Goal: Information Seeking & Learning: Learn about a topic

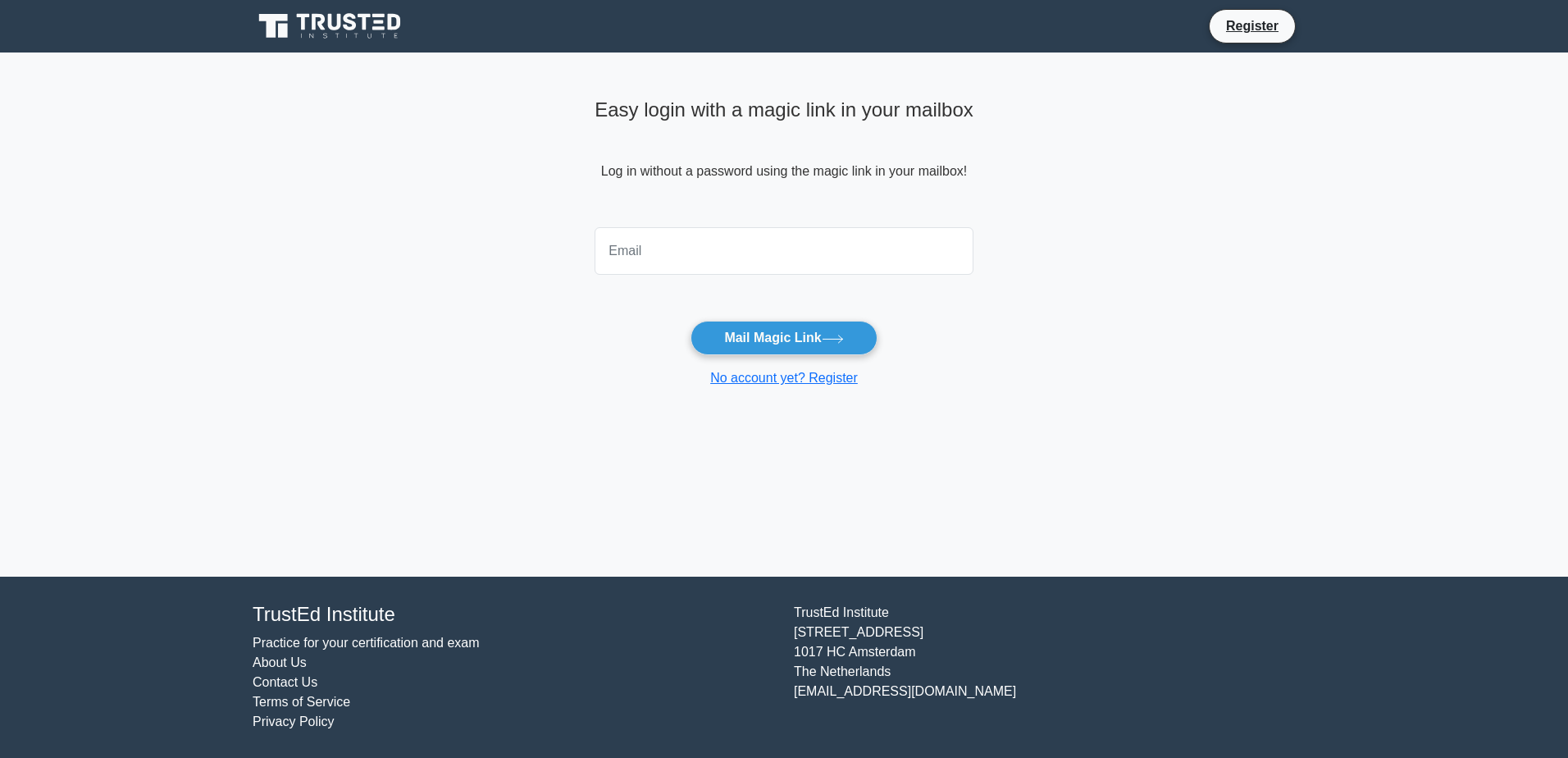
click at [652, 256] on input "email" at bounding box center [784, 251] width 379 height 47
type input "anmarchello@yahoo.fr"
click at [775, 327] on button "Mail Magic Link" at bounding box center [783, 338] width 186 height 35
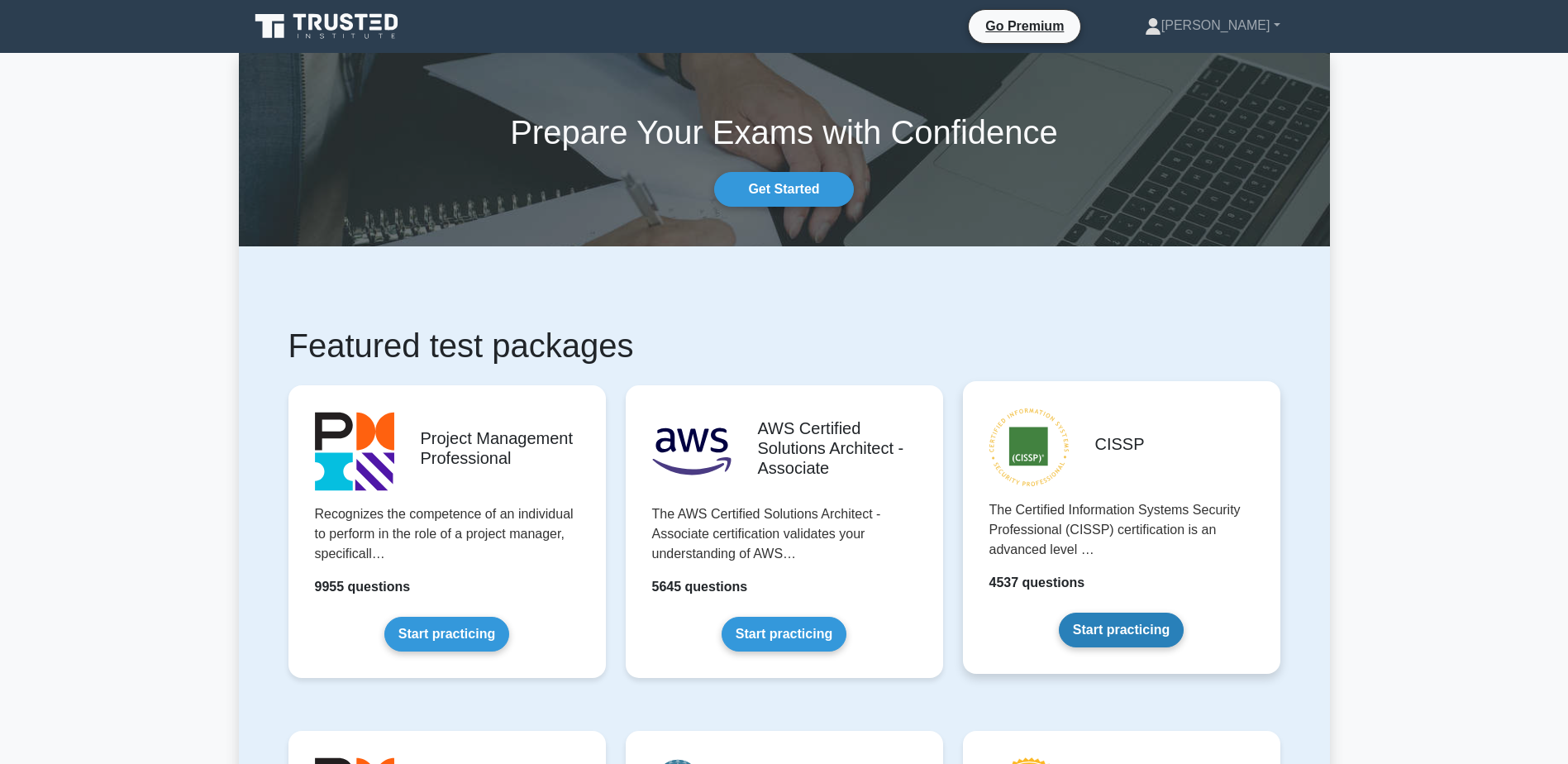
click at [1109, 620] on link "Start practicing" at bounding box center [1122, 630] width 124 height 35
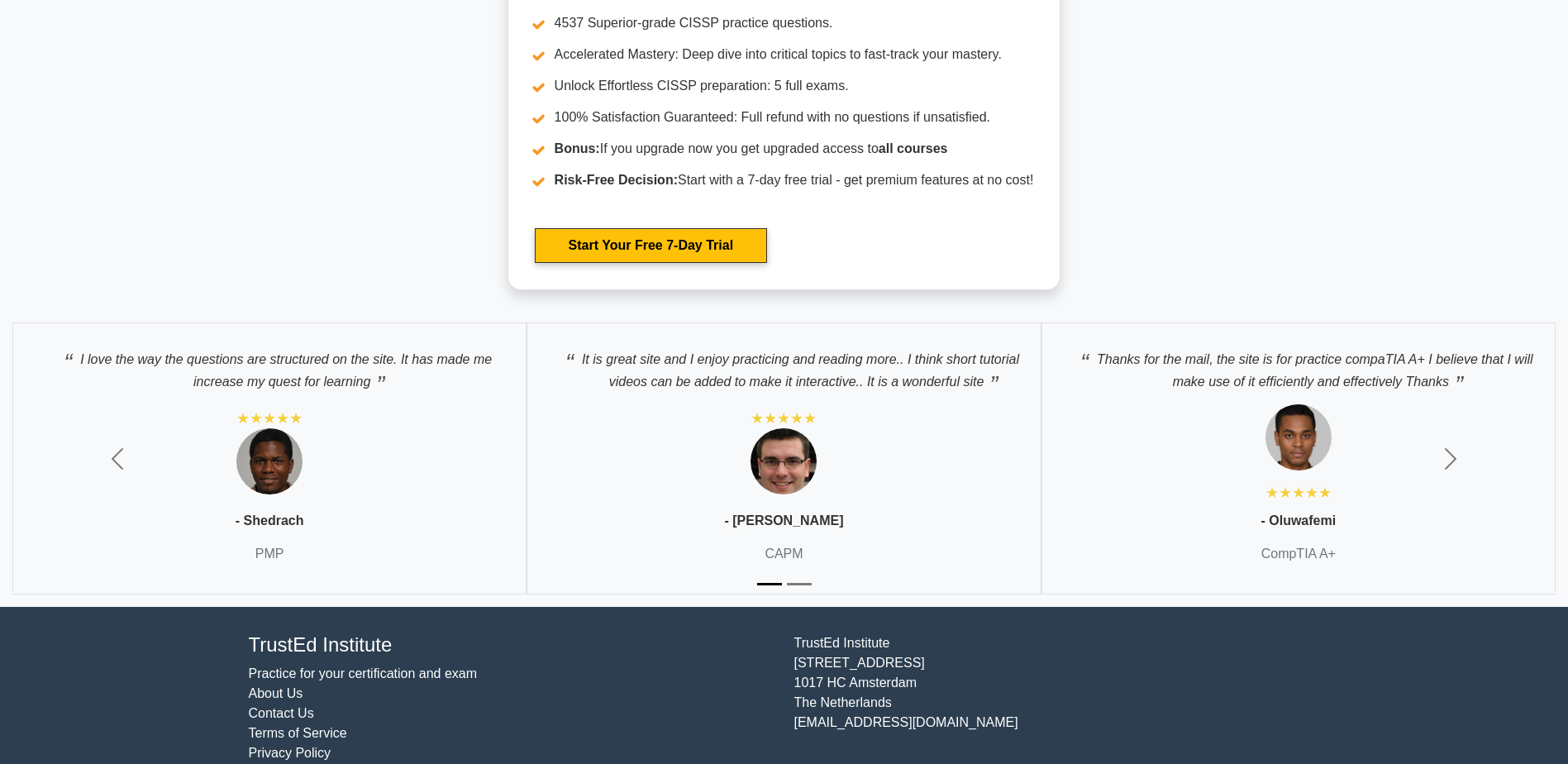
scroll to position [5865, 0]
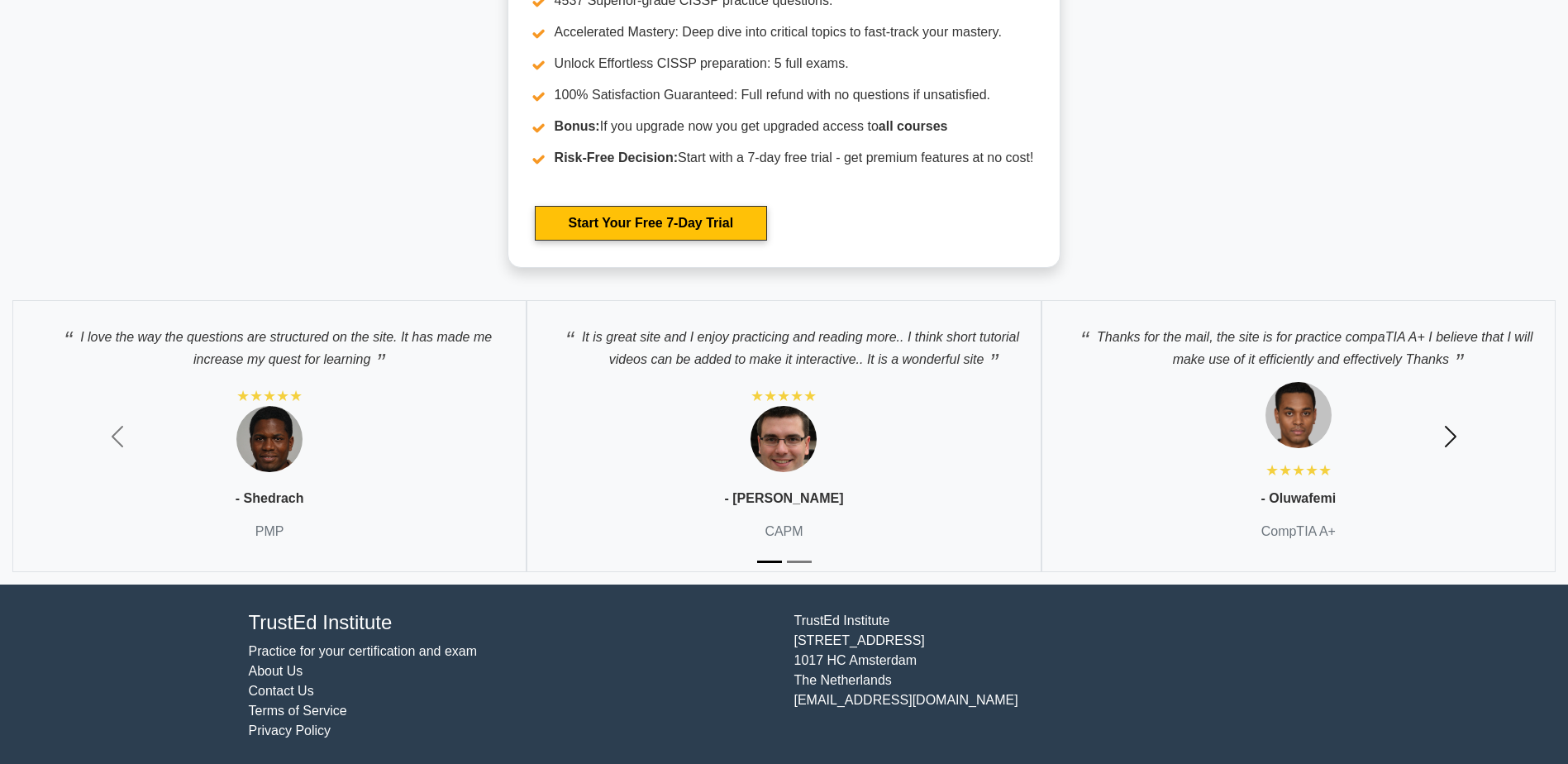
click at [1458, 442] on span "button" at bounding box center [1450, 435] width 26 height 26
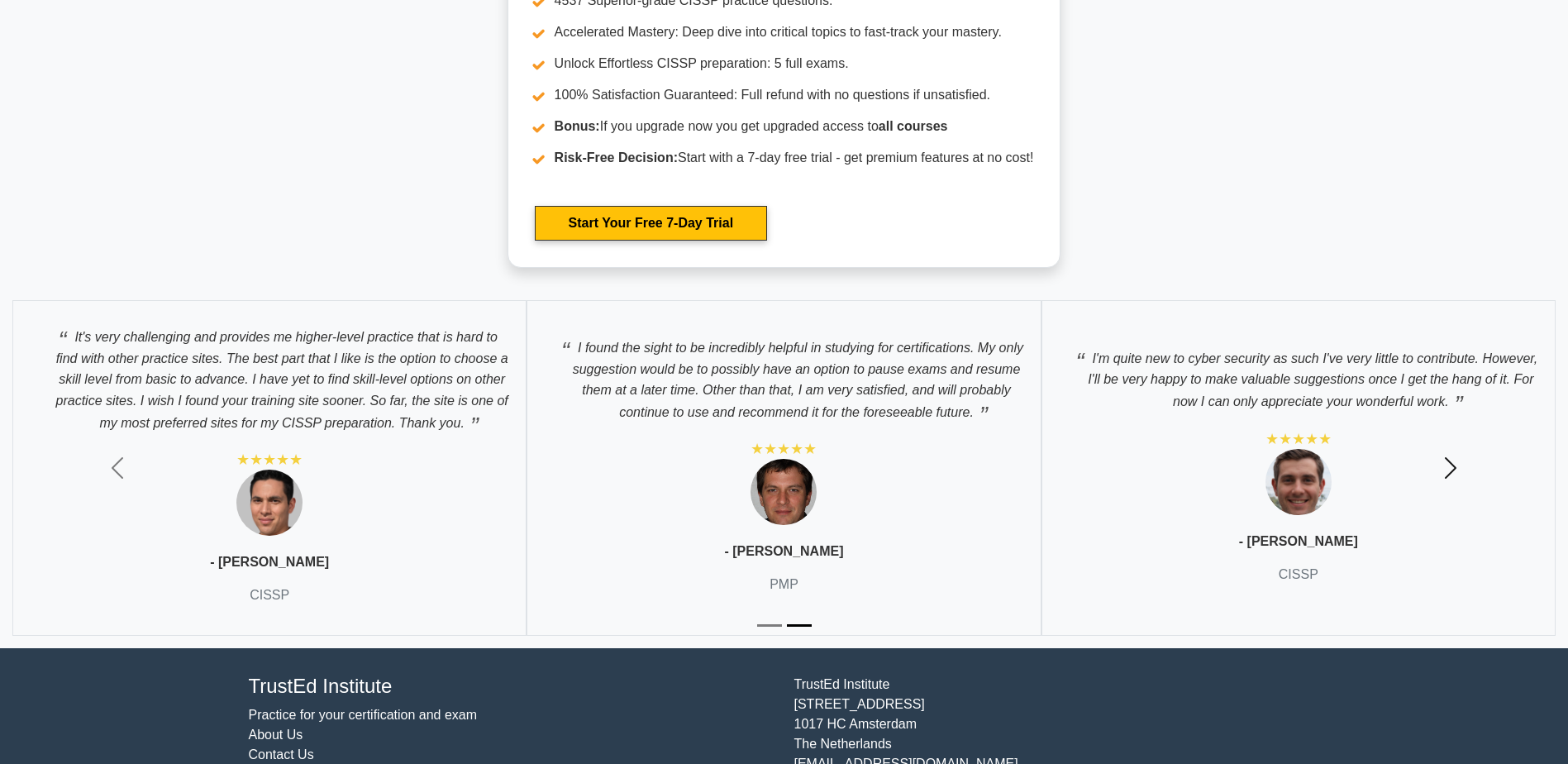
click at [1456, 463] on span "button" at bounding box center [1450, 468] width 26 height 26
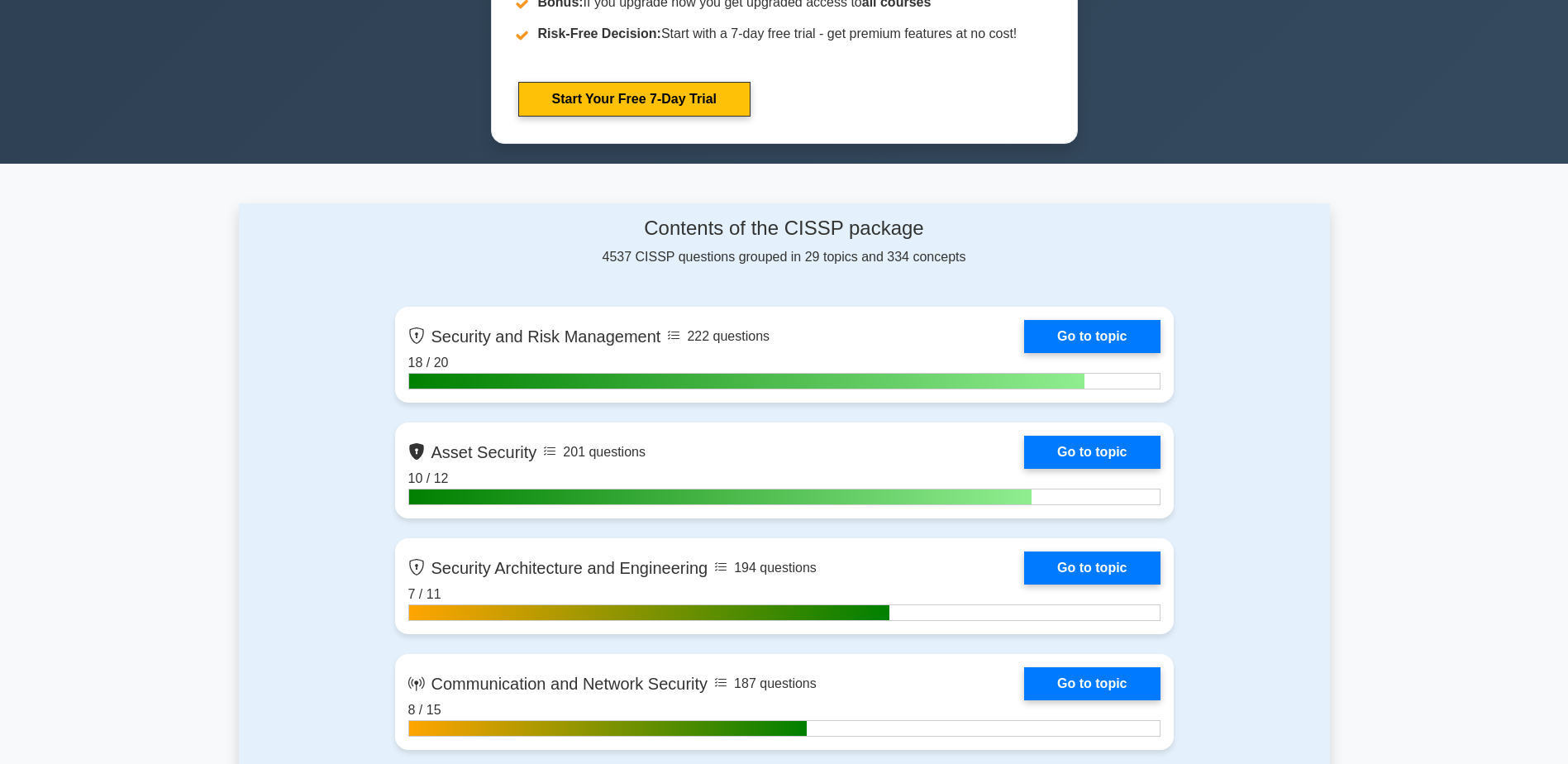
scroll to position [914, 0]
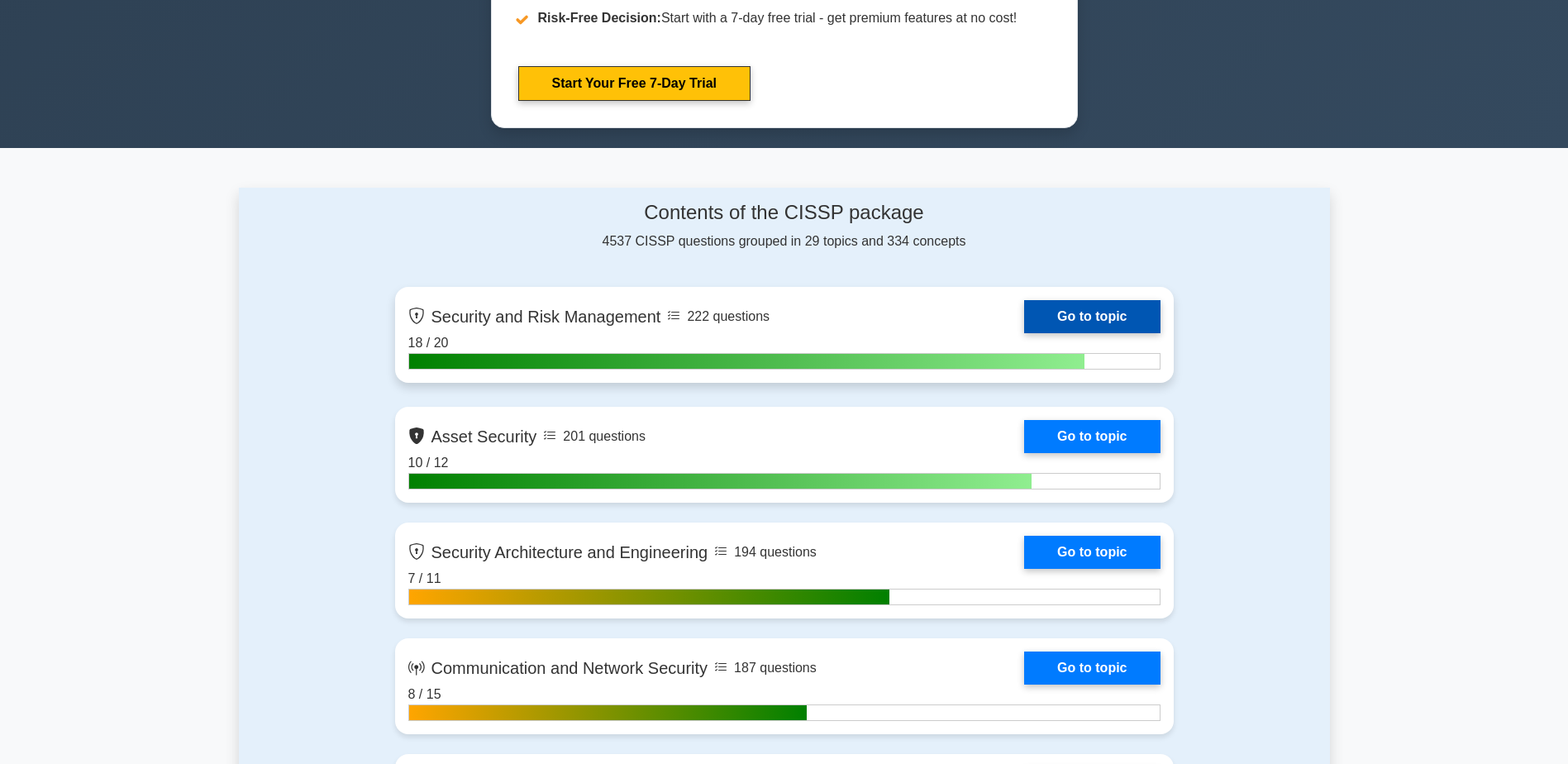
click at [1025, 333] on link "Go to topic" at bounding box center [1092, 317] width 135 height 33
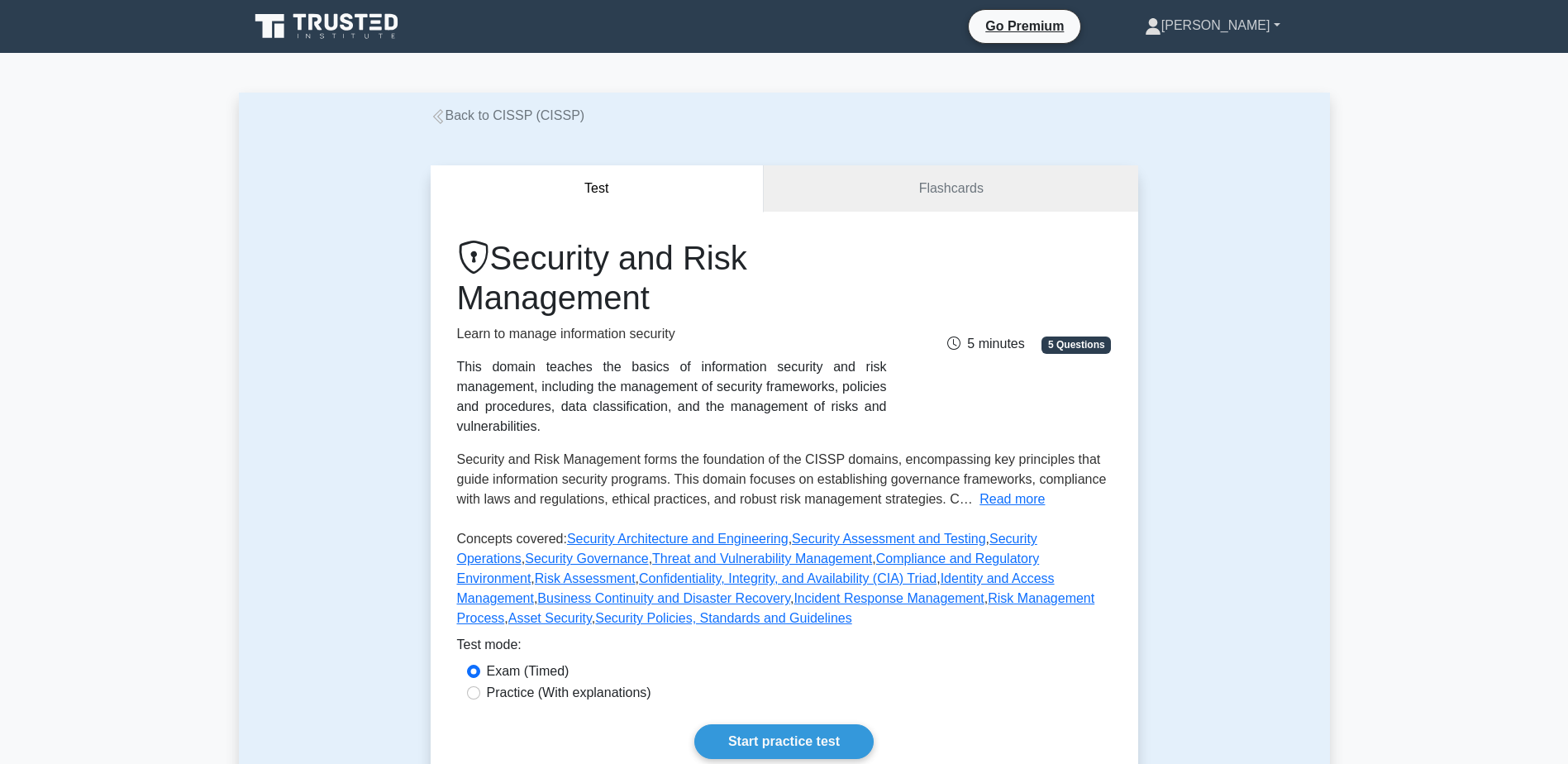
click at [1266, 23] on link "Marc" at bounding box center [1212, 25] width 215 height 33
click at [1219, 58] on link "Profile" at bounding box center [1171, 64] width 130 height 26
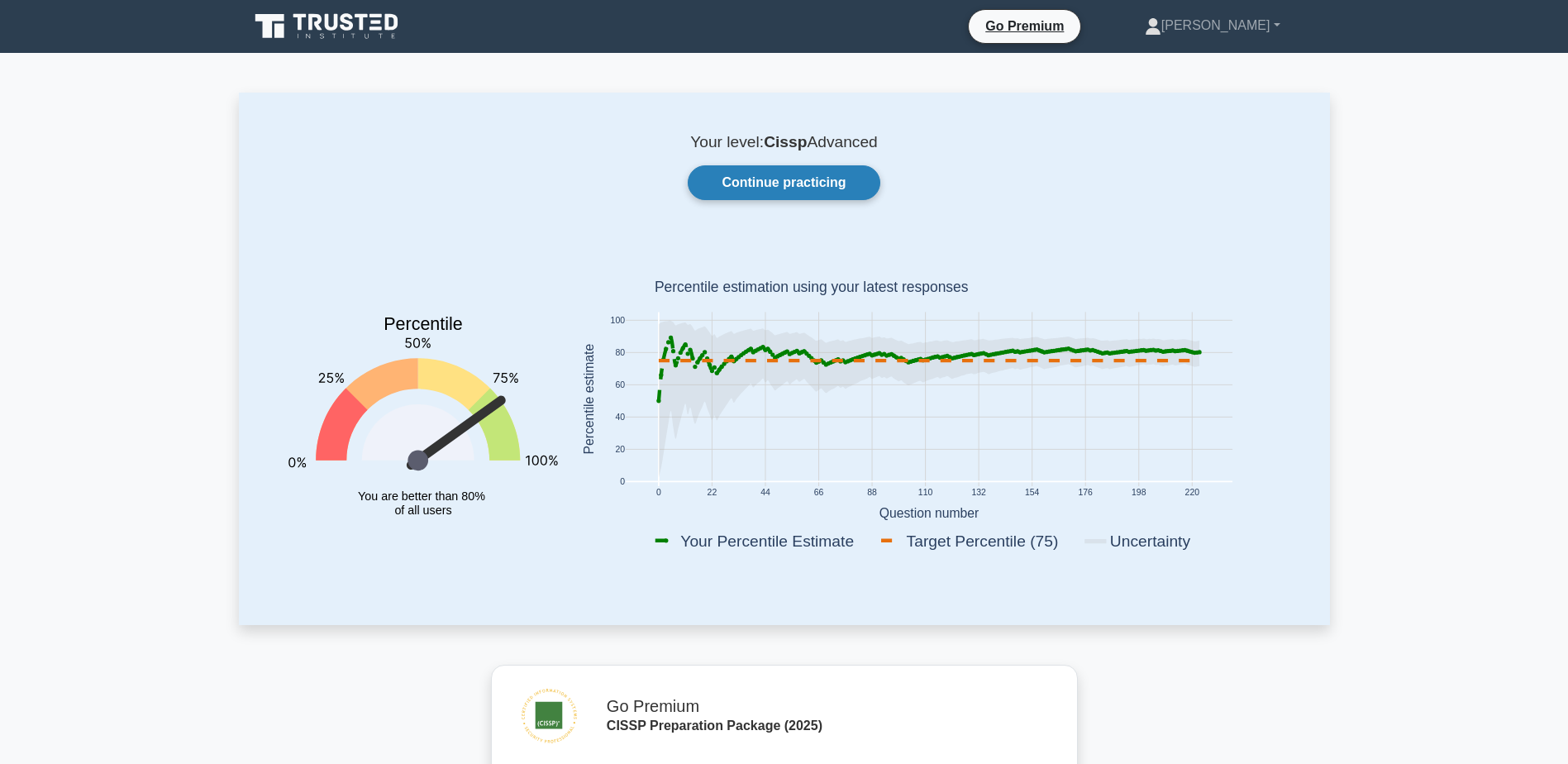
click at [779, 178] on link "Continue practicing" at bounding box center [784, 183] width 192 height 35
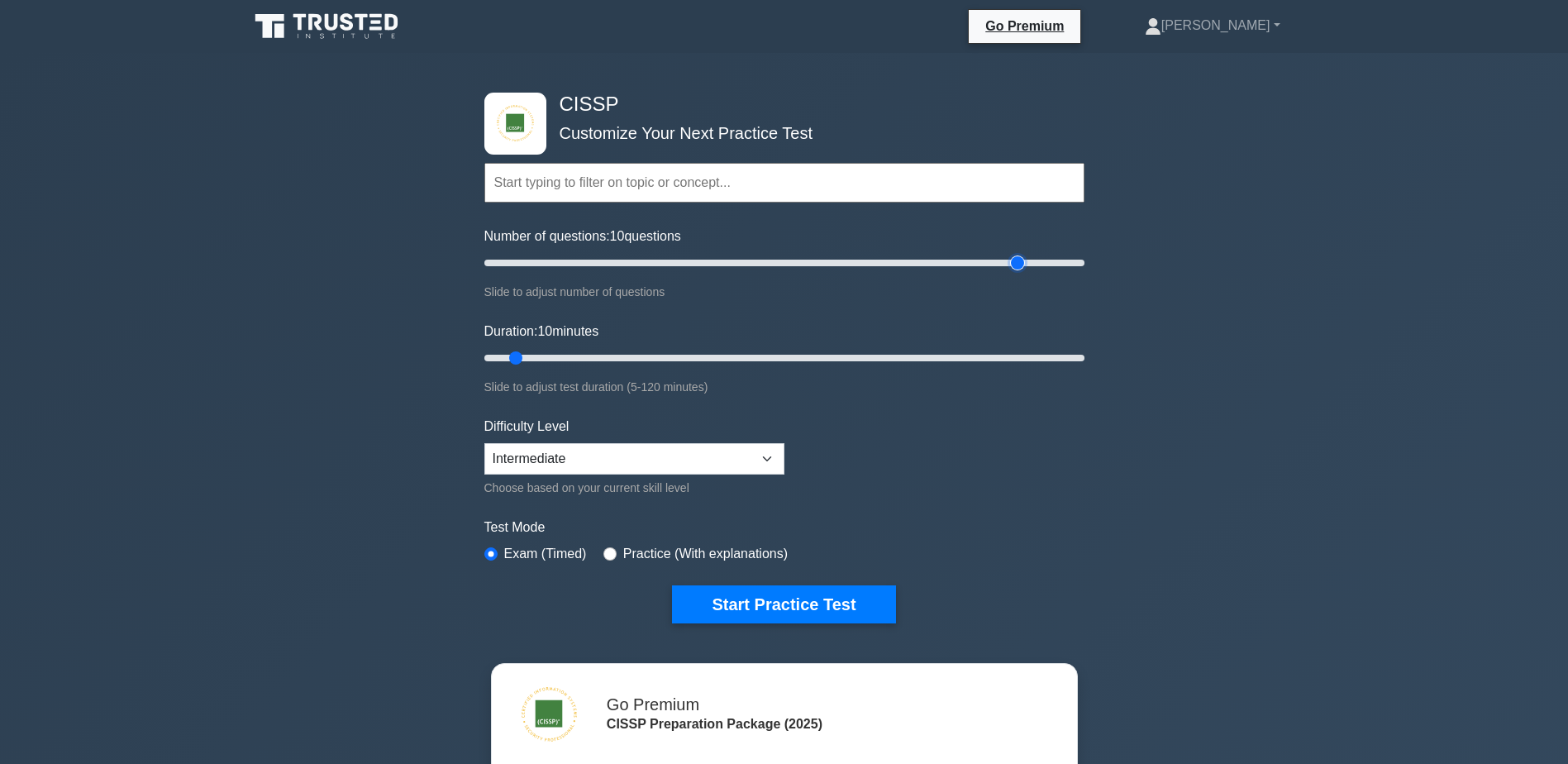
type input "180"
click at [1014, 262] on input "Number of questions: 10 questions" at bounding box center [784, 262] width 600 height 19
click at [1011, 357] on input "Duration: 10 minutes" at bounding box center [784, 358] width 600 height 19
click at [1053, 360] on input "Duration: 105 minutes" at bounding box center [784, 358] width 600 height 19
type input "120"
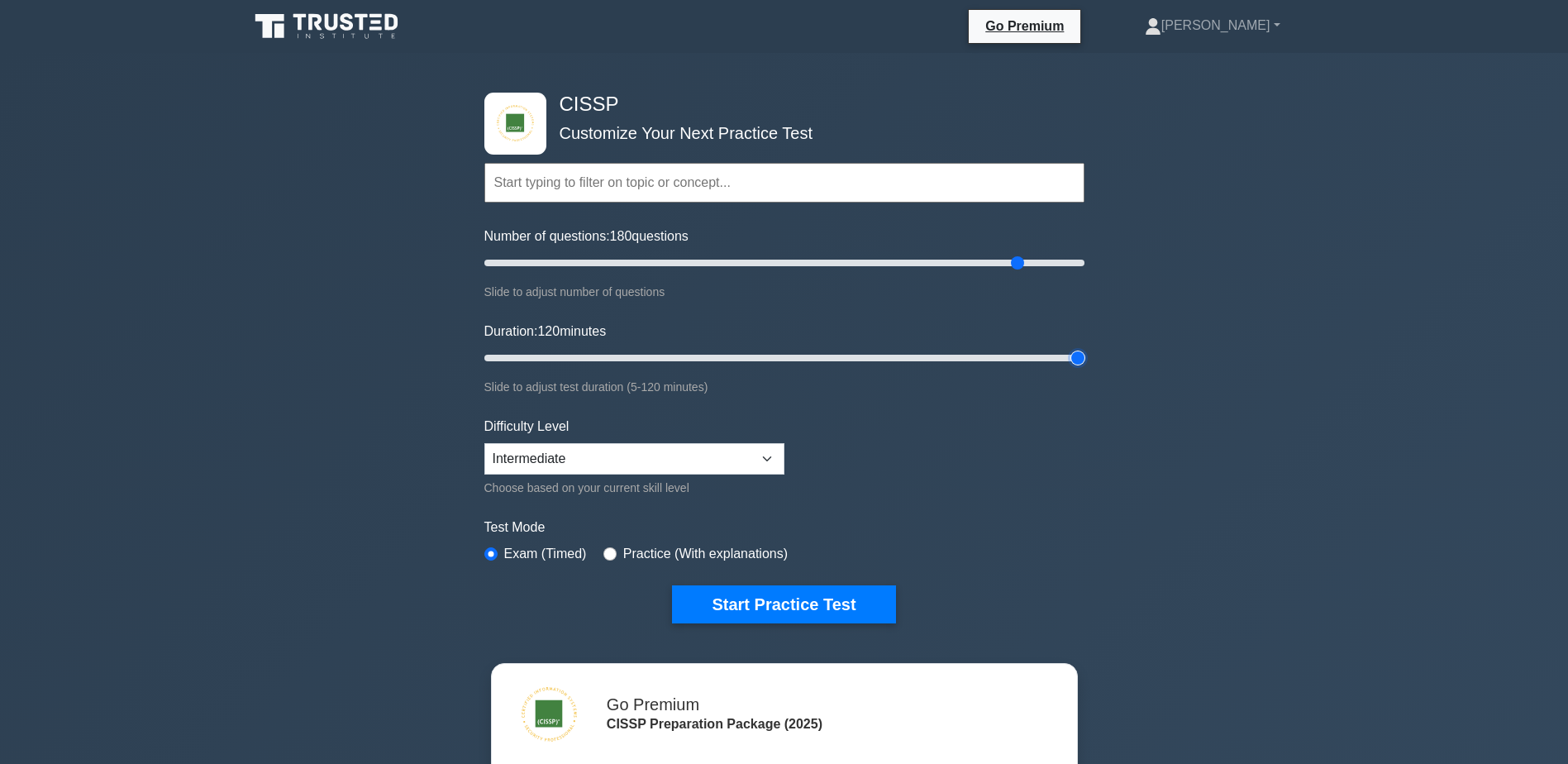
click at [1070, 358] on input "Duration: 120 minutes" at bounding box center [784, 358] width 600 height 19
click at [683, 260] on input "Number of questions: 180 questions" at bounding box center [784, 262] width 600 height 19
click at [664, 260] on input "Number of questions: 65 questions" at bounding box center [784, 262] width 600 height 19
click at [648, 259] on input "Number of questions: 55 questions" at bounding box center [784, 262] width 600 height 19
type input "50"
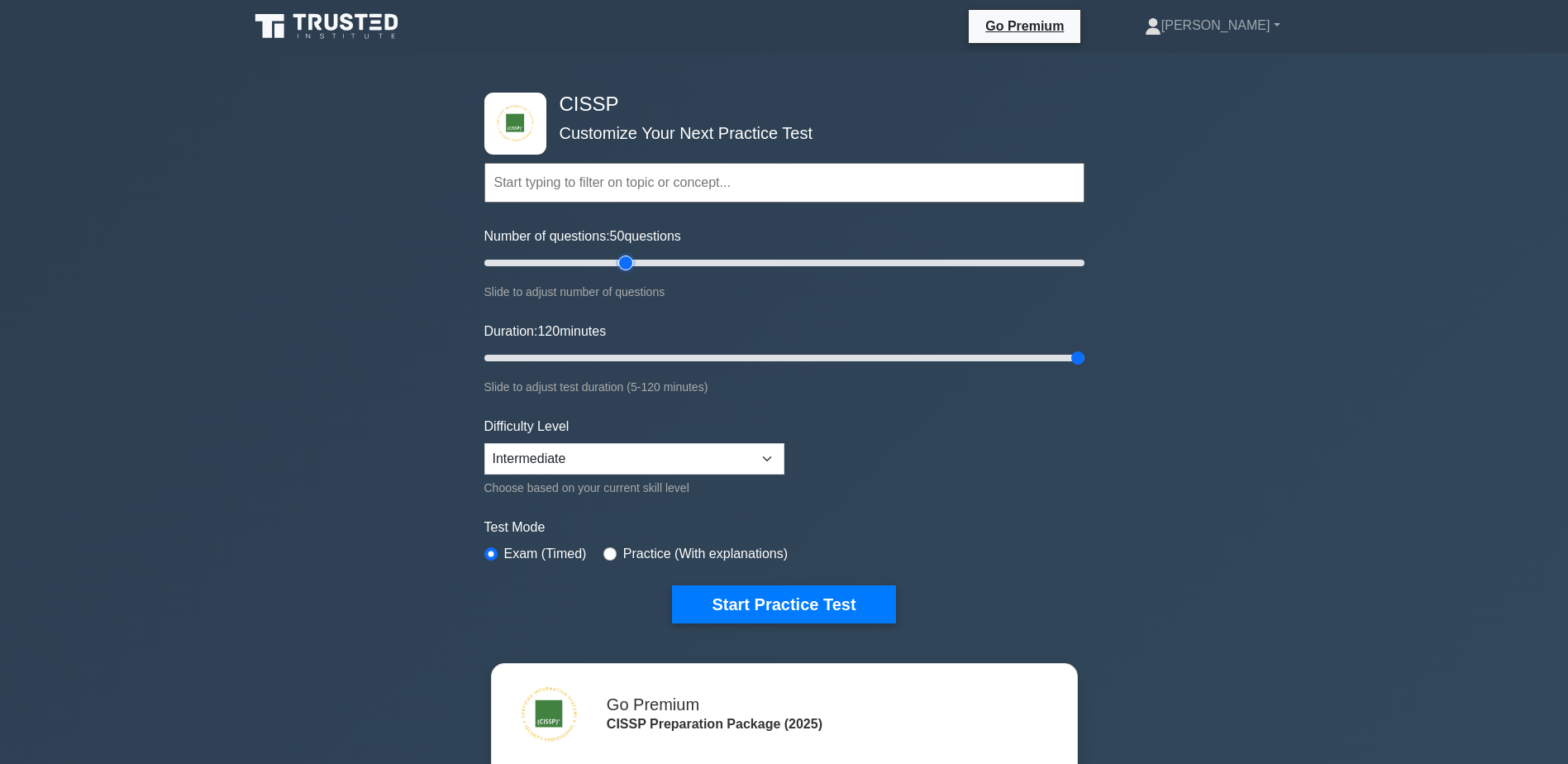
click at [634, 260] on input "Number of questions: 50 questions" at bounding box center [784, 262] width 600 height 19
click at [765, 453] on select "Beginner Intermediate Expert" at bounding box center [634, 459] width 300 height 31
click at [802, 599] on button "Start Practice Test" at bounding box center [784, 604] width 224 height 38
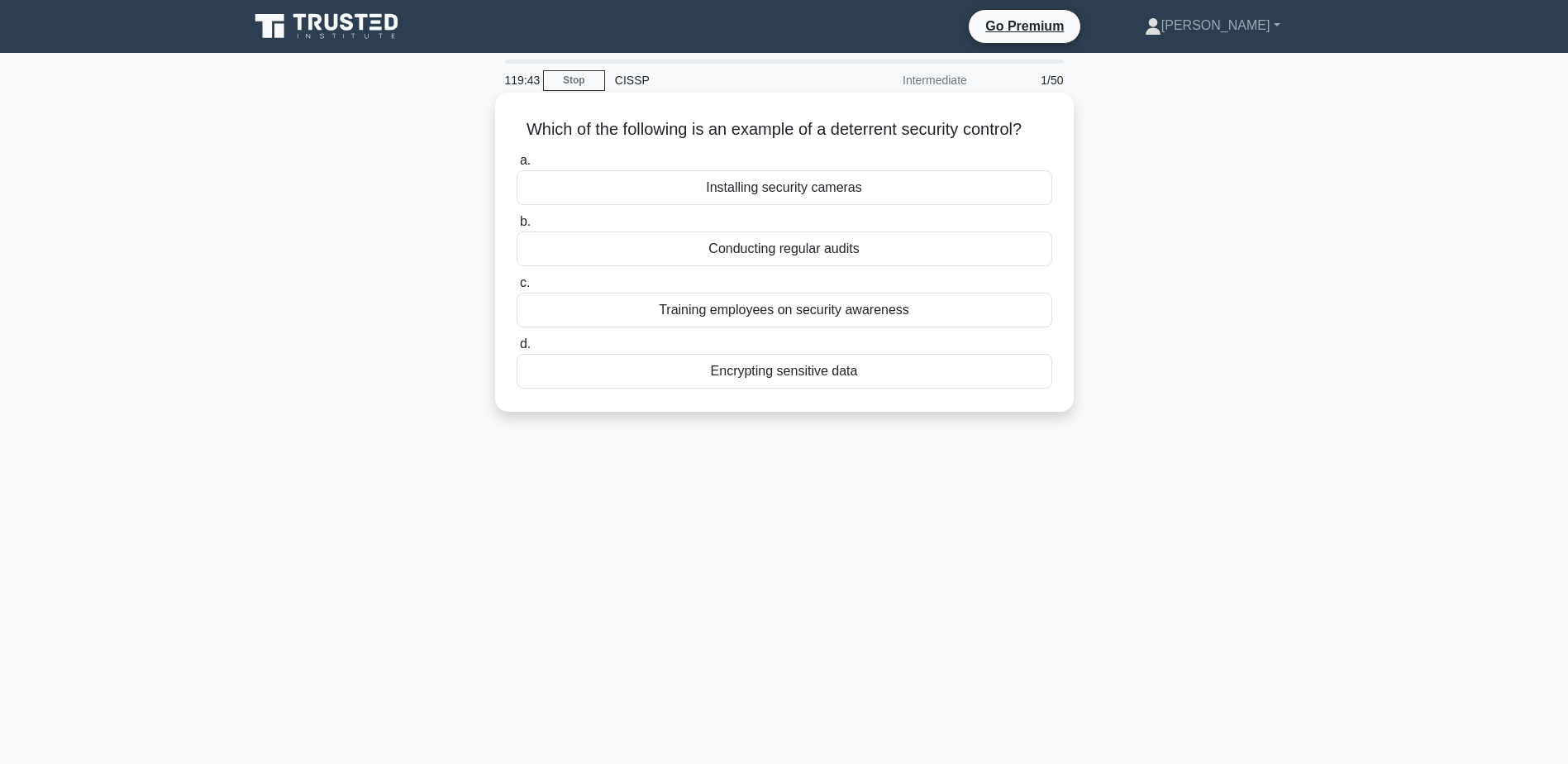
click at [866, 187] on div "Installing security cameras" at bounding box center [784, 188] width 536 height 35
click at [517, 166] on input "a. Installing security cameras" at bounding box center [517, 160] width 0 height 11
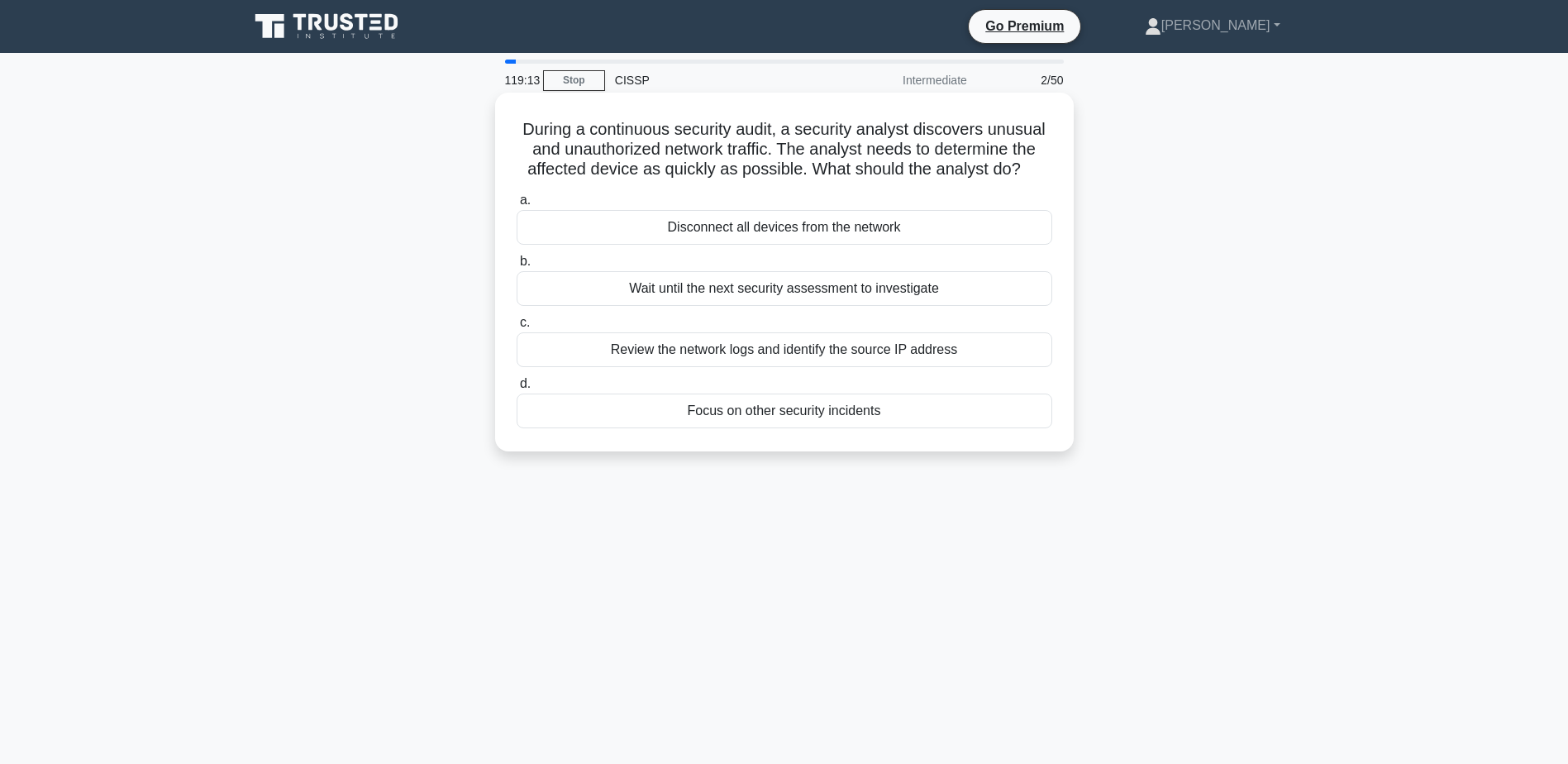
click at [930, 358] on div "Review the network logs and identify the source IP address" at bounding box center [784, 350] width 536 height 35
click at [517, 329] on input "c. Review the network logs and identify the source IP address" at bounding box center [517, 323] width 0 height 11
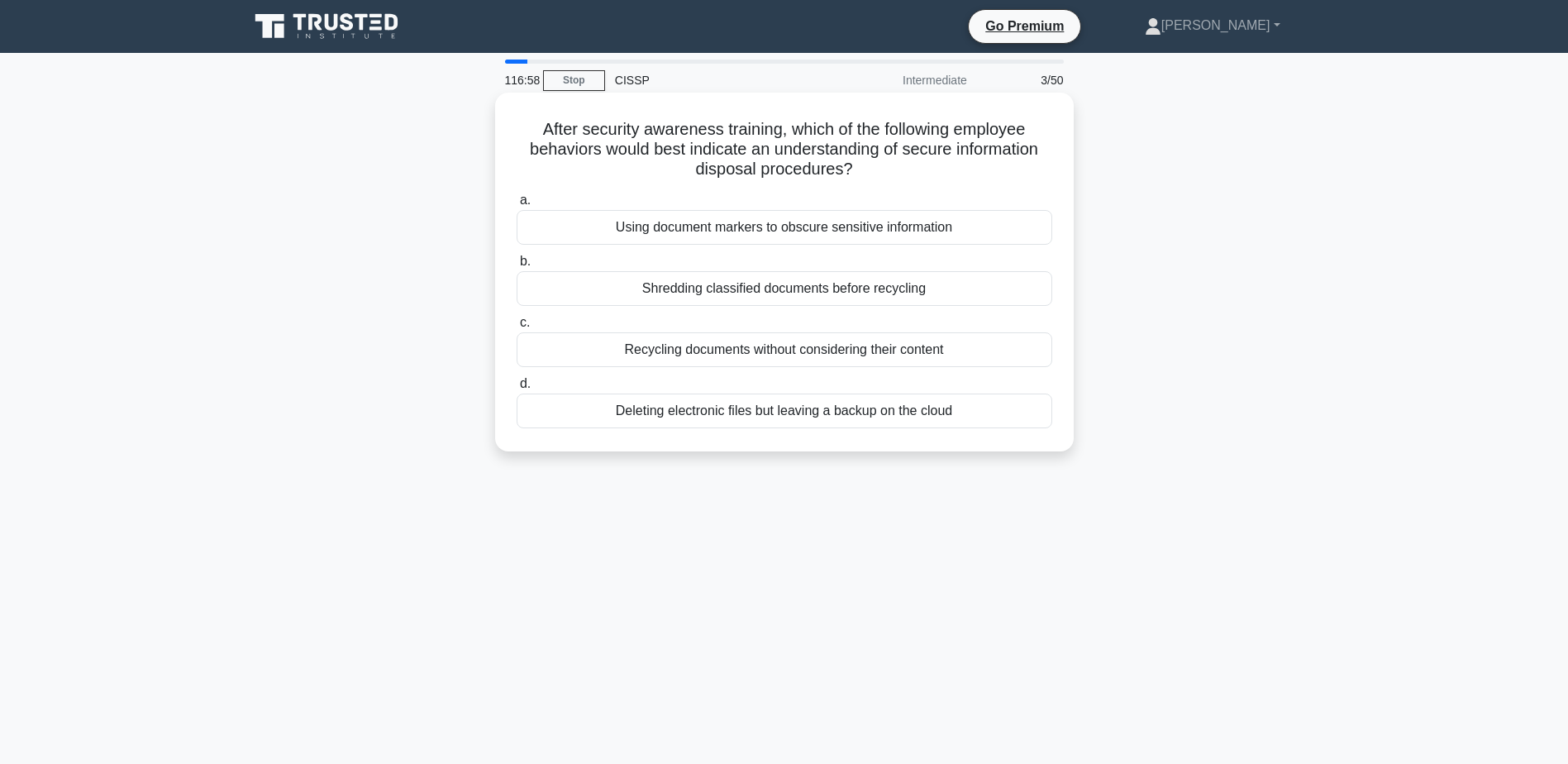
click at [975, 295] on div "Shredding classified documents before recycling" at bounding box center [784, 289] width 536 height 35
click at [517, 267] on input "b. Shredding classified documents before recycling" at bounding box center [517, 261] width 0 height 11
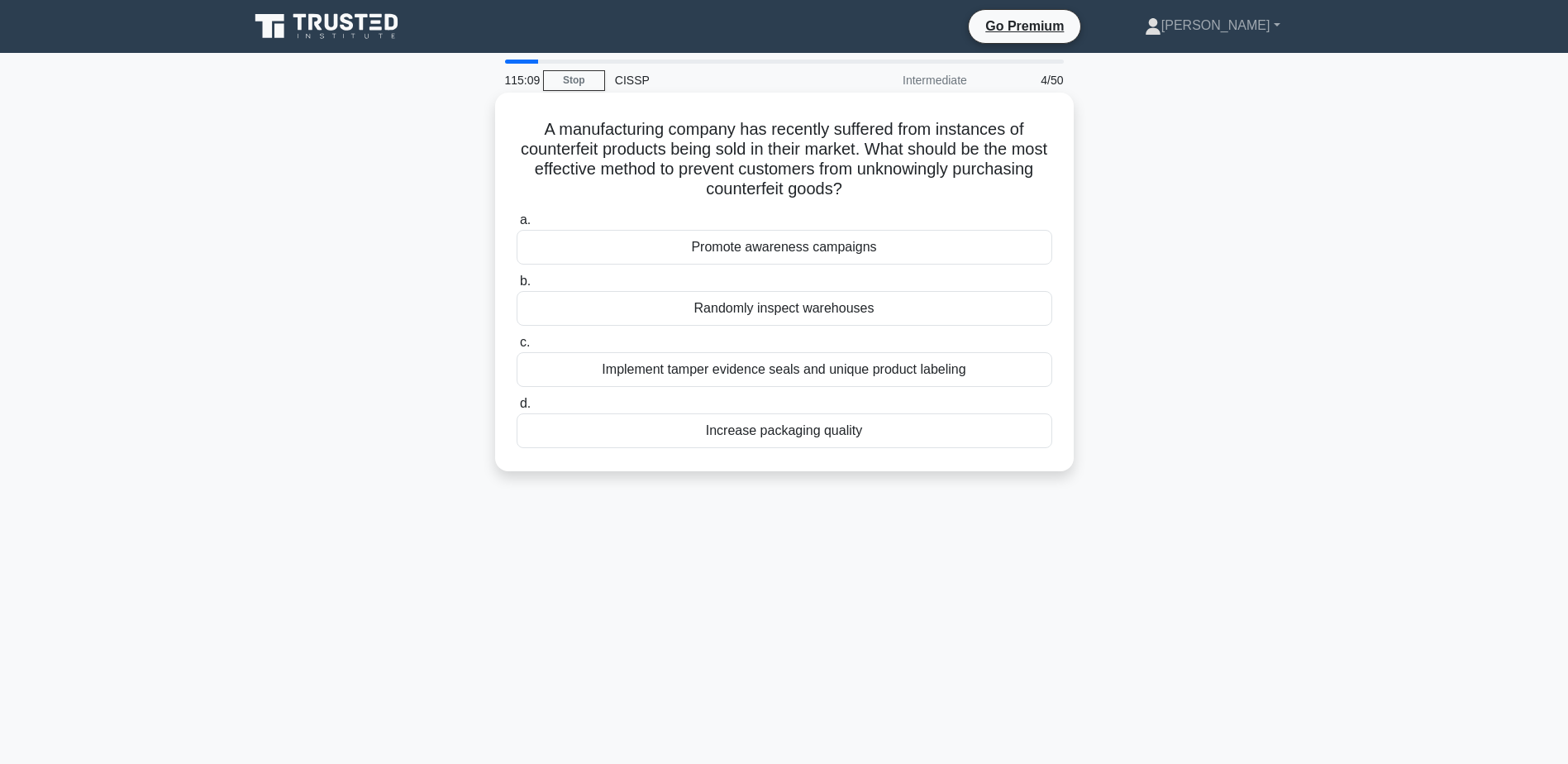
click at [964, 361] on div "Implement tamper evidence seals and unique product labeling" at bounding box center [784, 369] width 536 height 35
click at [517, 348] on input "c. Implement tamper evidence seals and unique product labeling" at bounding box center [517, 342] width 0 height 11
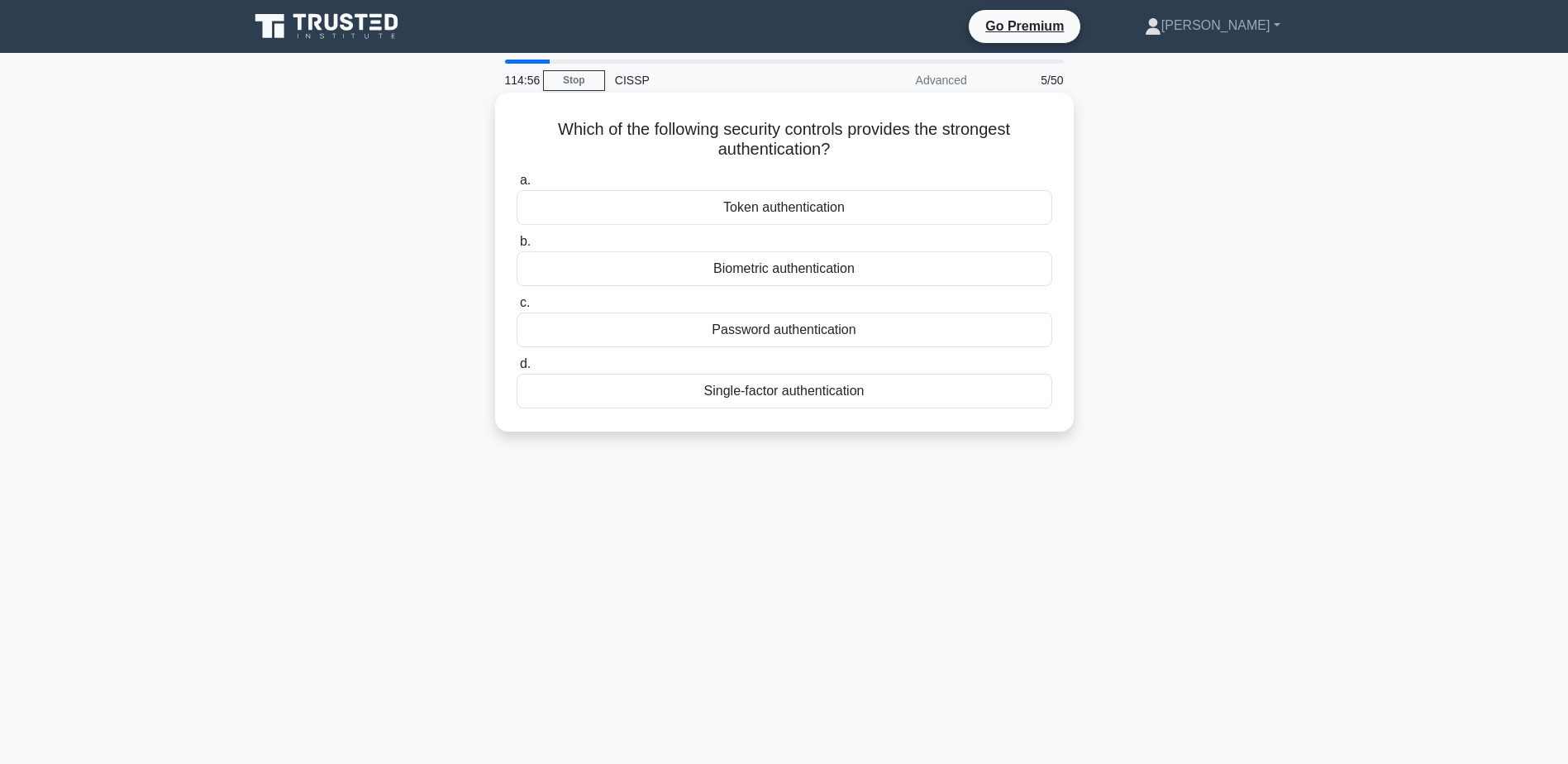
click at [883, 274] on div "Biometric authentication" at bounding box center [784, 269] width 536 height 35
click at [517, 247] on input "b. Biometric authentication" at bounding box center [517, 241] width 0 height 11
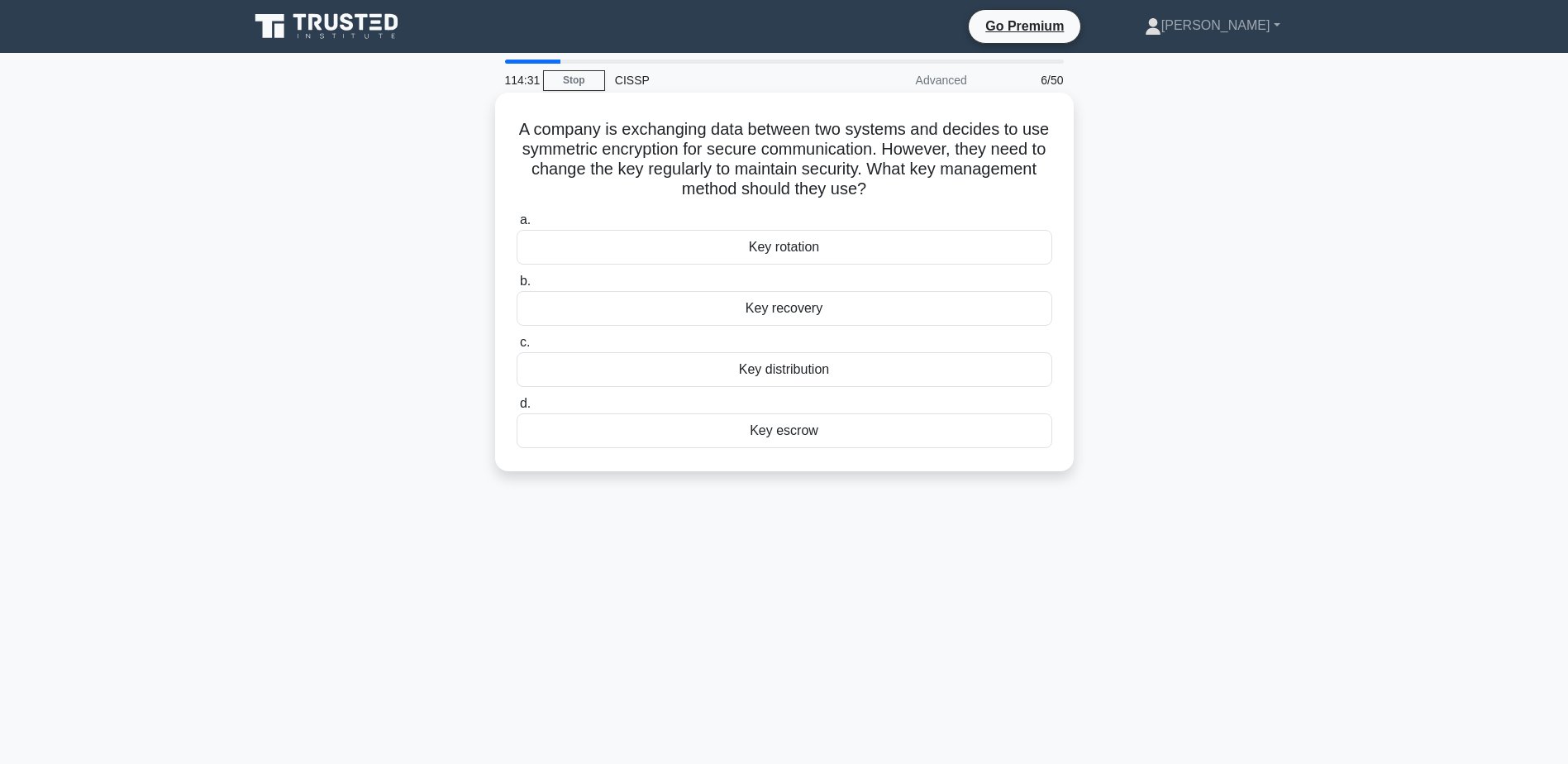
click at [892, 247] on div "Key rotation" at bounding box center [784, 247] width 536 height 35
click at [517, 226] on input "a. Key rotation" at bounding box center [517, 220] width 0 height 11
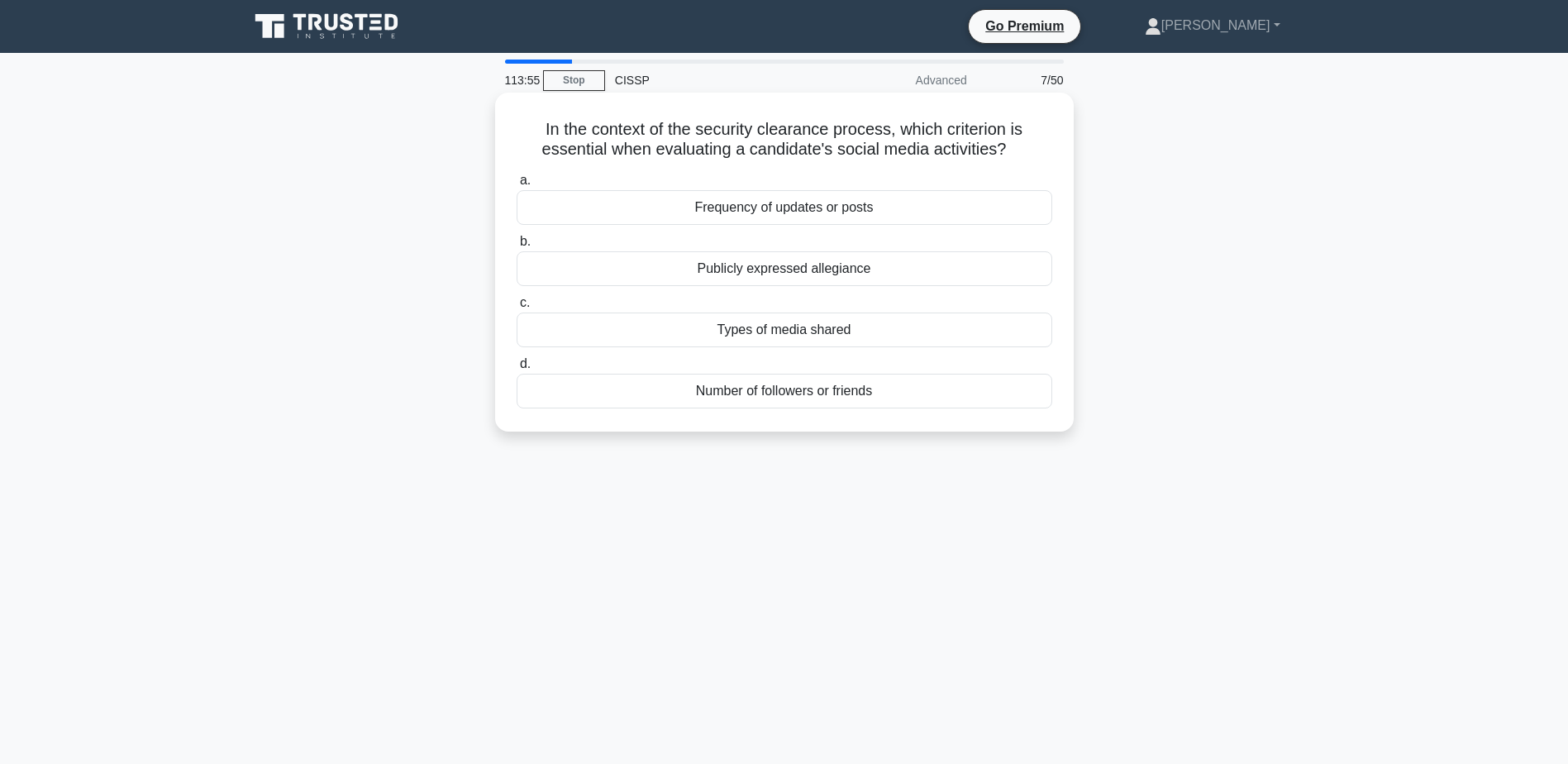
click at [1027, 266] on div "Publicly expressed allegiance" at bounding box center [784, 269] width 536 height 35
click at [517, 247] on input "b. Publicly expressed allegiance" at bounding box center [517, 241] width 0 height 11
click at [961, 204] on div "Full-scale test using a hot site" at bounding box center [784, 208] width 536 height 35
click at [517, 186] on input "a. Full-scale test using a hot site" at bounding box center [517, 180] width 0 height 11
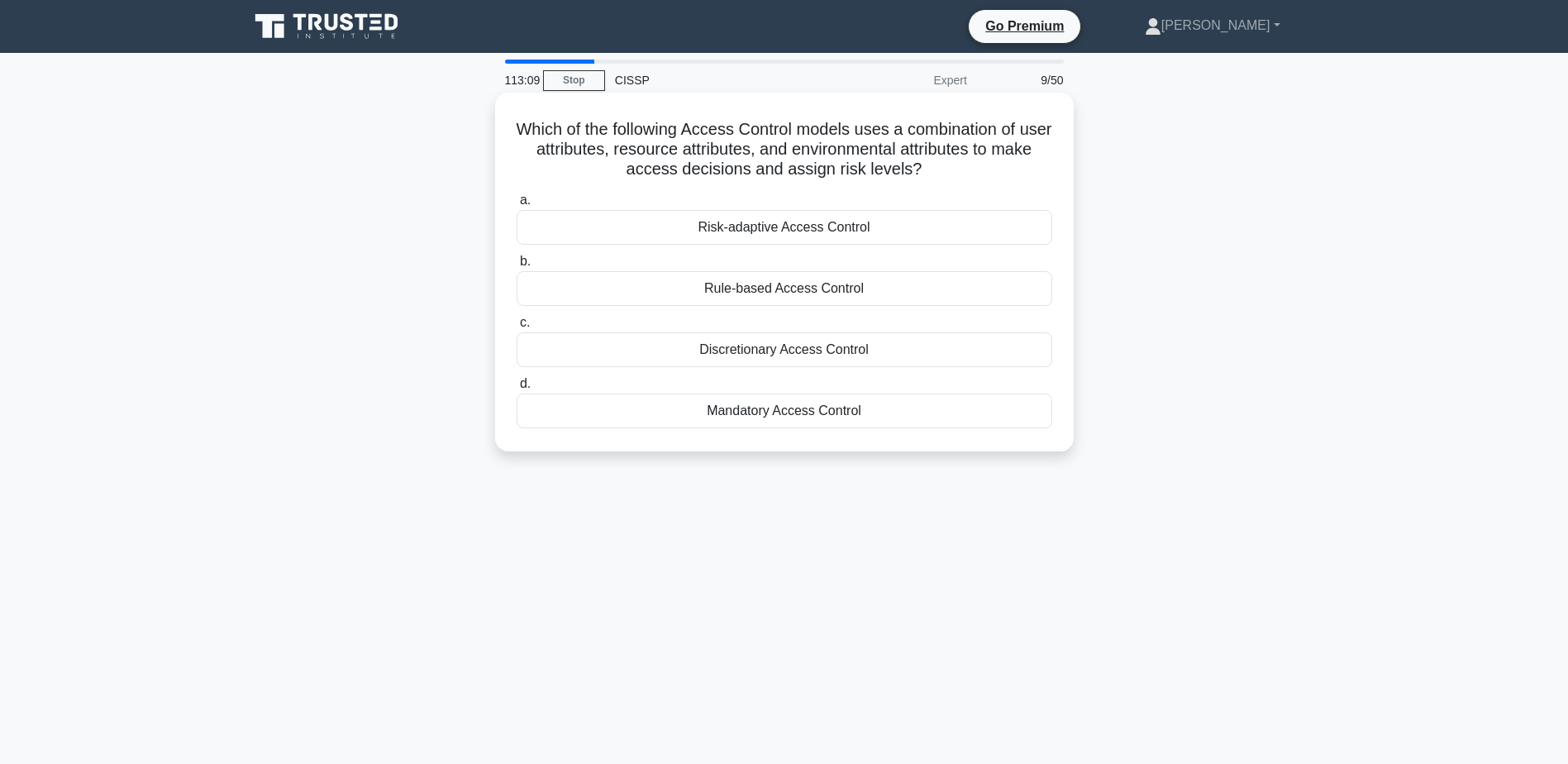
click at [937, 226] on div "Risk-adaptive Access Control" at bounding box center [784, 227] width 536 height 35
click at [517, 206] on input "a. Risk-adaptive Access Control" at bounding box center [517, 200] width 0 height 11
click at [970, 223] on div "ISO/IEC 27701" at bounding box center [784, 227] width 536 height 35
click at [517, 206] on input "a. ISO/IEC 27701" at bounding box center [517, 200] width 0 height 11
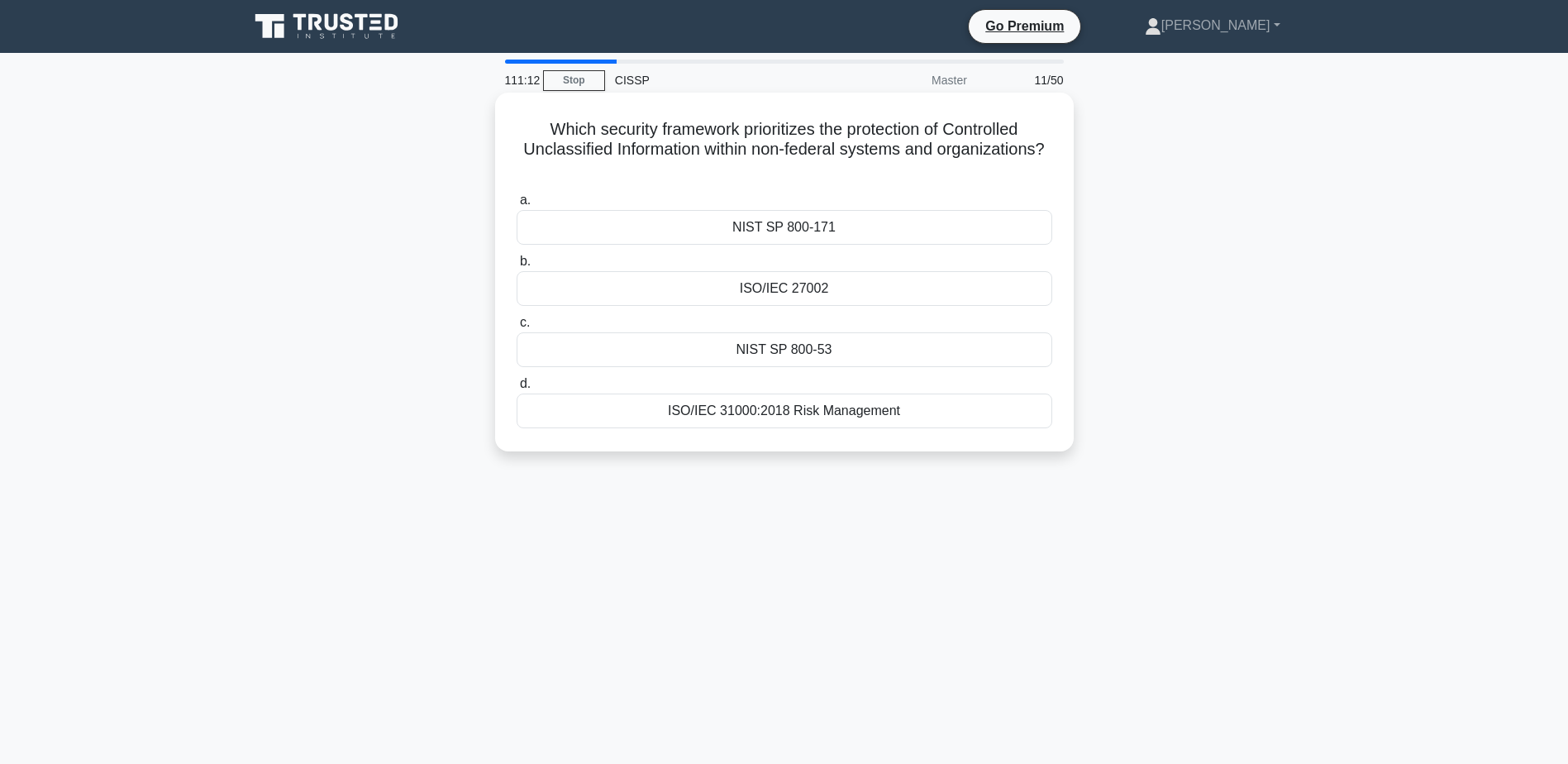
click at [904, 226] on div "NIST SP 800-171" at bounding box center [784, 227] width 536 height 35
click at [517, 206] on input "a. NIST SP 800-171" at bounding box center [517, 200] width 0 height 11
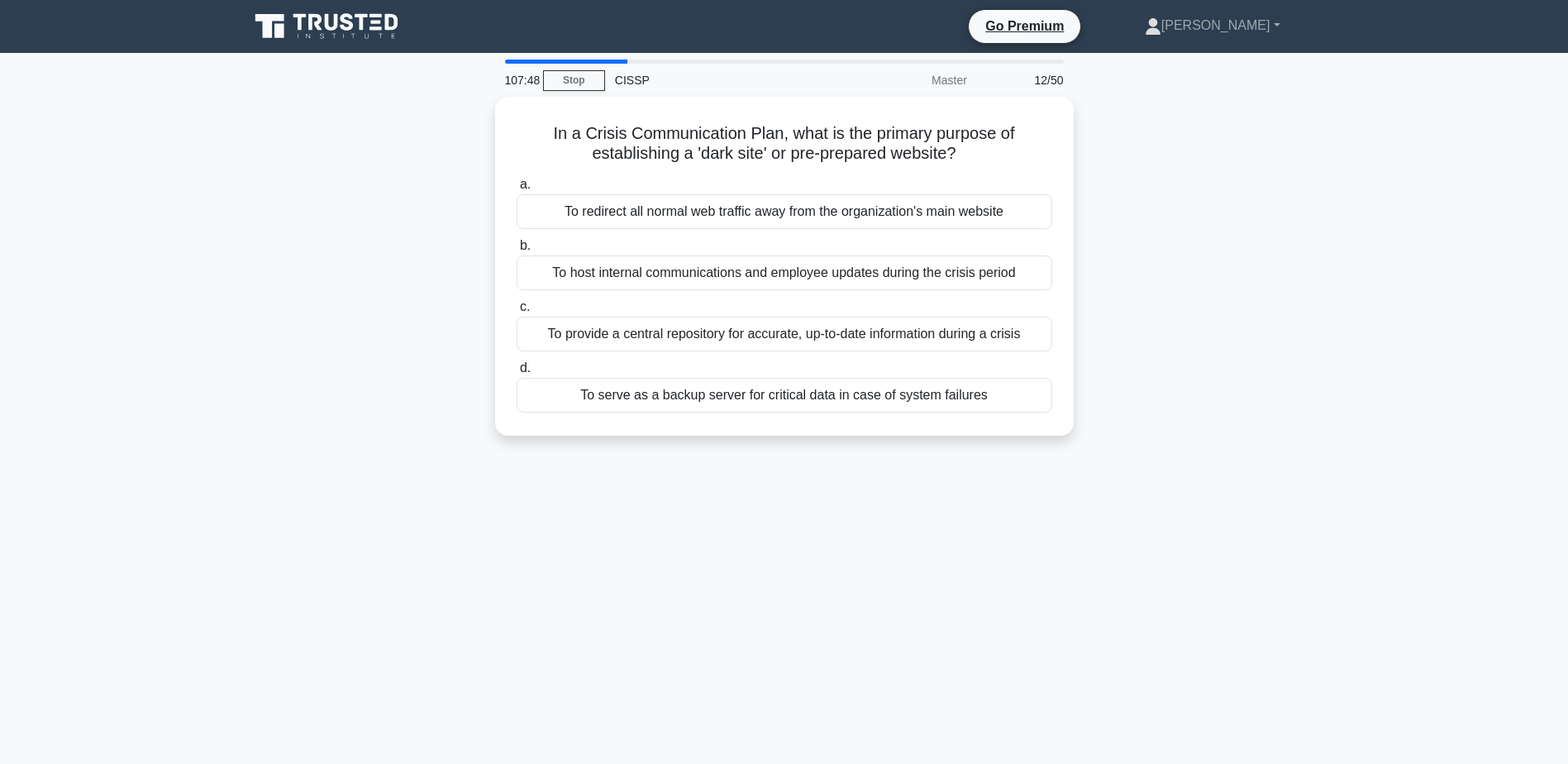
click at [1151, 235] on div "In a Crisis Communication Plan, what is the primary purpose of establishing a '…" at bounding box center [784, 276] width 1092 height 359
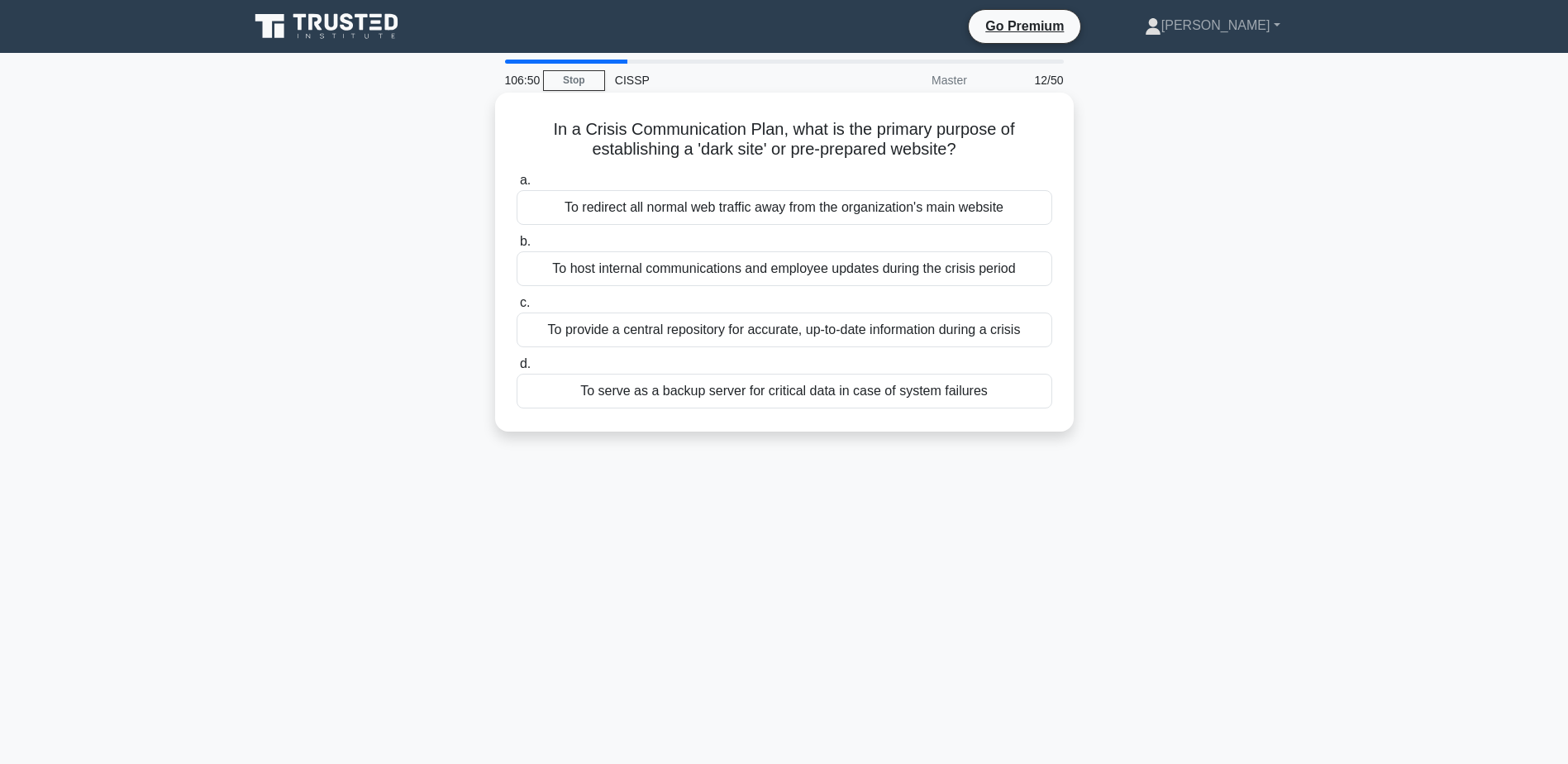
click at [977, 322] on div "To provide a central repository for accurate, up-to-date information during a c…" at bounding box center [784, 330] width 536 height 35
click at [517, 308] on input "c. To provide a central repository for accurate, up-to-date information during …" at bounding box center [517, 302] width 0 height 11
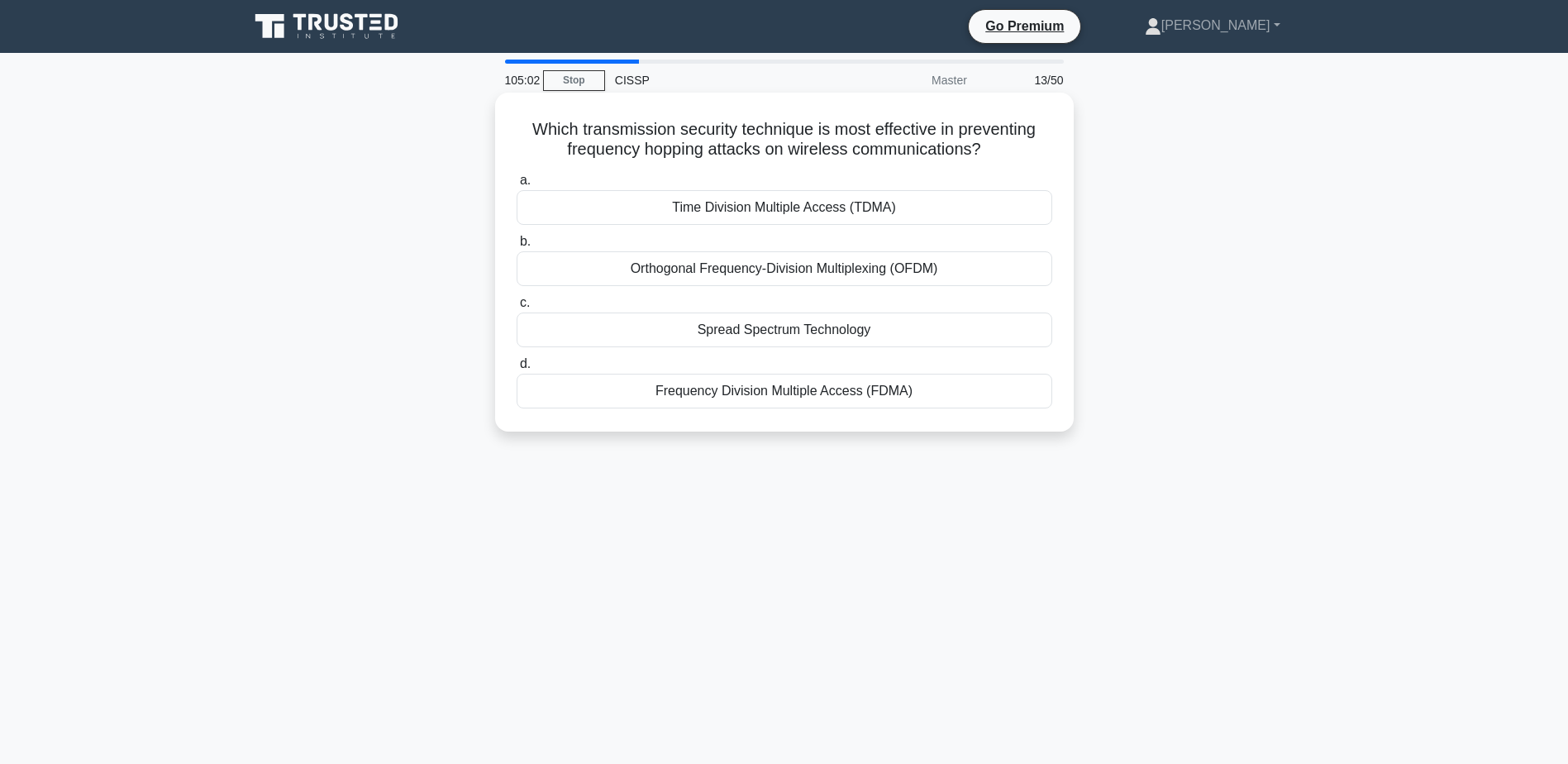
click at [977, 266] on div "Orthogonal Frequency-Division Multiplexing (OFDM)" at bounding box center [784, 269] width 536 height 35
click at [517, 247] on input "b. Orthogonal Frequency-Division Multiplexing (OFDM)" at bounding box center [517, 241] width 0 height 11
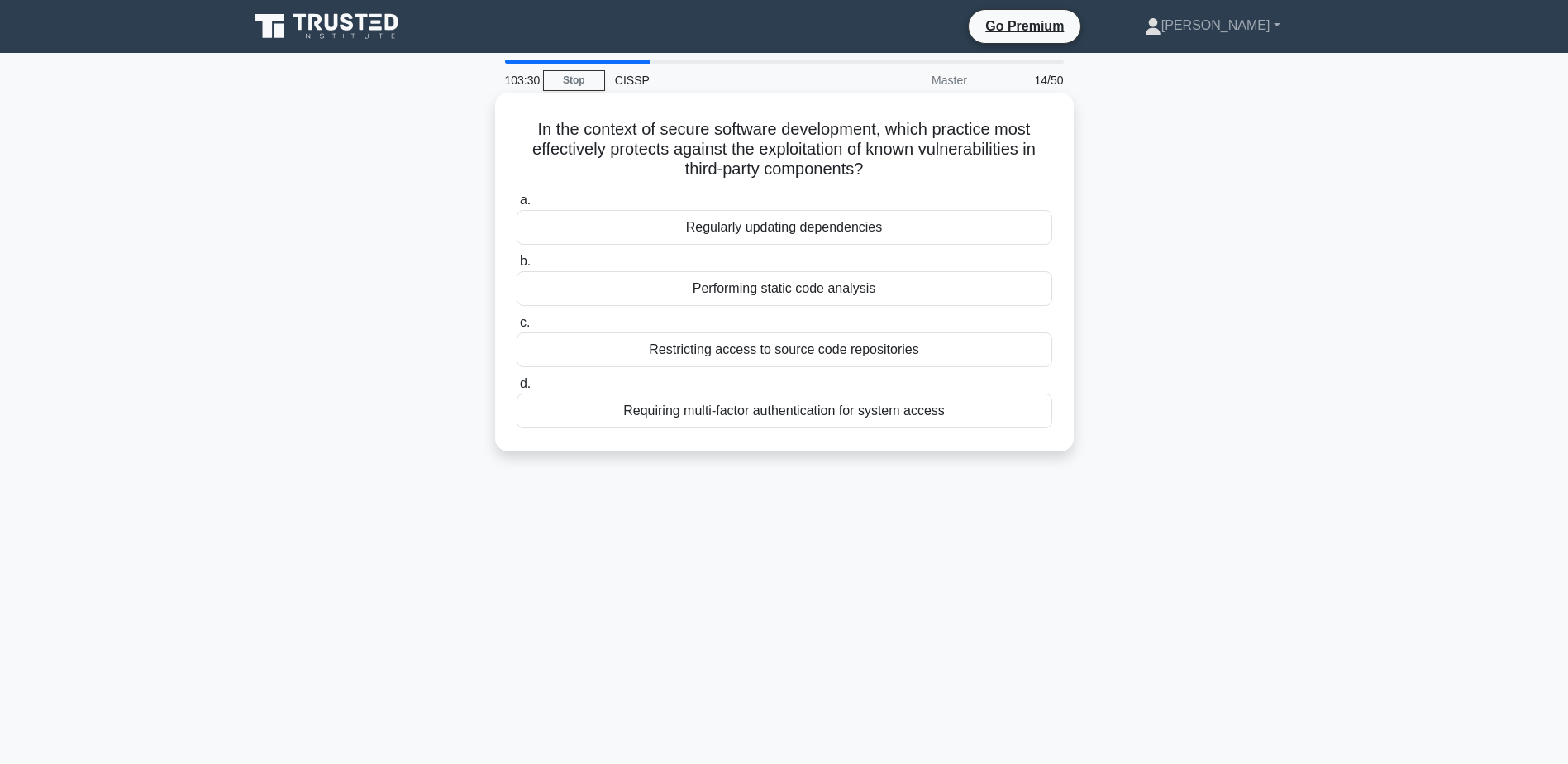
click at [939, 408] on div "Requiring multi-factor authentication for system access" at bounding box center [784, 411] width 536 height 35
click at [517, 390] on input "d. Requiring multi-factor authentication for system access" at bounding box center [517, 384] width 0 height 11
click at [860, 358] on div "Disallow visitors from the premises" at bounding box center [784, 350] width 536 height 35
click at [517, 329] on input "c. Disallow visitors from the premises" at bounding box center [517, 323] width 0 height 11
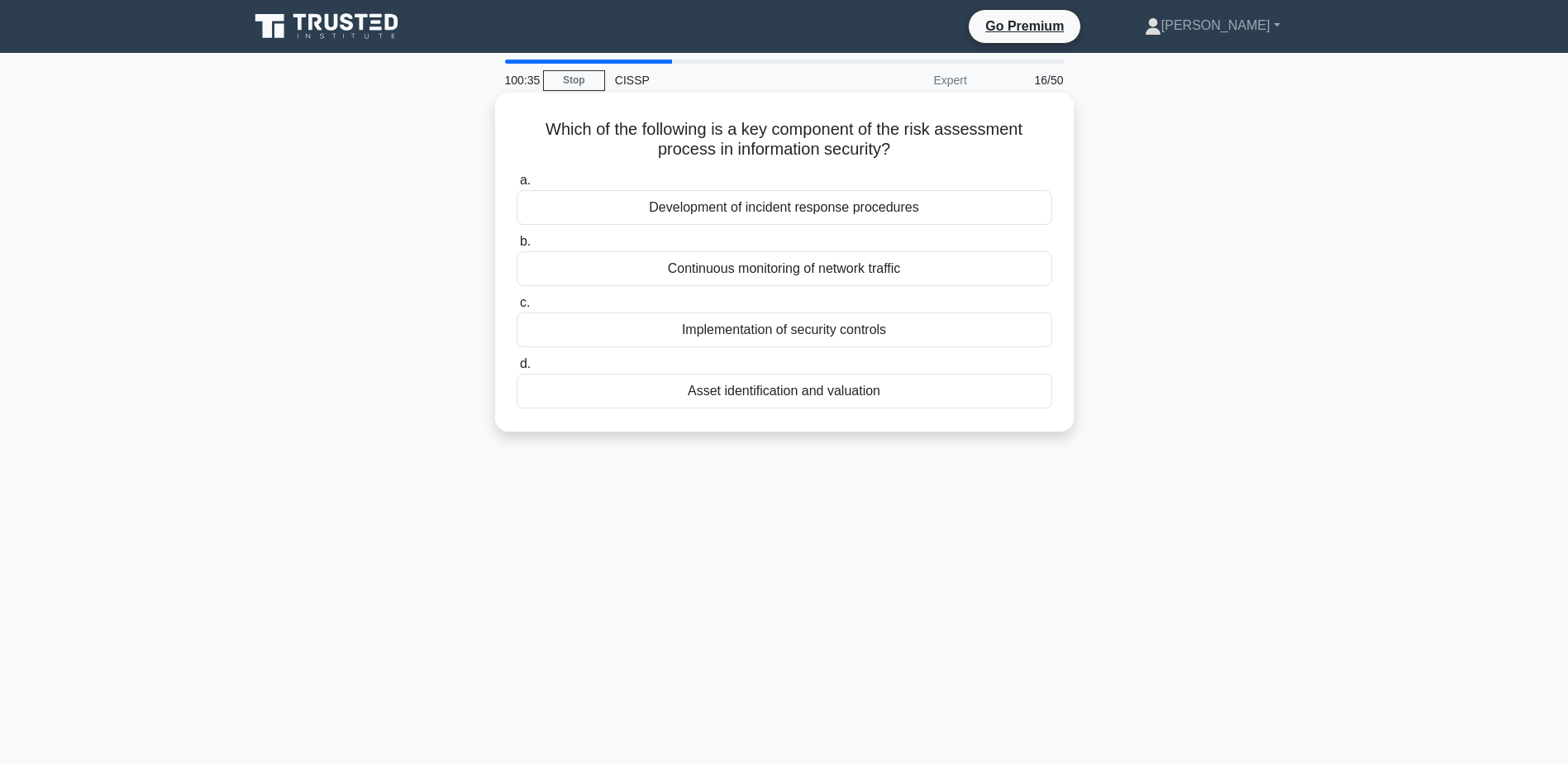
click at [869, 404] on div "Asset identification and valuation" at bounding box center [784, 391] width 536 height 35
click at [517, 369] on input "d. Asset identification and valuation" at bounding box center [517, 364] width 0 height 11
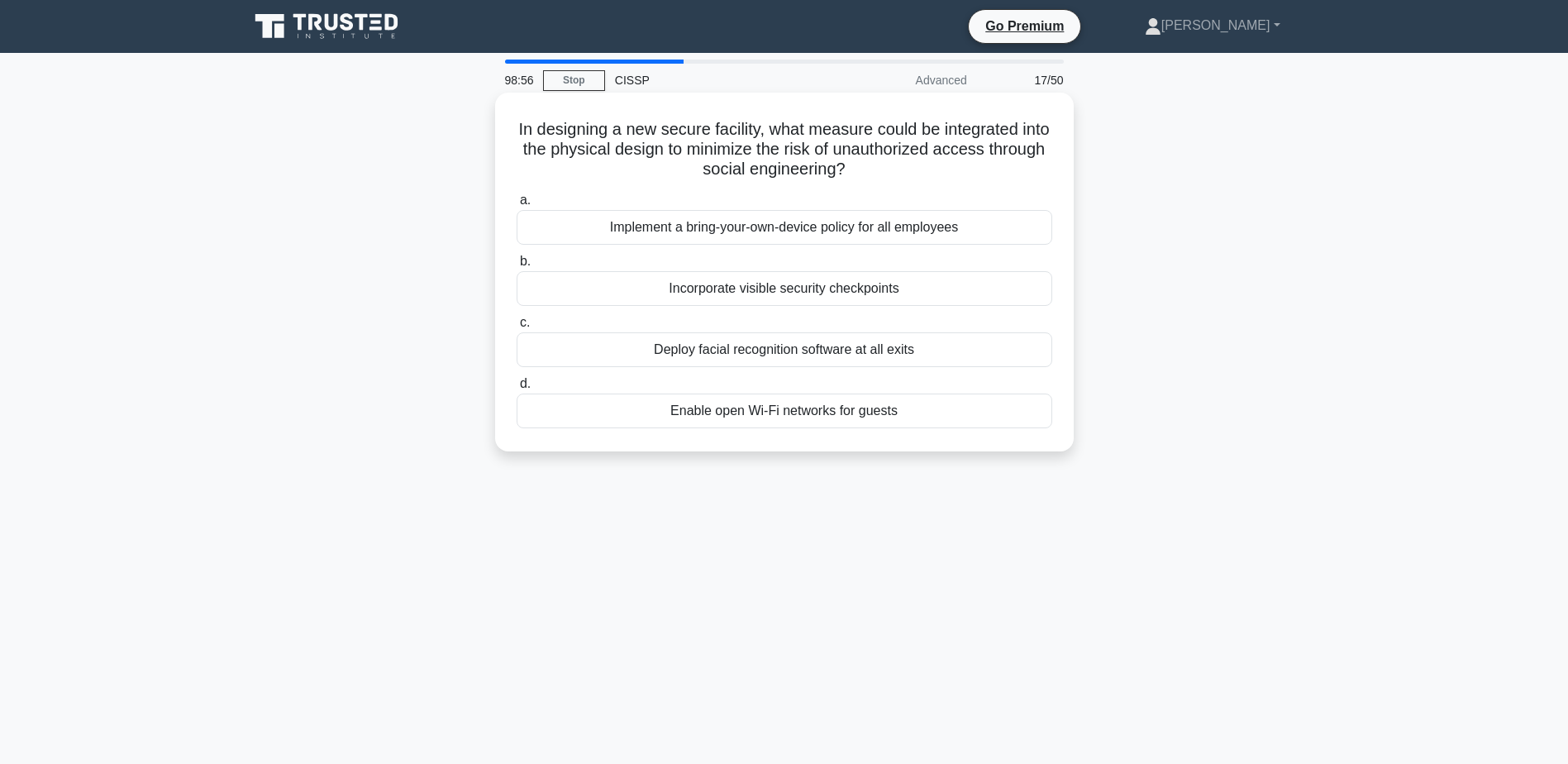
click at [908, 342] on div "Deploy facial recognition software at all exits" at bounding box center [784, 350] width 536 height 35
click at [517, 329] on input "c. Deploy facial recognition software at all exits" at bounding box center [517, 323] width 0 height 11
click at [866, 295] on div "Immediately isolate the affected servers" at bounding box center [784, 289] width 536 height 35
click at [517, 267] on input "b. Immediately isolate the affected servers" at bounding box center [517, 261] width 0 height 11
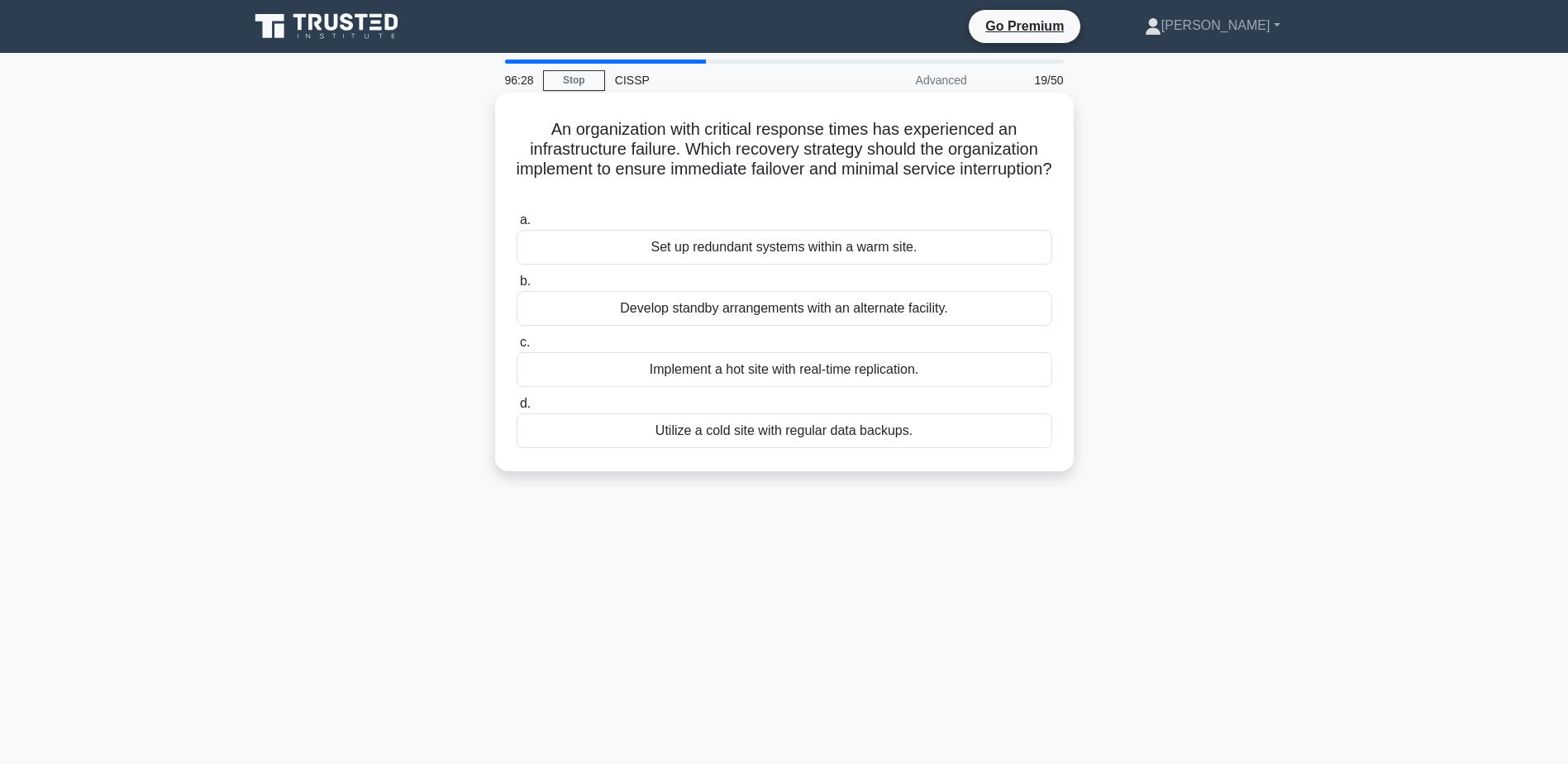
click at [1022, 375] on div "Implement a hot site with real-time replication." at bounding box center [784, 369] width 536 height 35
click at [517, 348] on input "c. Implement a hot site with real-time replication." at bounding box center [517, 342] width 0 height 11
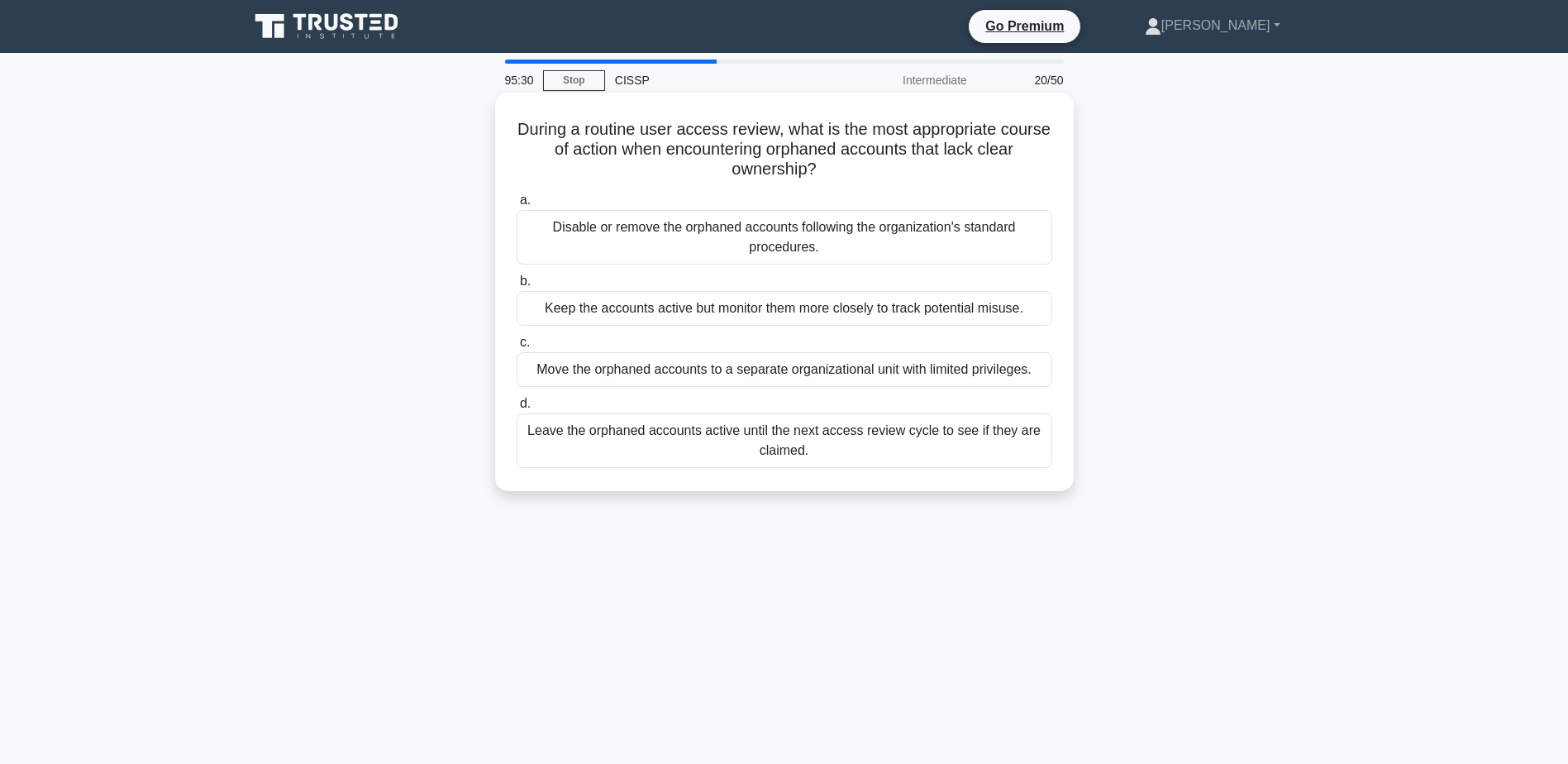
click at [924, 250] on div "Disable or remove the orphaned accounts following the organization's standard p…" at bounding box center [784, 237] width 536 height 54
click at [517, 206] on input "a. Disable or remove the orphaned accounts following the organization's standar…" at bounding box center [517, 200] width 0 height 11
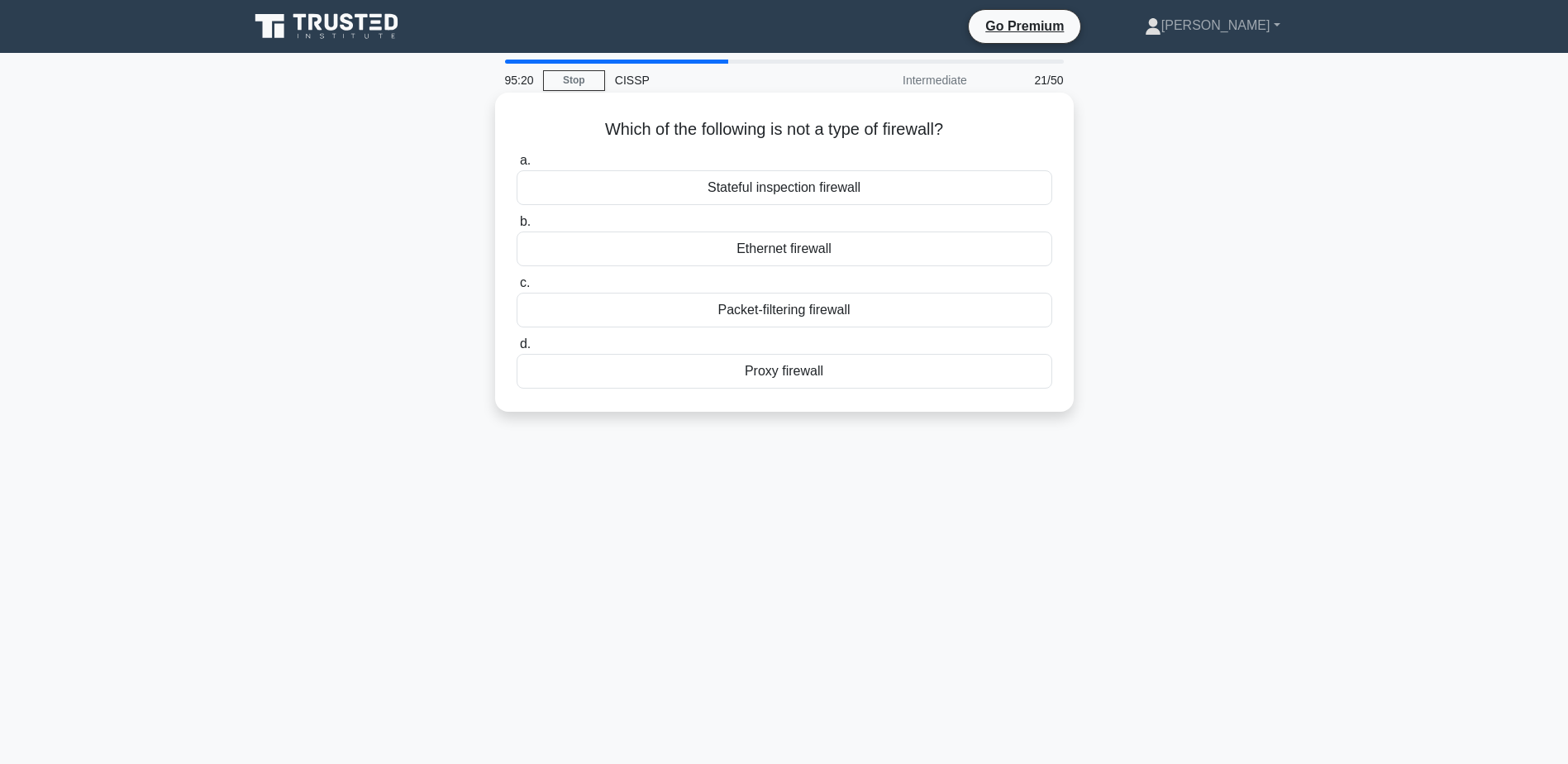
click at [1013, 260] on div "Ethernet firewall" at bounding box center [784, 249] width 536 height 35
click at [517, 227] on input "b. Ethernet firewall" at bounding box center [517, 222] width 0 height 11
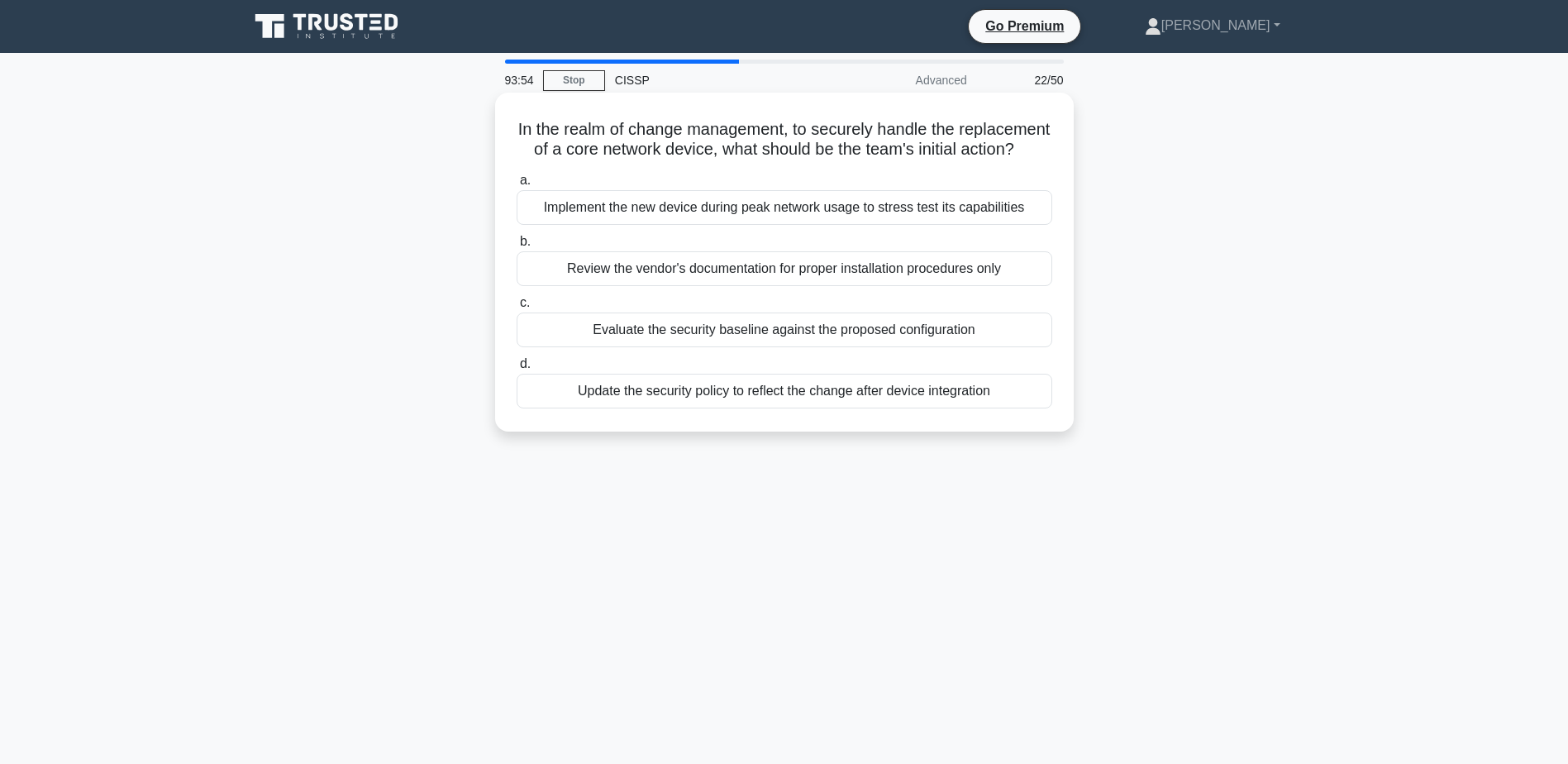
click at [983, 347] on div "Evaluate the security baseline against the proposed configuration" at bounding box center [784, 330] width 536 height 35
click at [517, 308] on input "c. Evaluate the security baseline against the proposed configuration" at bounding box center [517, 302] width 0 height 11
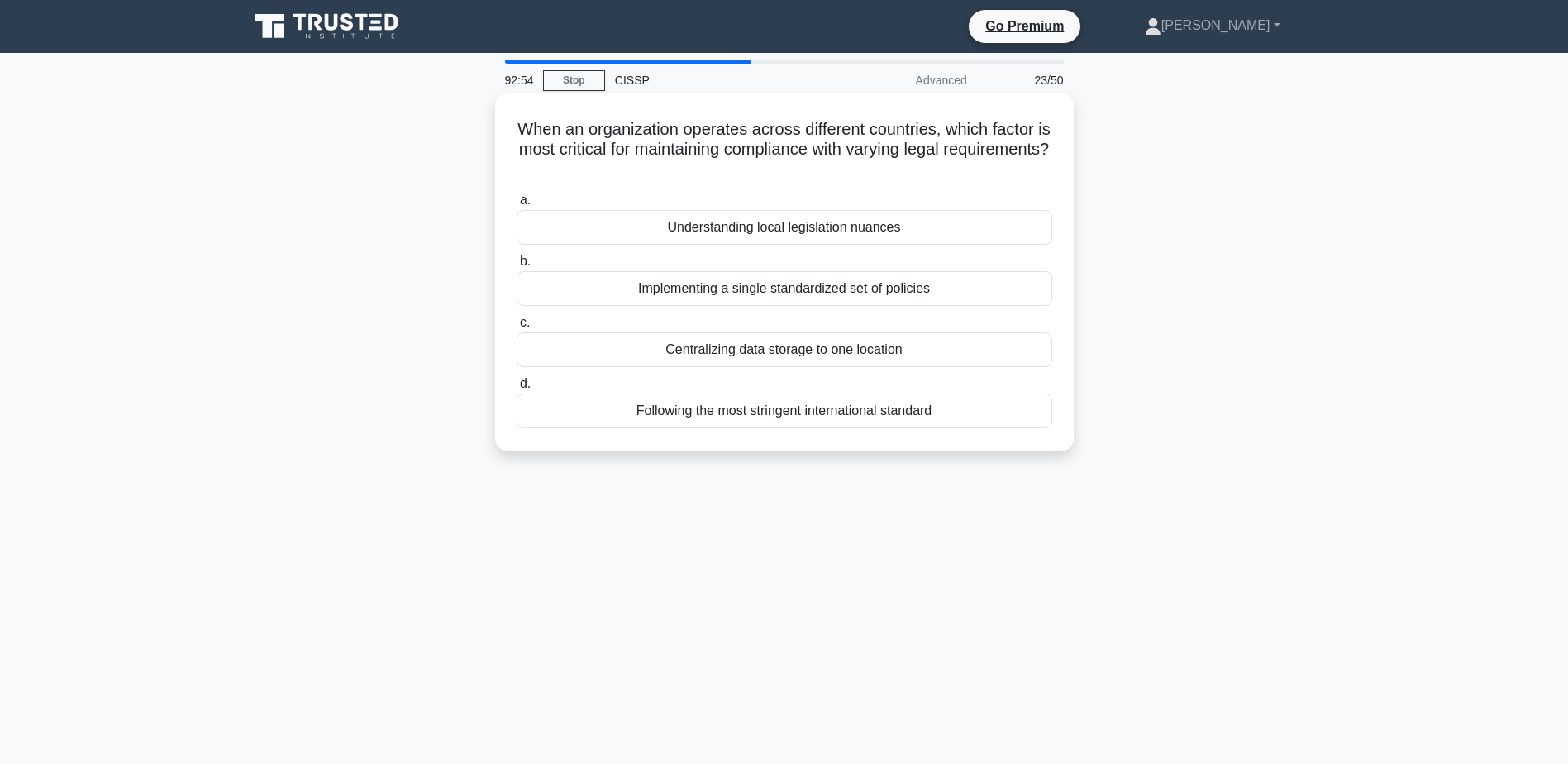
click at [995, 236] on div "Understanding local legislation nuances" at bounding box center [784, 227] width 536 height 35
click at [517, 206] on input "a. Understanding local legislation nuances" at bounding box center [517, 200] width 0 height 11
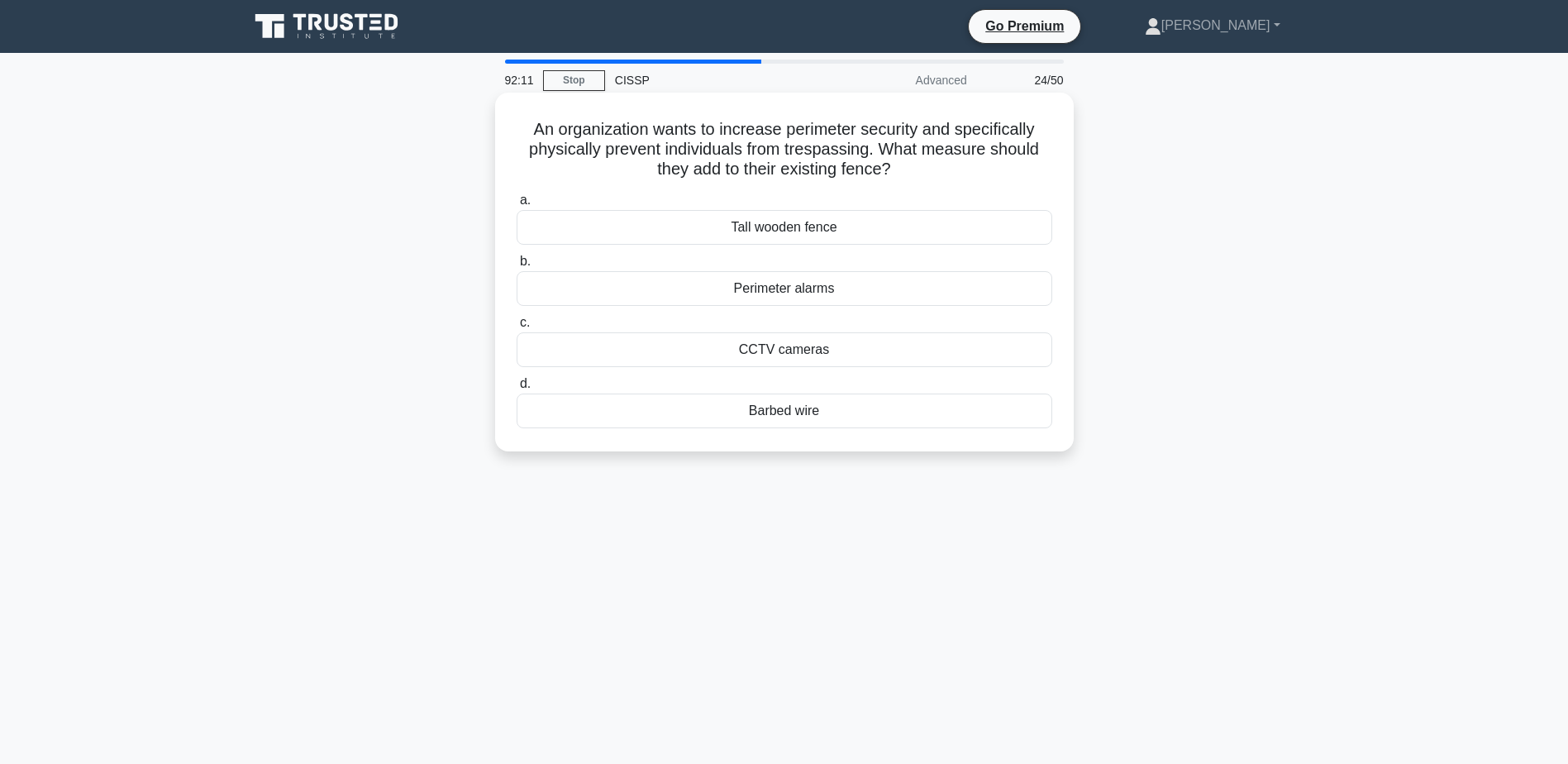
click at [905, 408] on div "Barbed wire" at bounding box center [784, 411] width 536 height 35
click at [517, 390] on input "d. Barbed wire" at bounding box center [517, 384] width 0 height 11
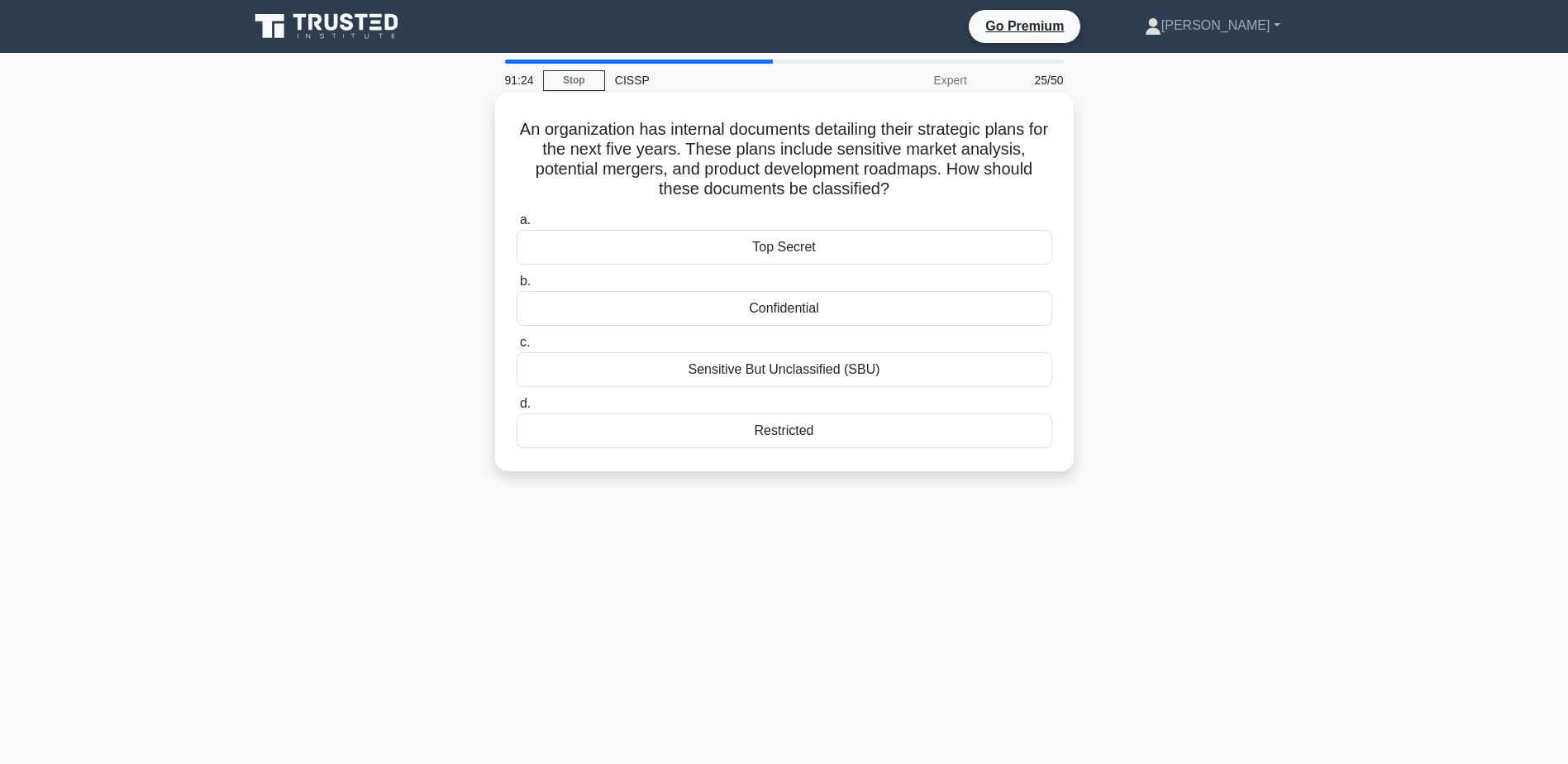
click at [835, 246] on div "Top Secret" at bounding box center [784, 247] width 536 height 35
click at [517, 226] on input "a. Top Secret" at bounding box center [517, 220] width 0 height 11
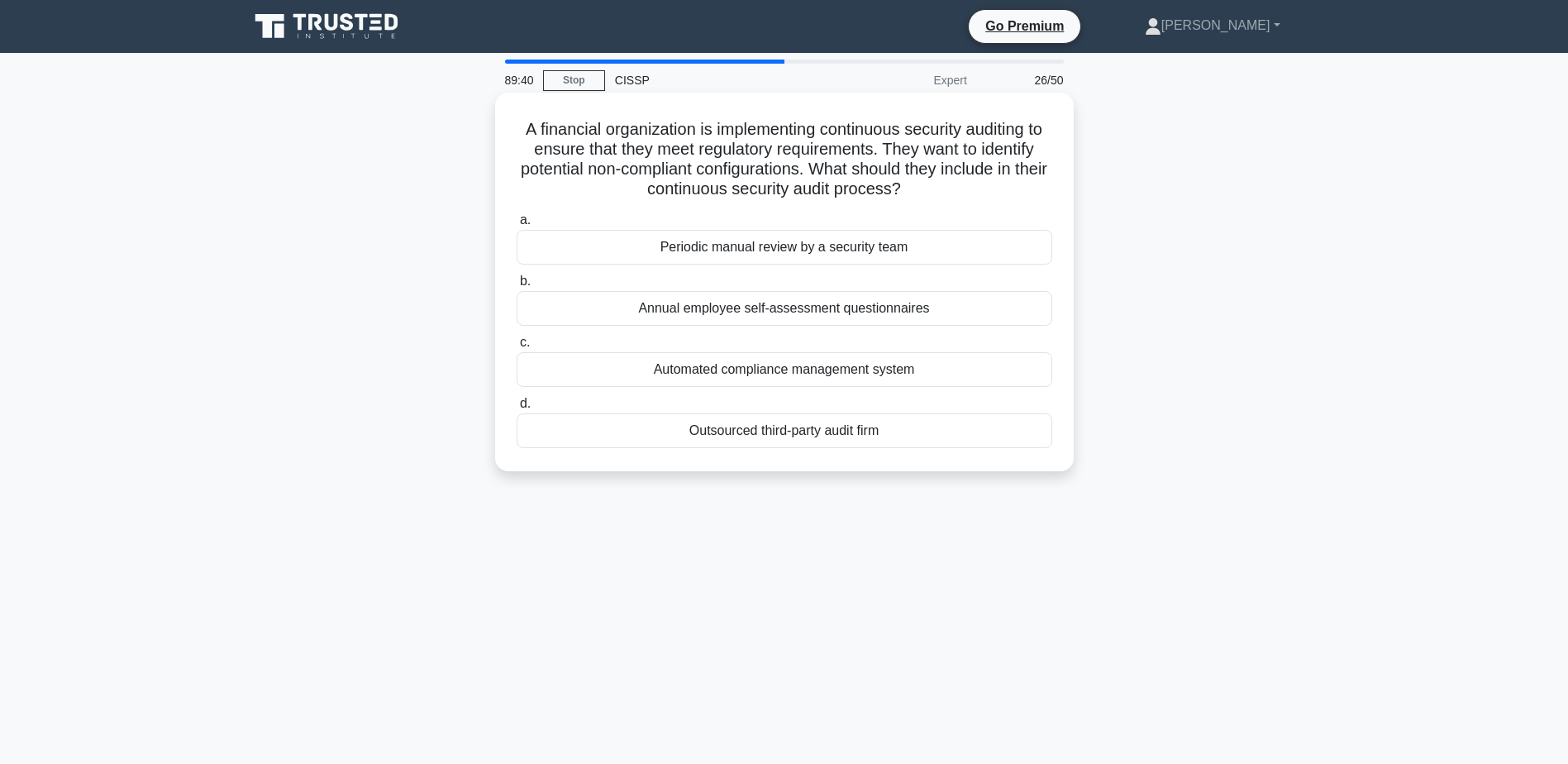
click at [950, 360] on div "Automated compliance management system" at bounding box center [784, 369] width 536 height 35
click at [517, 348] on input "c. Automated compliance management system" at bounding box center [517, 342] width 0 height 11
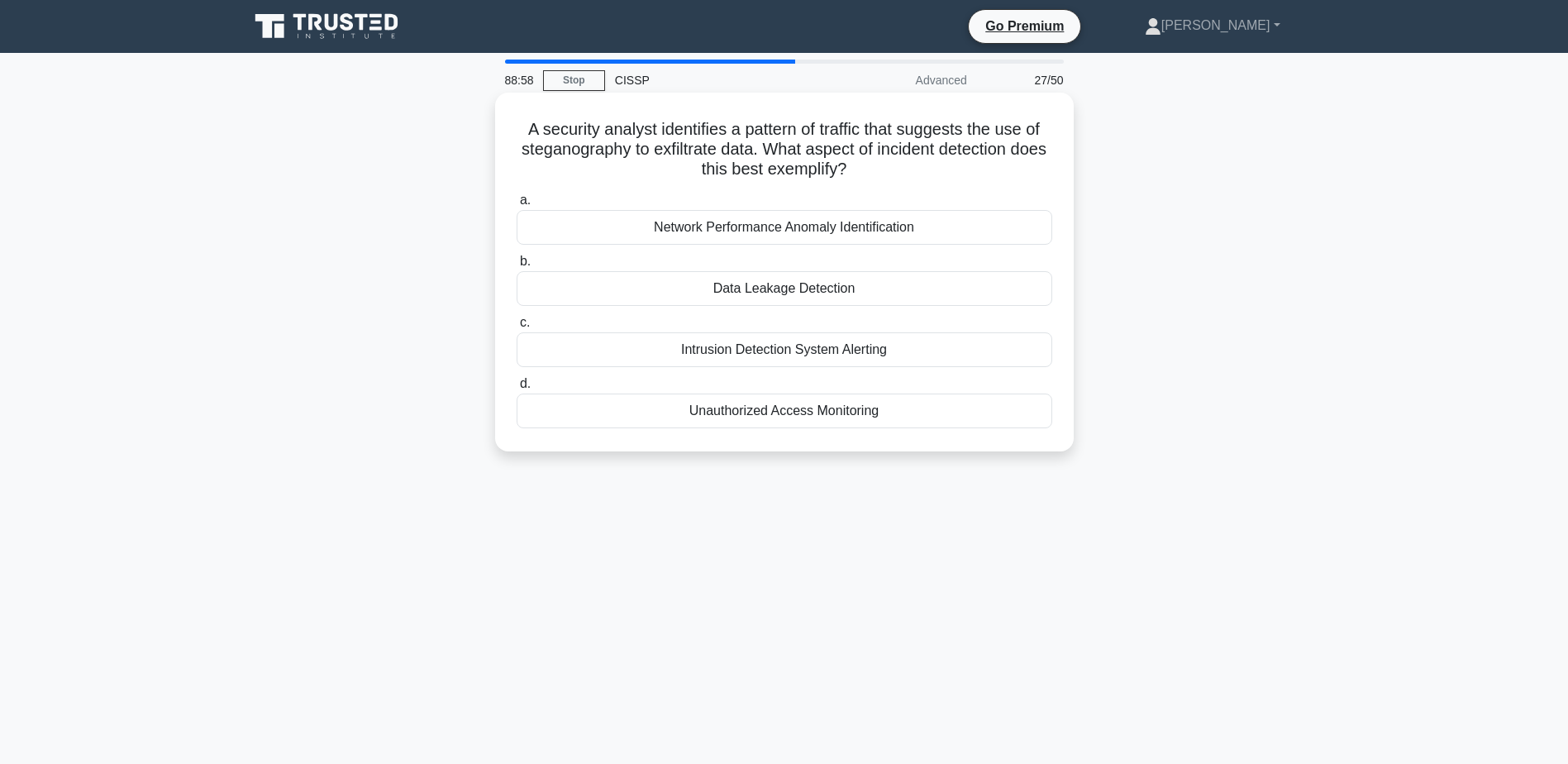
click at [884, 286] on div "Data Leakage Detection" at bounding box center [784, 289] width 536 height 35
click at [517, 267] on input "b. Data Leakage Detection" at bounding box center [517, 261] width 0 height 11
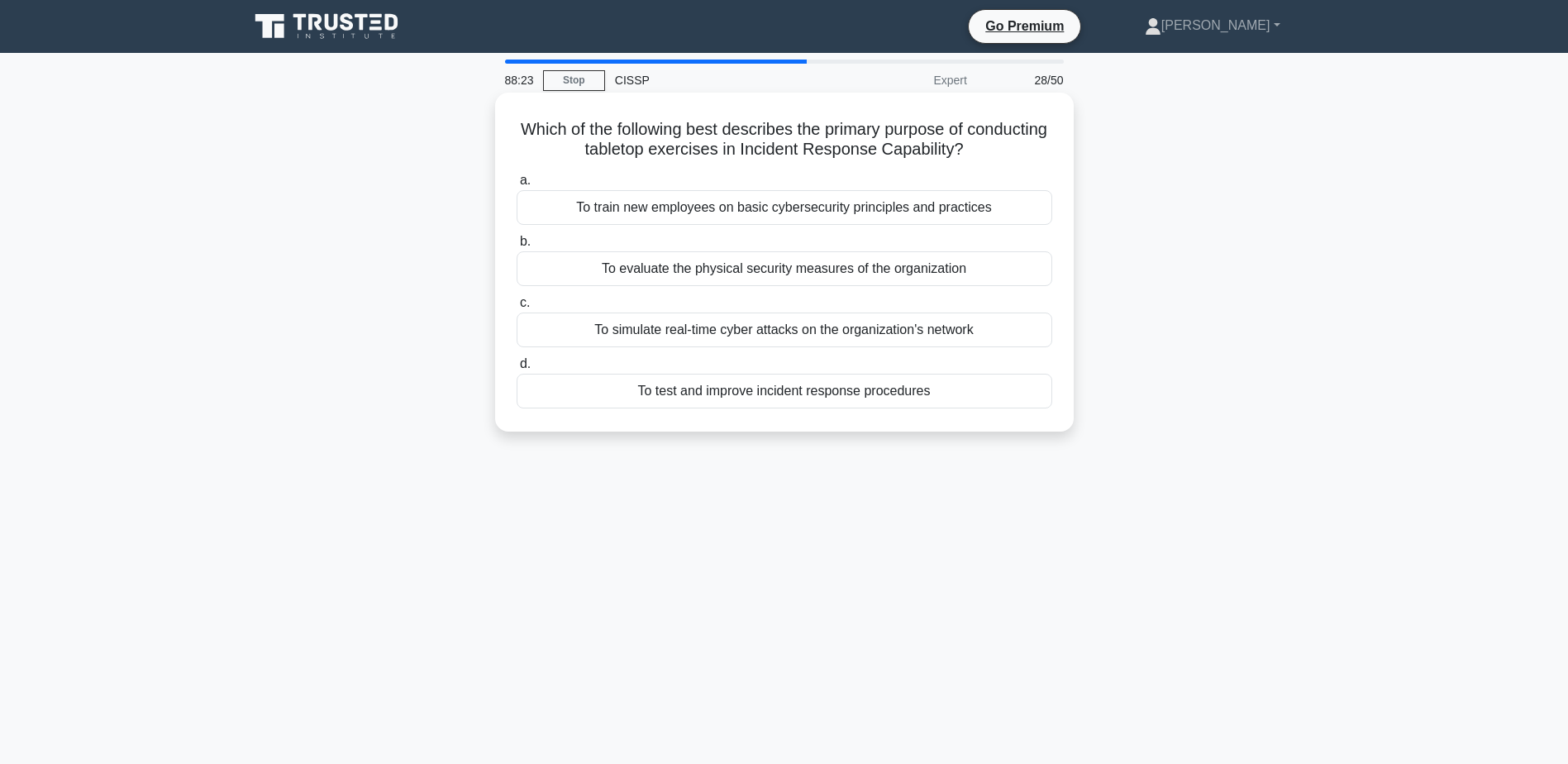
click at [954, 390] on div "To test and improve incident response procedures" at bounding box center [784, 391] width 536 height 35
click at [517, 369] on input "d. To test and improve incident response procedures" at bounding box center [517, 364] width 0 height 11
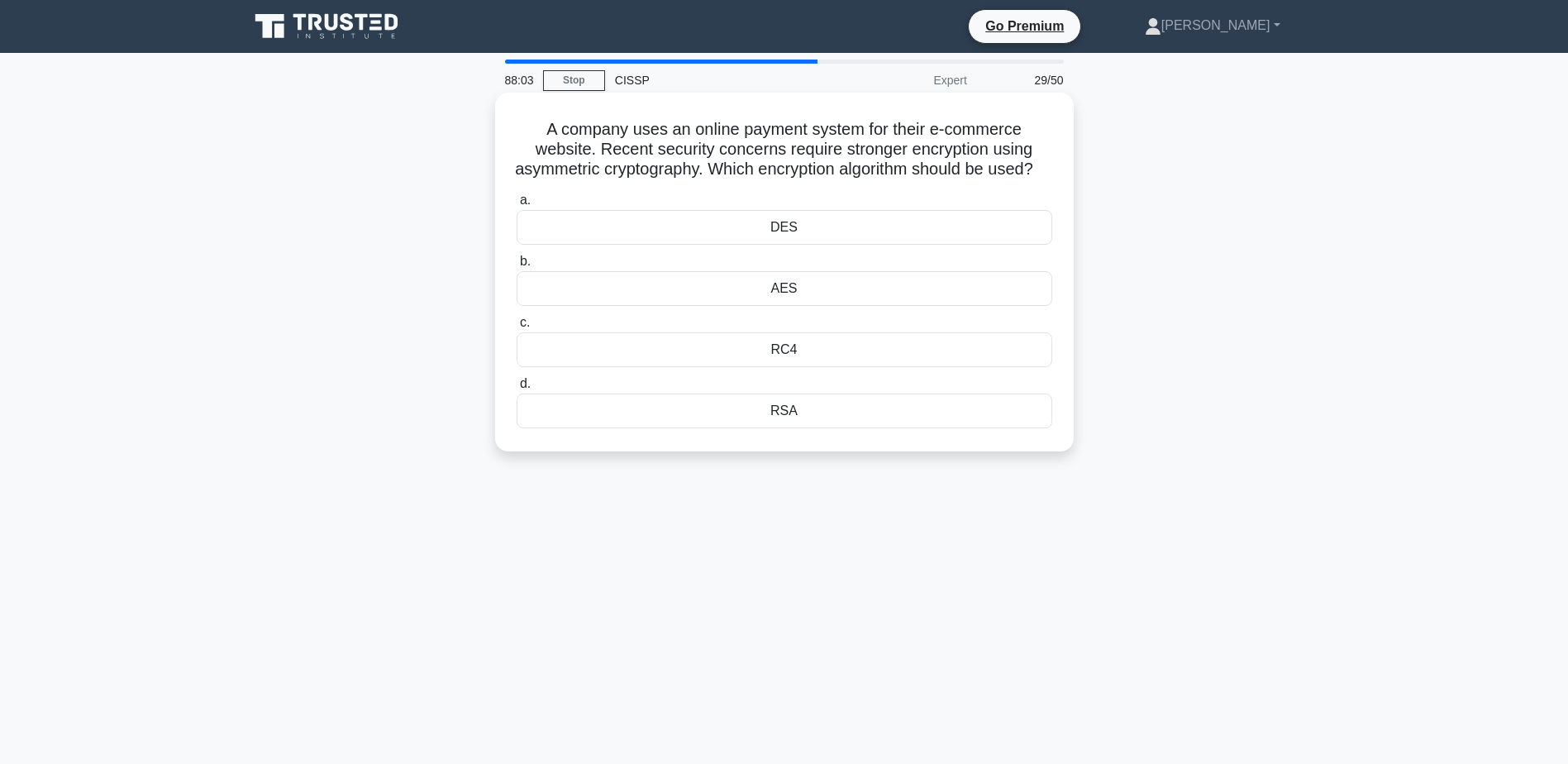
click at [800, 427] on div "RSA" at bounding box center [784, 411] width 536 height 35
click at [517, 390] on input "d. RSA" at bounding box center [517, 384] width 0 height 11
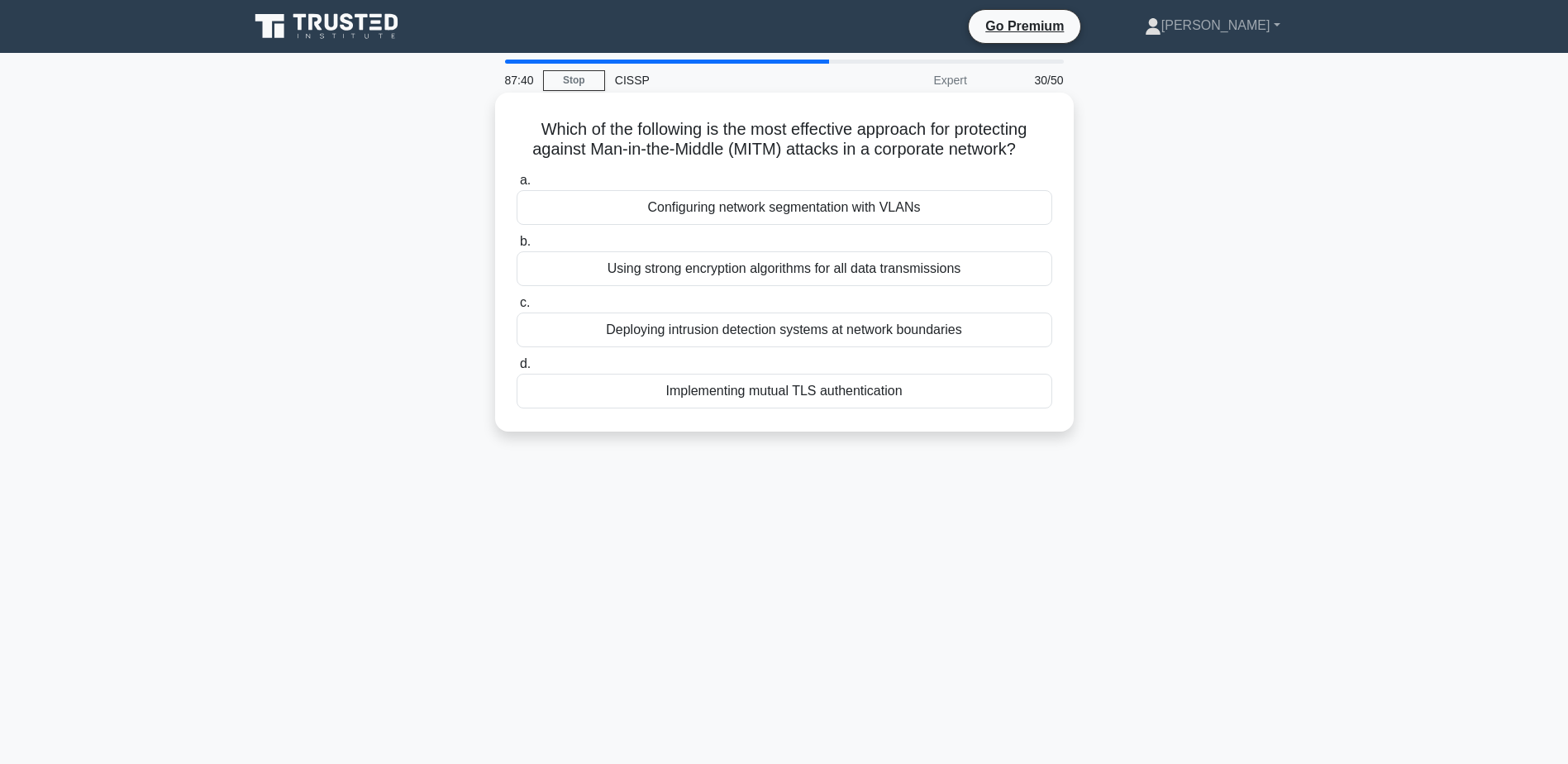
click at [873, 390] on div "Implementing mutual TLS authentication" at bounding box center [784, 391] width 536 height 35
click at [517, 369] on input "d. Implementing mutual TLS authentication" at bounding box center [517, 364] width 0 height 11
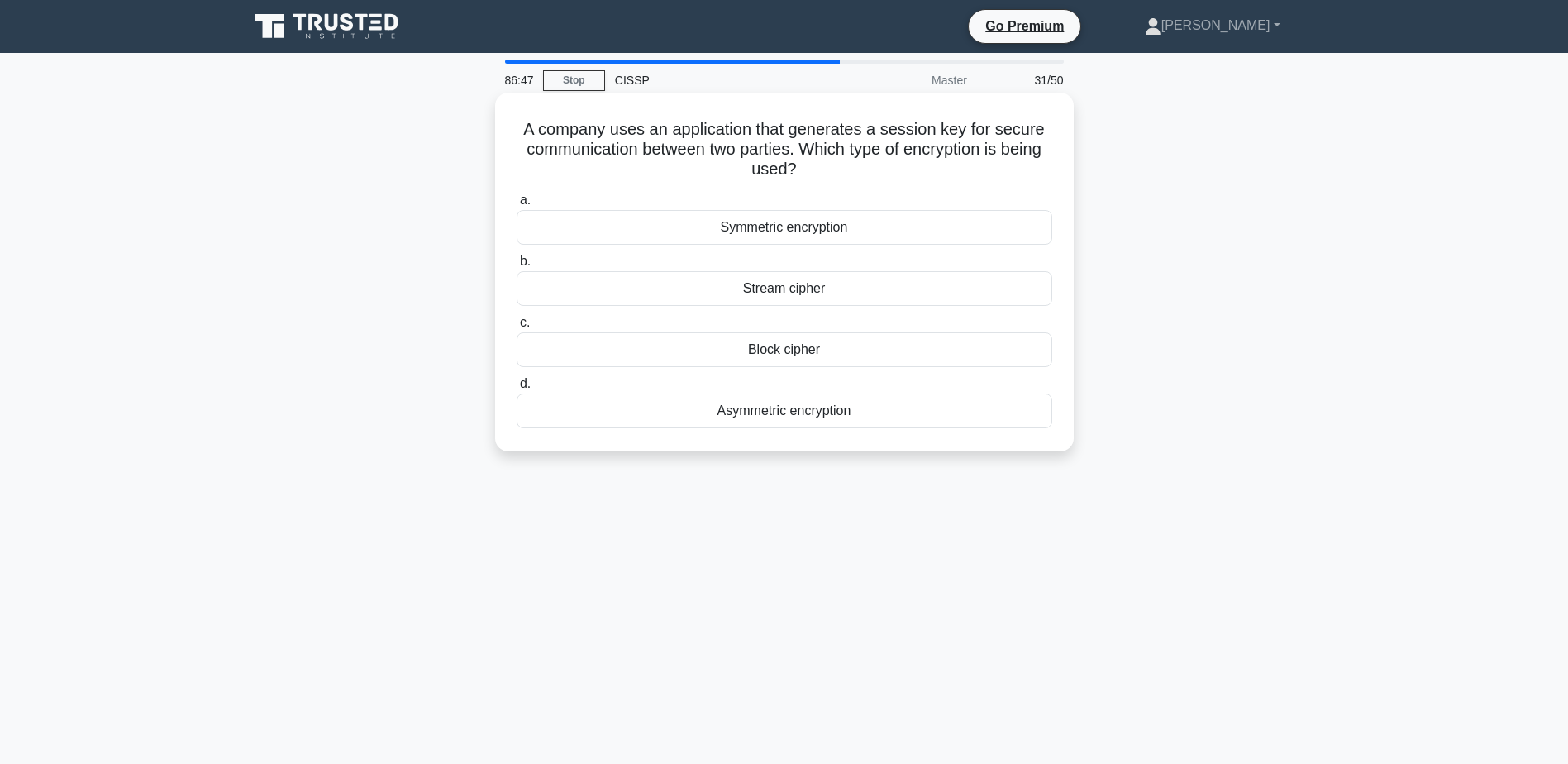
click at [963, 220] on div "Symmetric encryption" at bounding box center [784, 227] width 536 height 35
click at [517, 206] on input "a. Symmetric encryption" at bounding box center [517, 200] width 0 height 11
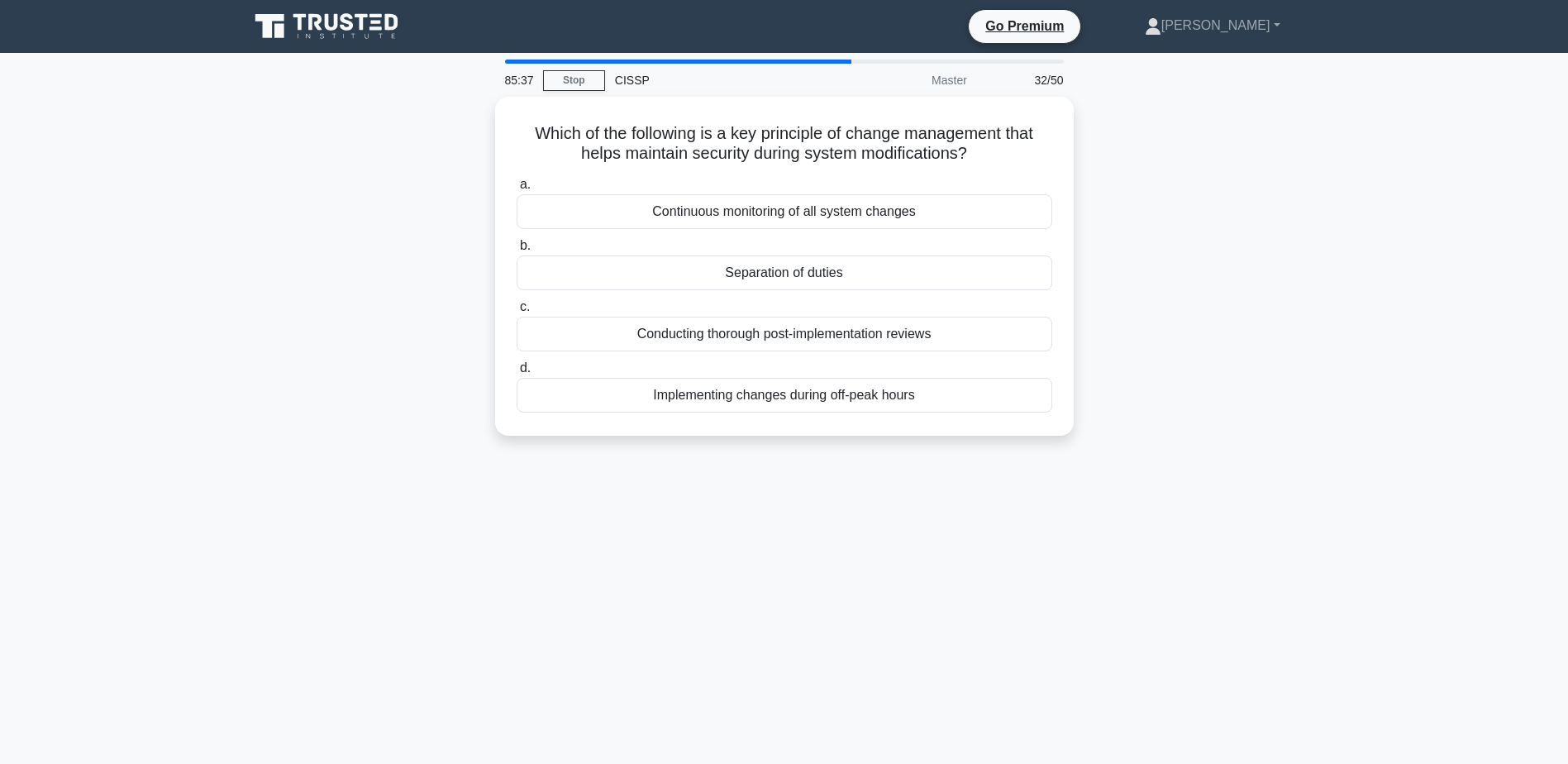
click at [322, 639] on div "85:37 Stop CISSP Master 32/50 Which of the following is a key principle of chan…" at bounding box center [784, 472] width 1092 height 827
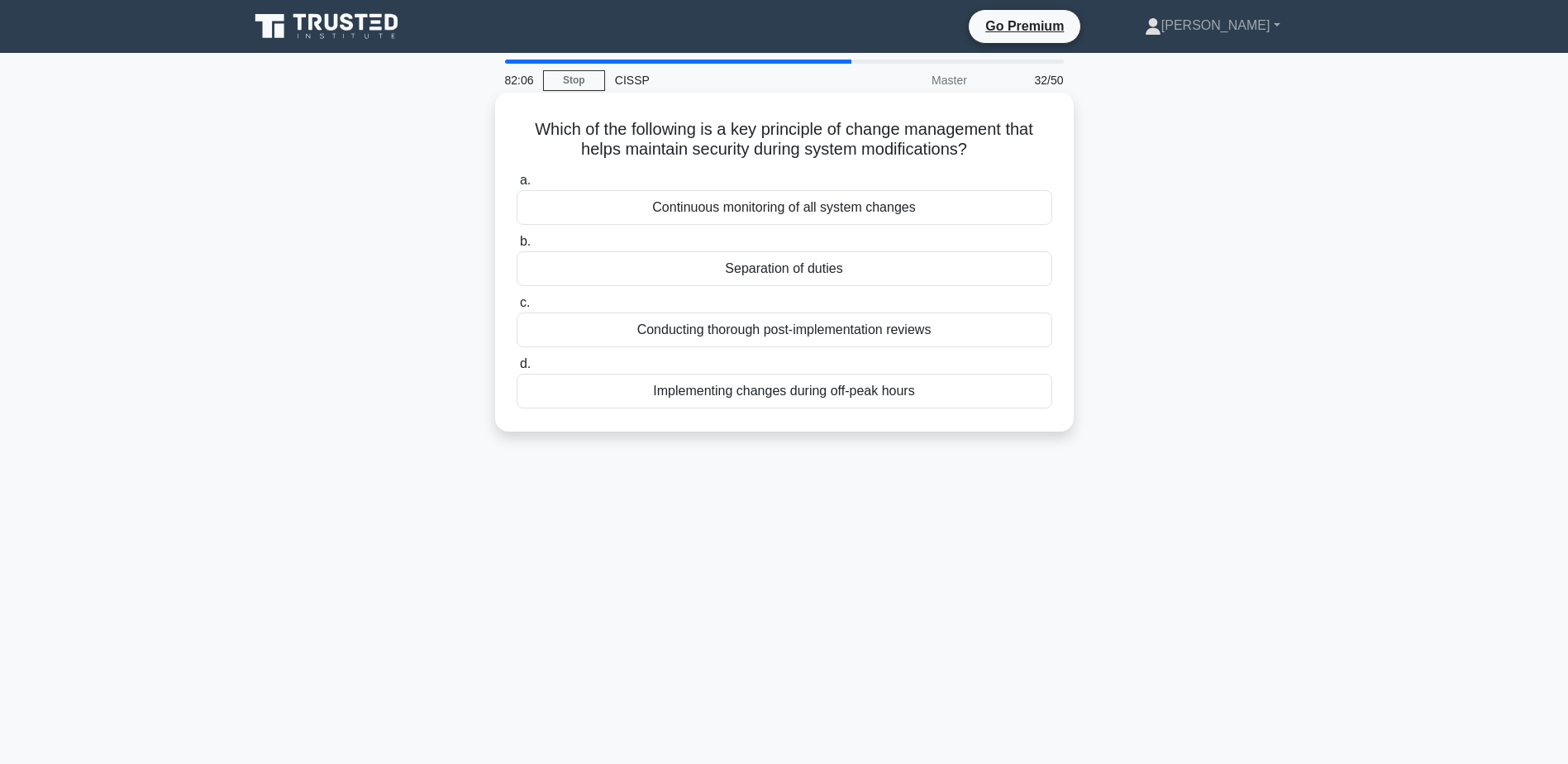
click at [911, 209] on div "Continuous monitoring of all system changes" at bounding box center [784, 208] width 536 height 35
click at [517, 186] on input "a. Continuous monitoring of all system changes" at bounding box center [517, 180] width 0 height 11
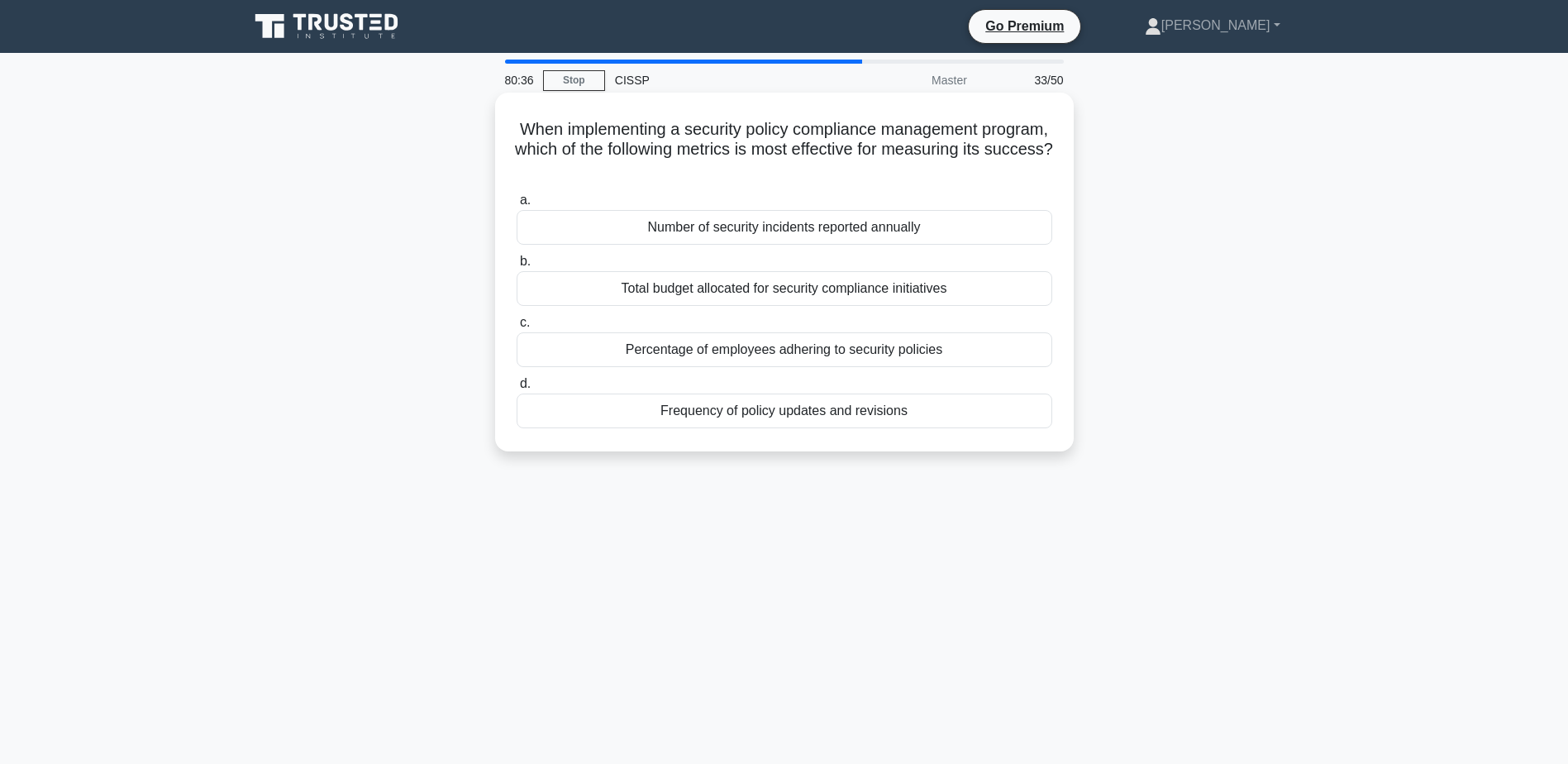
click at [944, 412] on div "Frequency of policy updates and revisions" at bounding box center [784, 411] width 536 height 35
click at [517, 390] on input "d. Frequency of policy updates and revisions" at bounding box center [517, 384] width 0 height 11
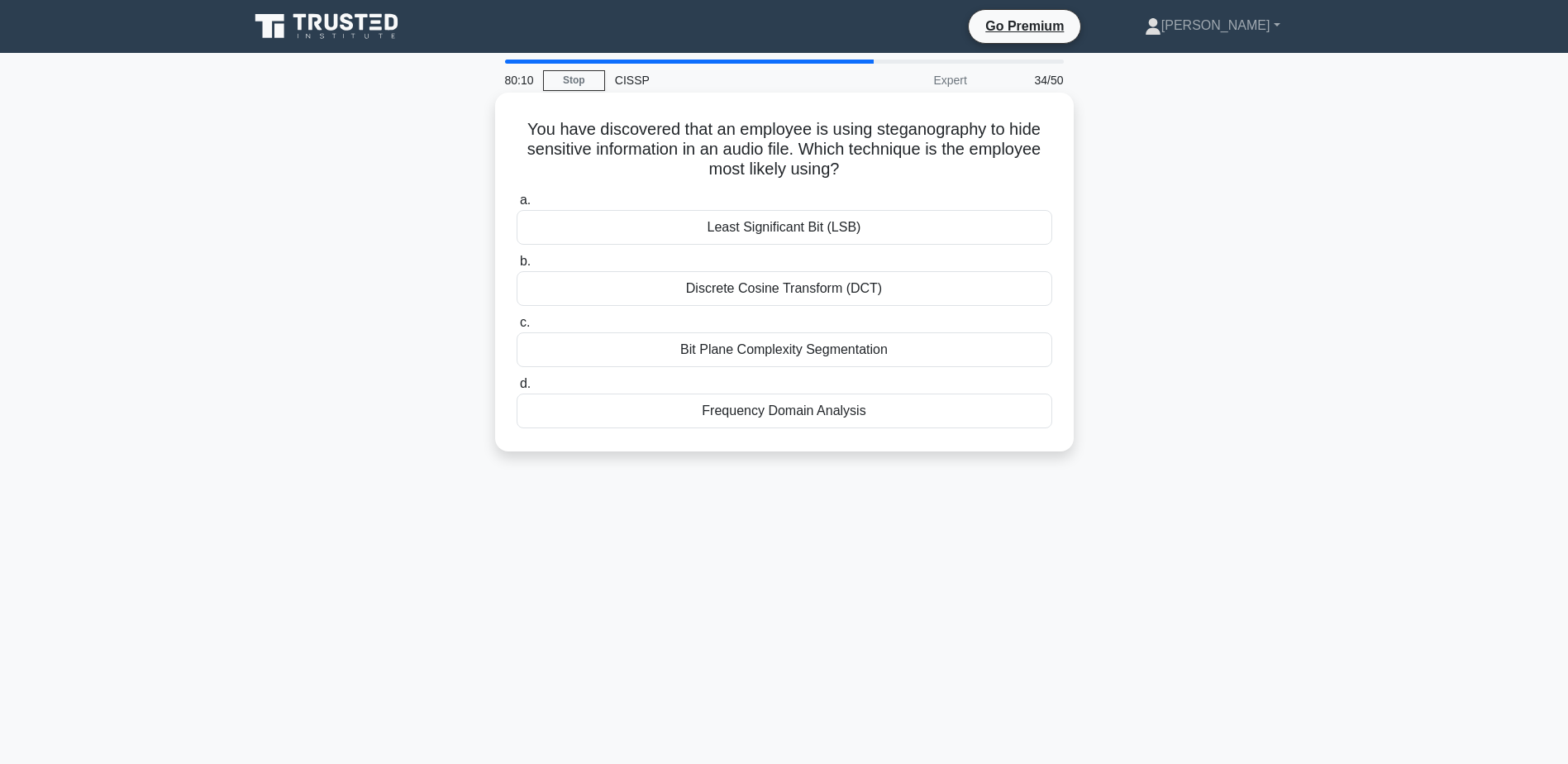
click at [847, 229] on div "Least Significant Bit (LSB)" at bounding box center [784, 227] width 536 height 35
click at [517, 206] on input "a. Least Significant Bit (LSB)" at bounding box center [517, 200] width 0 height 11
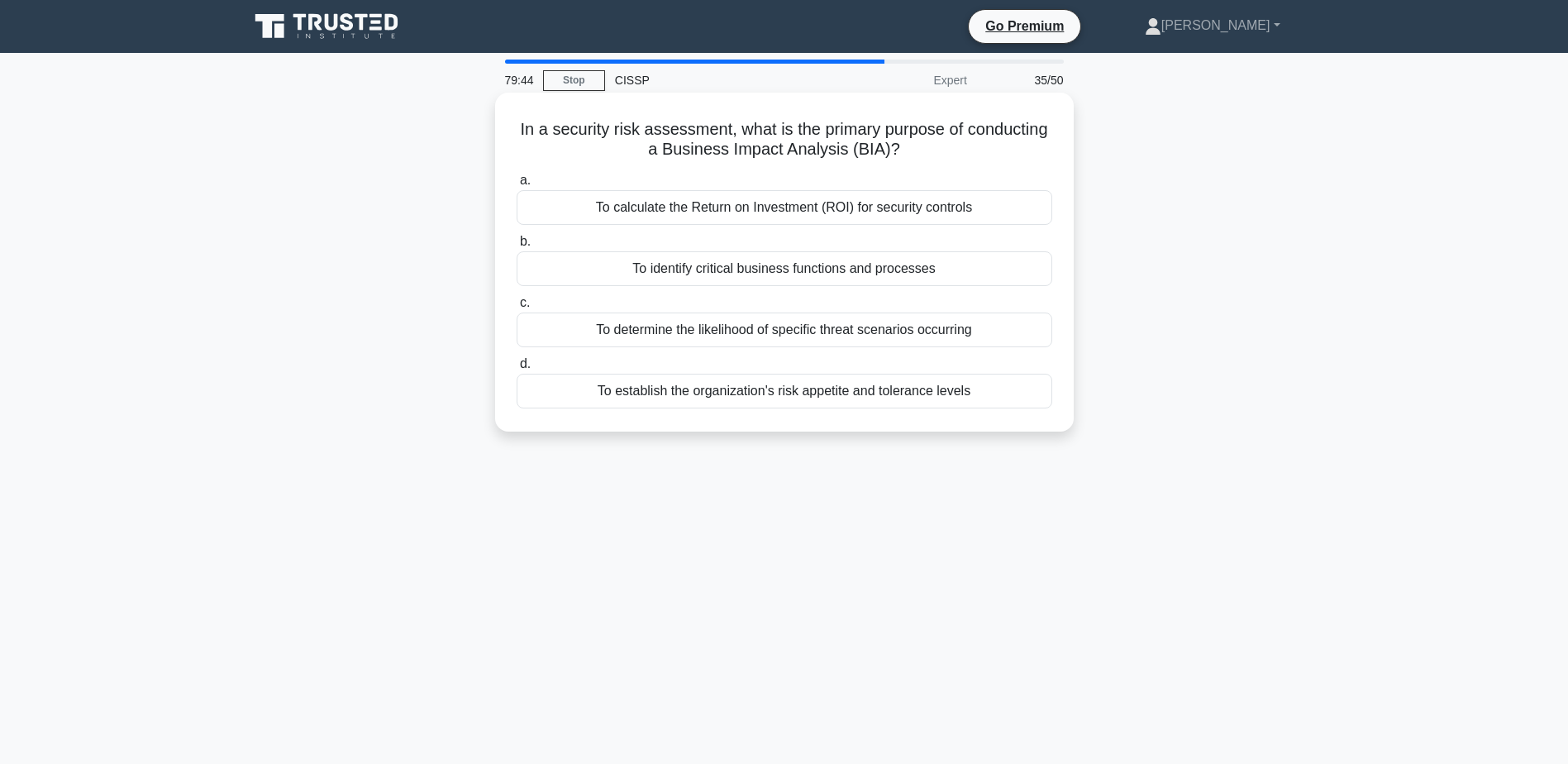
click at [984, 272] on div "To identify critical business functions and processes" at bounding box center [784, 269] width 536 height 35
click at [517, 247] on input "b. To identify critical business functions and processes" at bounding box center [517, 241] width 0 height 11
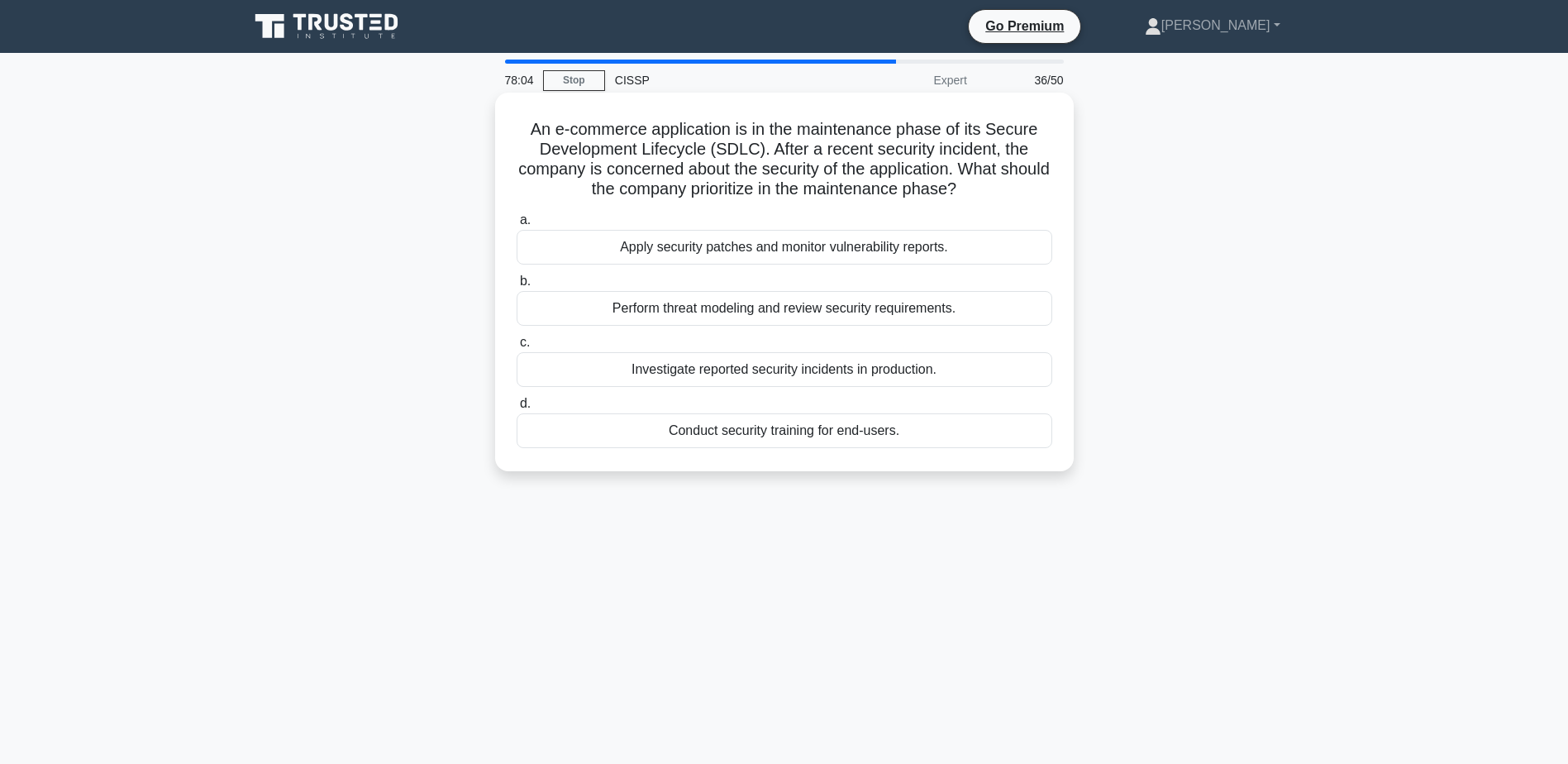
click at [1016, 317] on div "Perform threat modeling and review security requirements." at bounding box center [784, 308] width 536 height 35
click at [517, 287] on input "b. Perform threat modeling and review security requirements." at bounding box center [517, 281] width 0 height 11
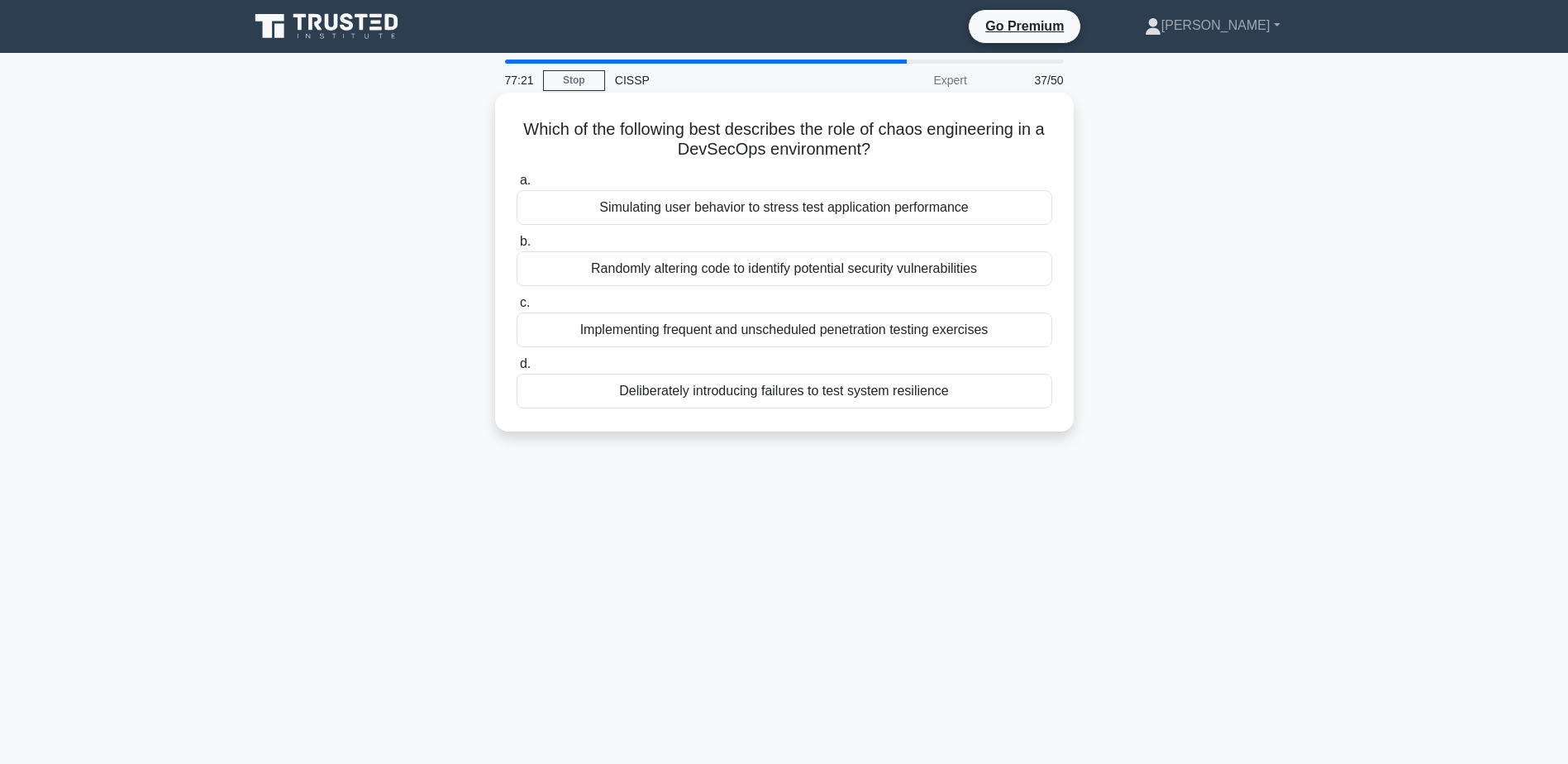
click at [910, 399] on div "Deliberately introducing failures to test system resilience" at bounding box center [784, 391] width 536 height 35
click at [517, 369] on input "d. Deliberately introducing failures to test system resilience" at bounding box center [517, 364] width 0 height 11
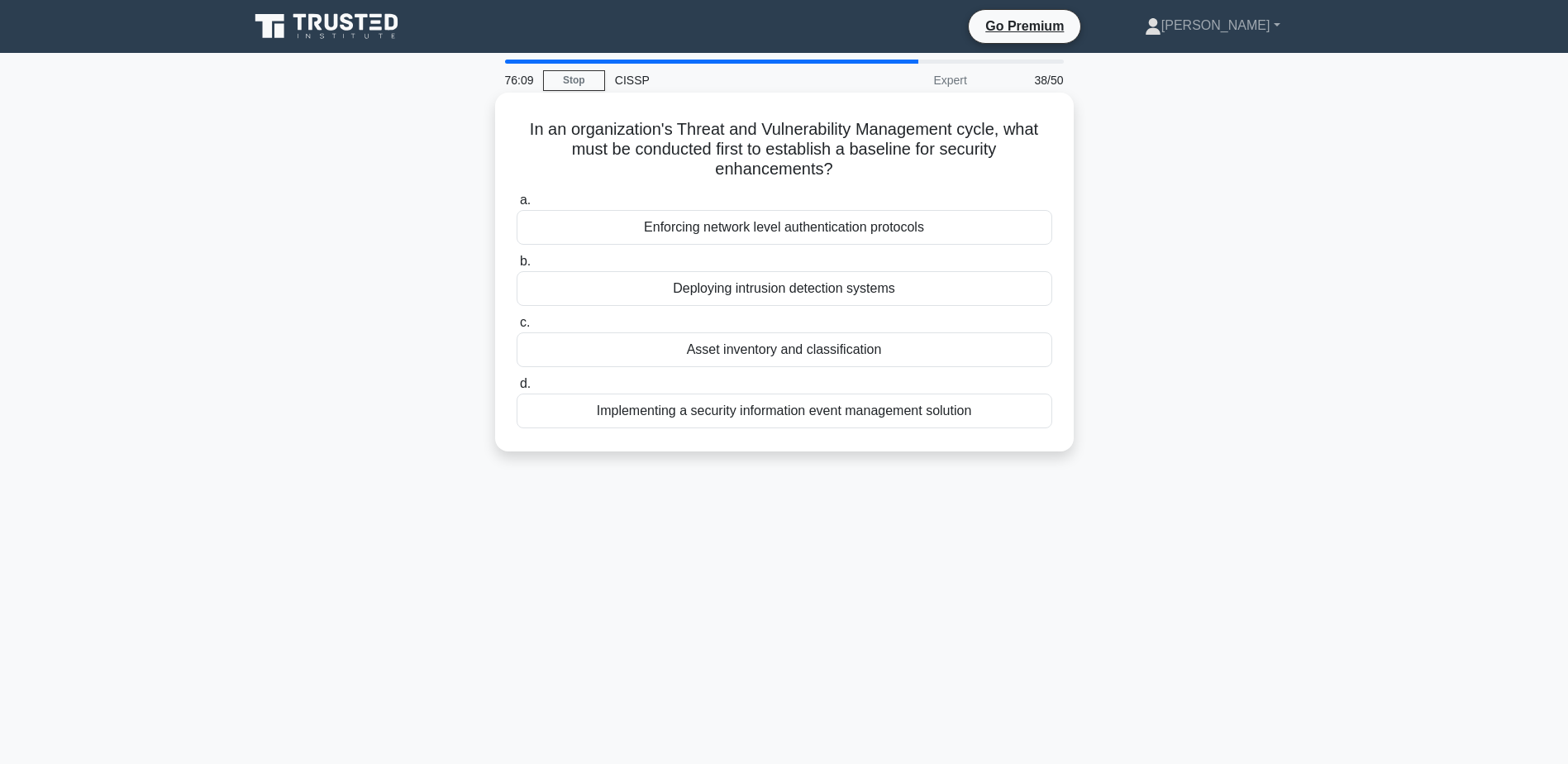
click at [784, 349] on div "Asset inventory and classification" at bounding box center [784, 350] width 536 height 35
click at [517, 329] on input "c. Asset inventory and classification" at bounding box center [517, 323] width 0 height 11
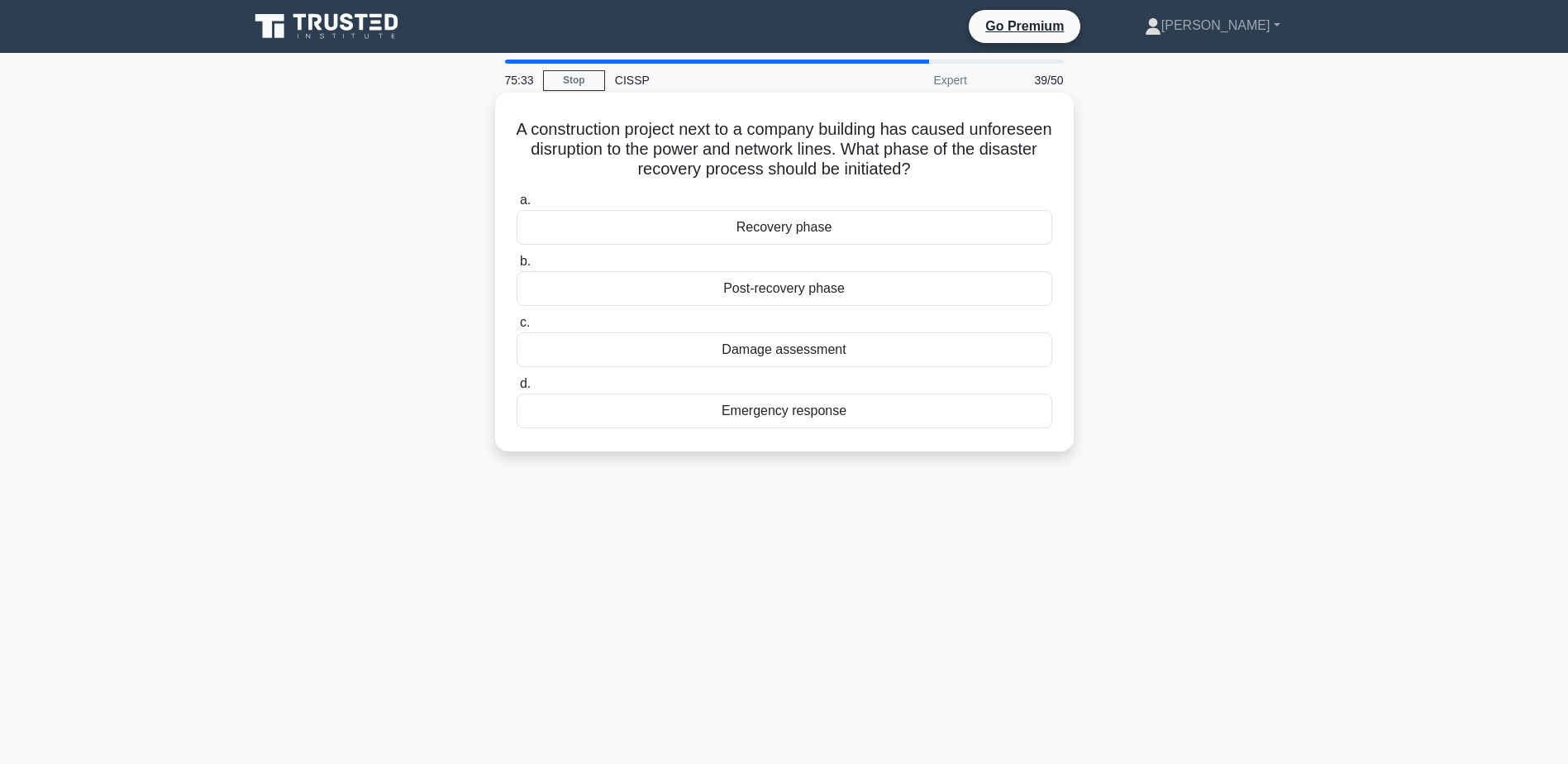
click at [920, 412] on div "Emergency response" at bounding box center [784, 411] width 536 height 35
click at [517, 390] on input "d. Emergency response" at bounding box center [517, 384] width 0 height 11
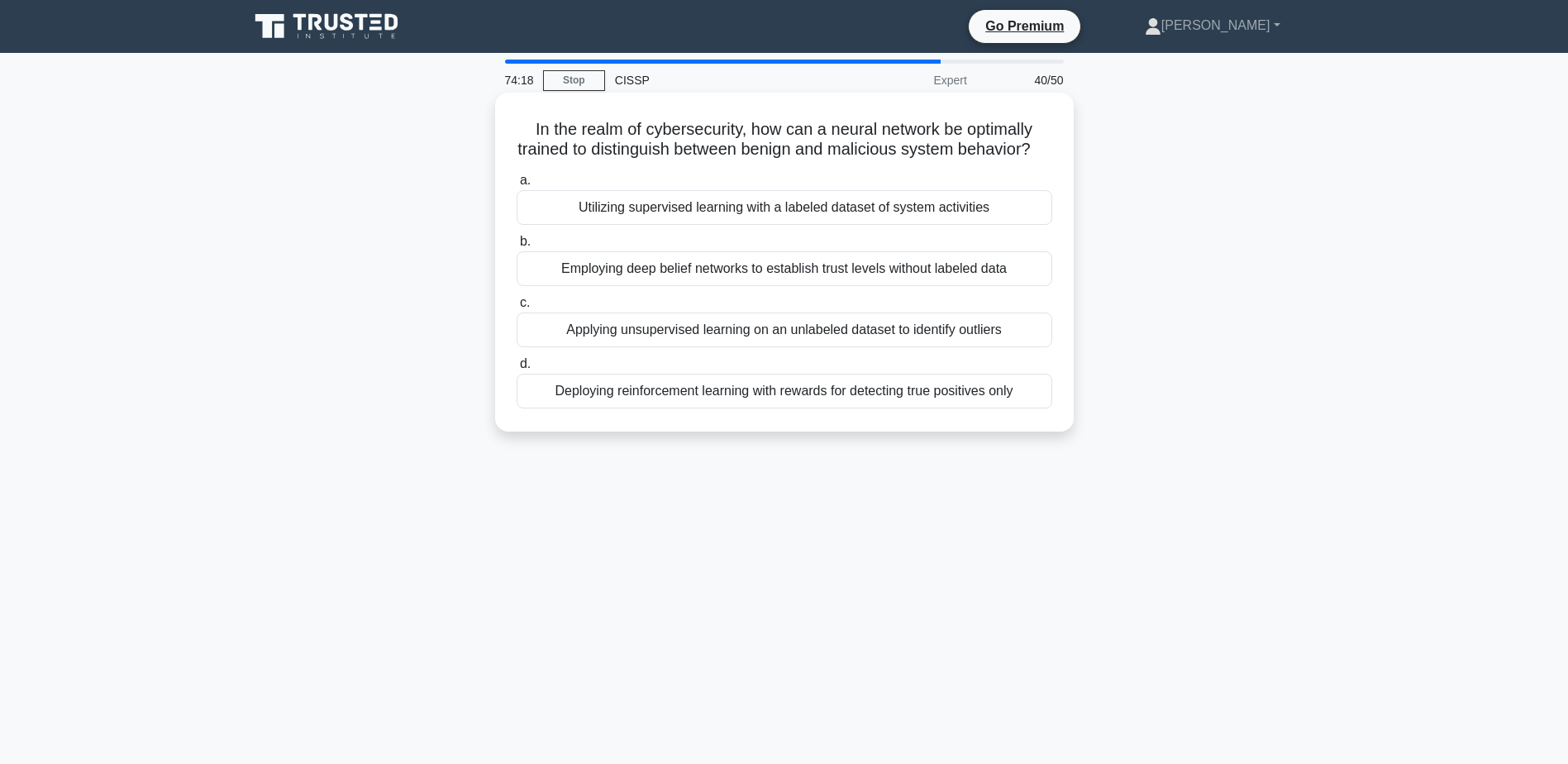
click at [1012, 225] on div "Utilizing supervised learning with a labeled dataset of system activities" at bounding box center [784, 208] width 536 height 35
click at [517, 186] on input "a. Utilizing supervised learning with a labeled dataset of system activities" at bounding box center [517, 180] width 0 height 11
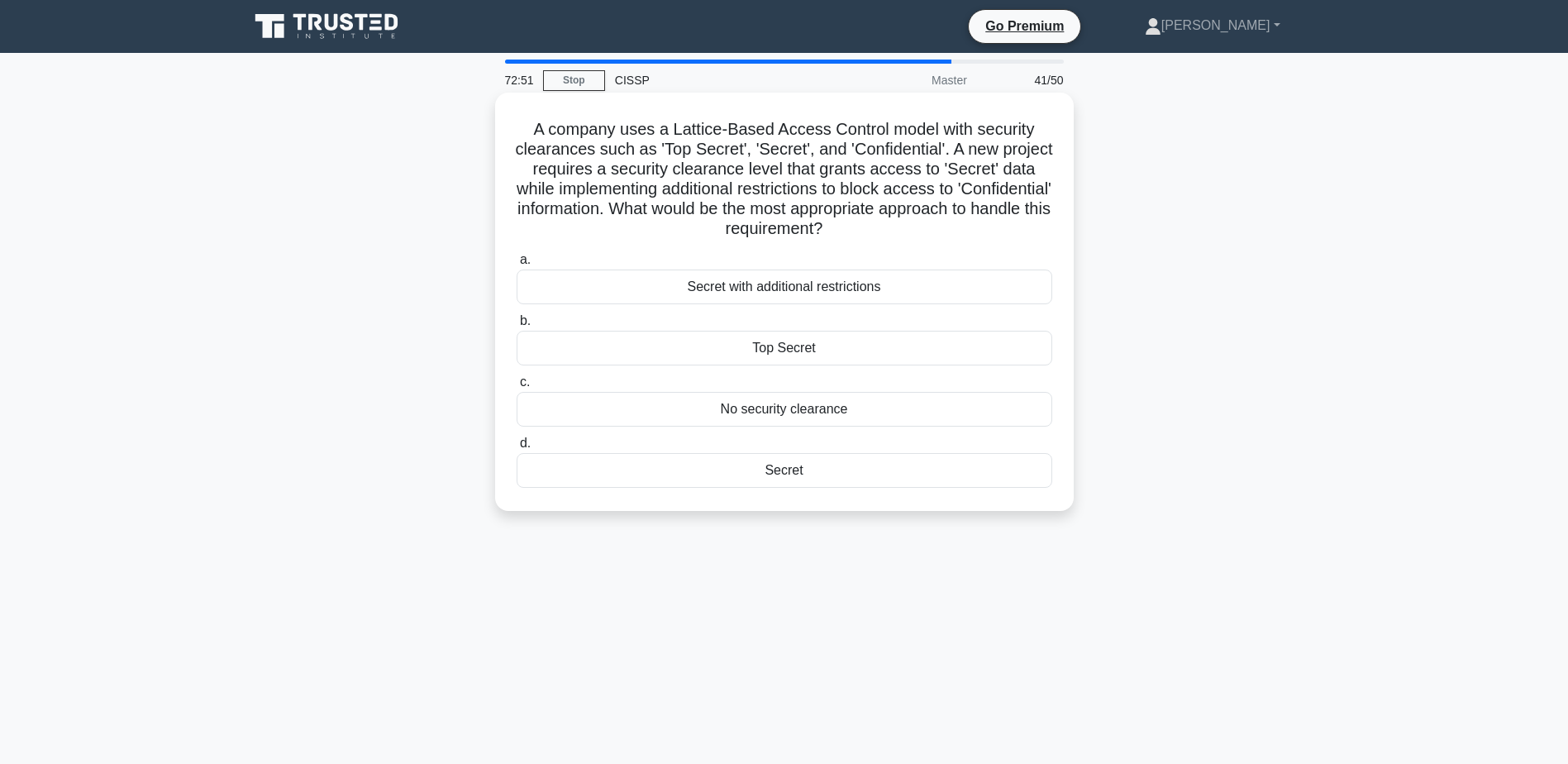
click at [914, 292] on div "Secret with additional restrictions" at bounding box center [784, 287] width 536 height 35
click at [517, 265] on input "a. Secret with additional restrictions" at bounding box center [517, 260] width 0 height 11
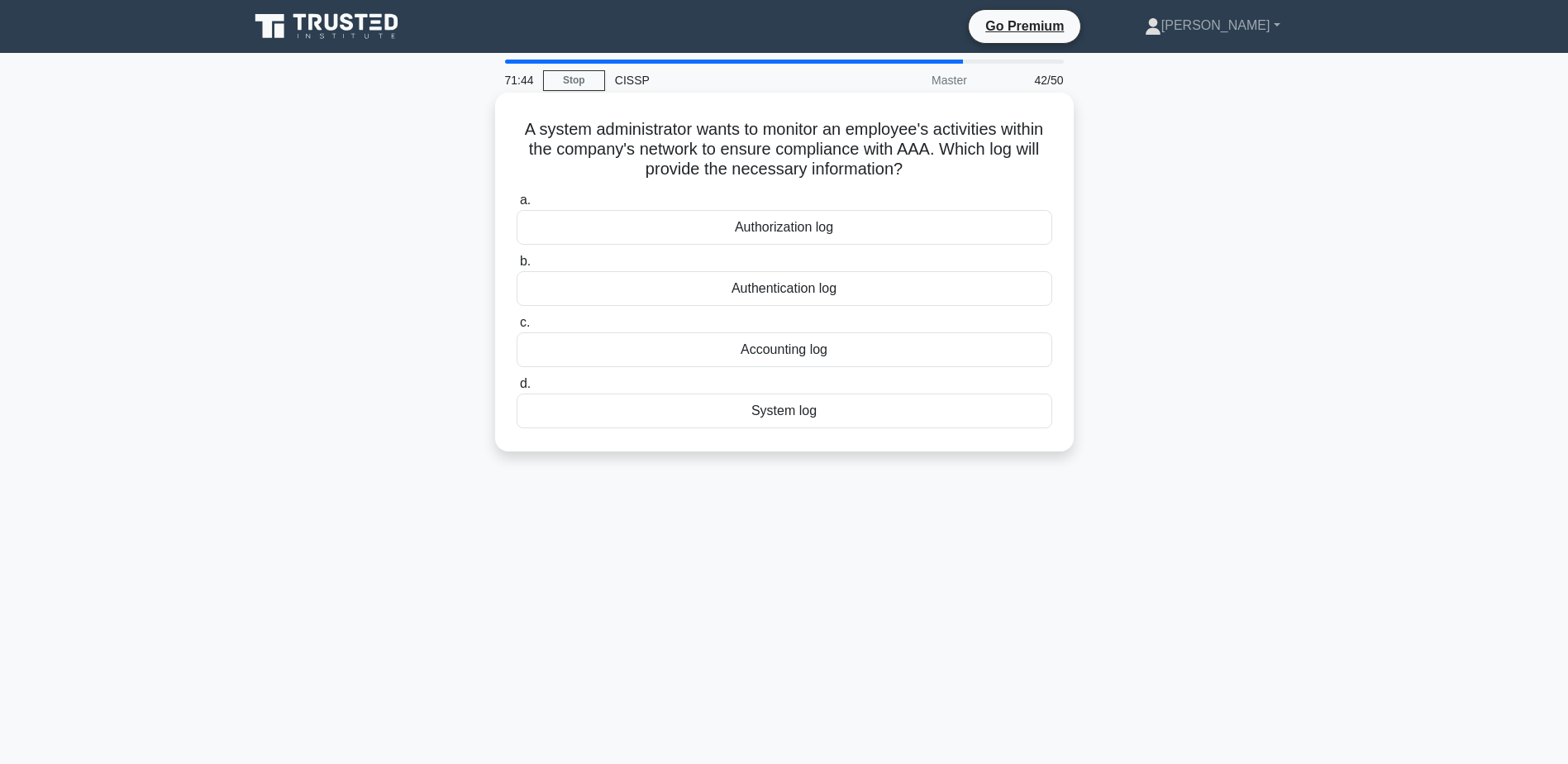
click at [881, 416] on div "System log" at bounding box center [784, 411] width 536 height 35
click at [517, 390] on input "d. System log" at bounding box center [517, 384] width 0 height 11
click at [880, 220] on div "DMZ Security Architecture" at bounding box center [784, 227] width 536 height 35
click at [517, 206] on input "a. DMZ Security Architecture" at bounding box center [517, 200] width 0 height 11
click at [1012, 229] on div "Smurf Attack" at bounding box center [784, 227] width 536 height 35
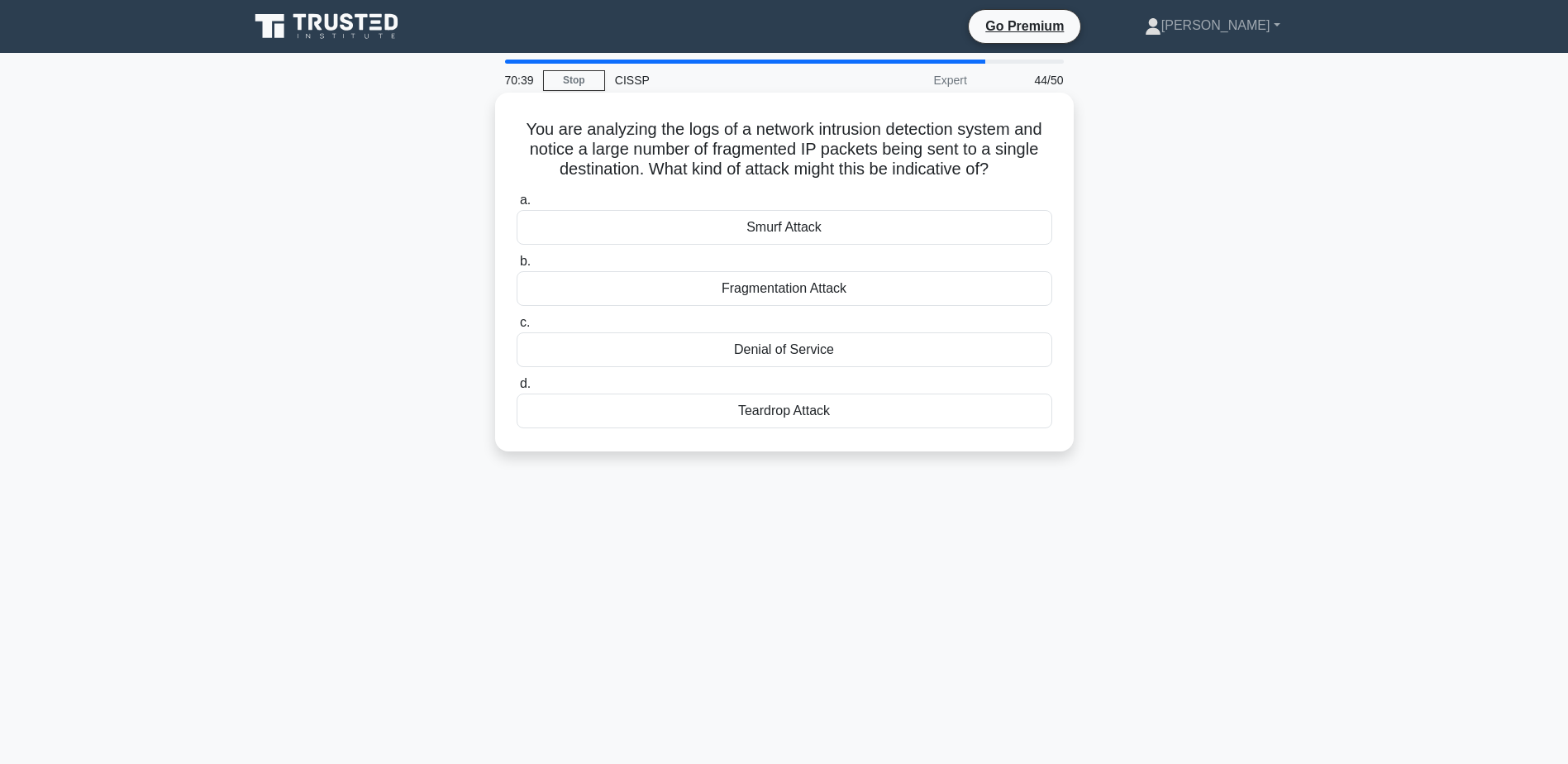
click at [517, 206] on input "a. Smurf Attack" at bounding box center [517, 200] width 0 height 11
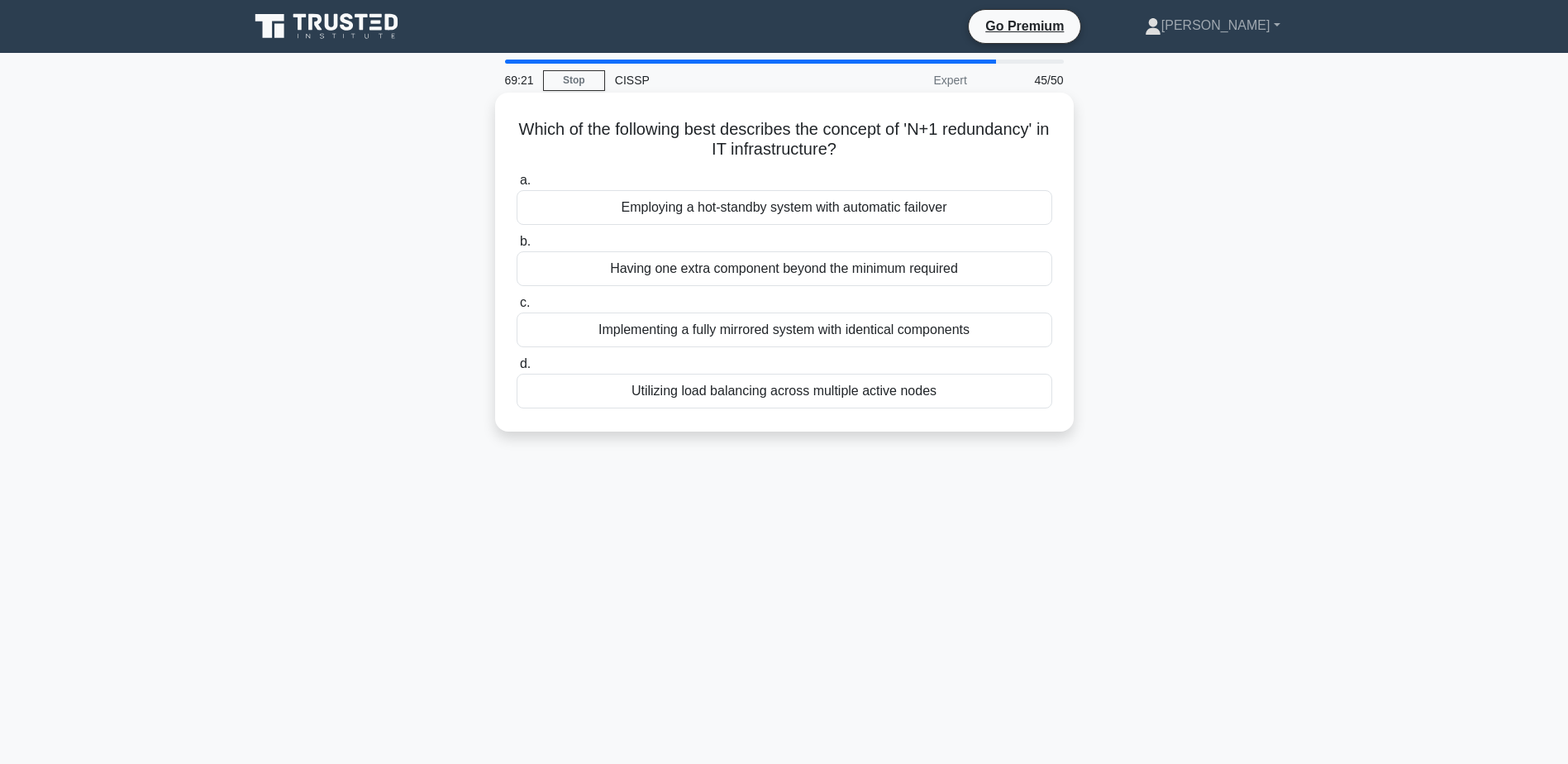
click at [904, 214] on div "Employing a hot-standby system with automatic failover" at bounding box center [784, 208] width 536 height 35
click at [517, 186] on input "a. Employing a hot-standby system with automatic failover" at bounding box center [517, 180] width 0 height 11
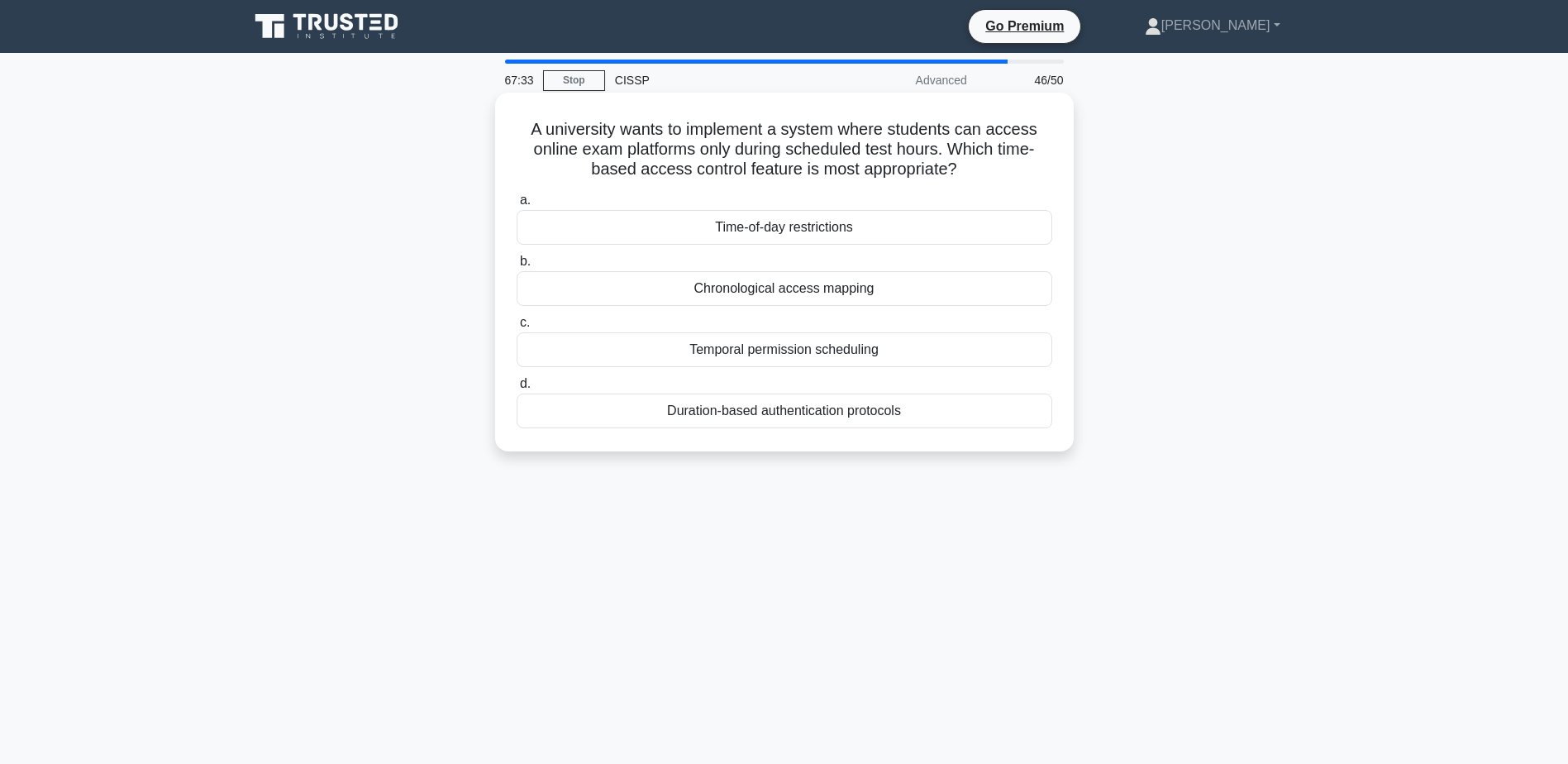
click at [1008, 232] on div "Time-of-day restrictions" at bounding box center [784, 227] width 536 height 35
click at [517, 206] on input "a. Time-of-day restrictions" at bounding box center [517, 200] width 0 height 11
click at [904, 281] on div "ISO 27001" at bounding box center [784, 289] width 536 height 35
click at [517, 267] on input "b. ISO 27001" at bounding box center [517, 261] width 0 height 11
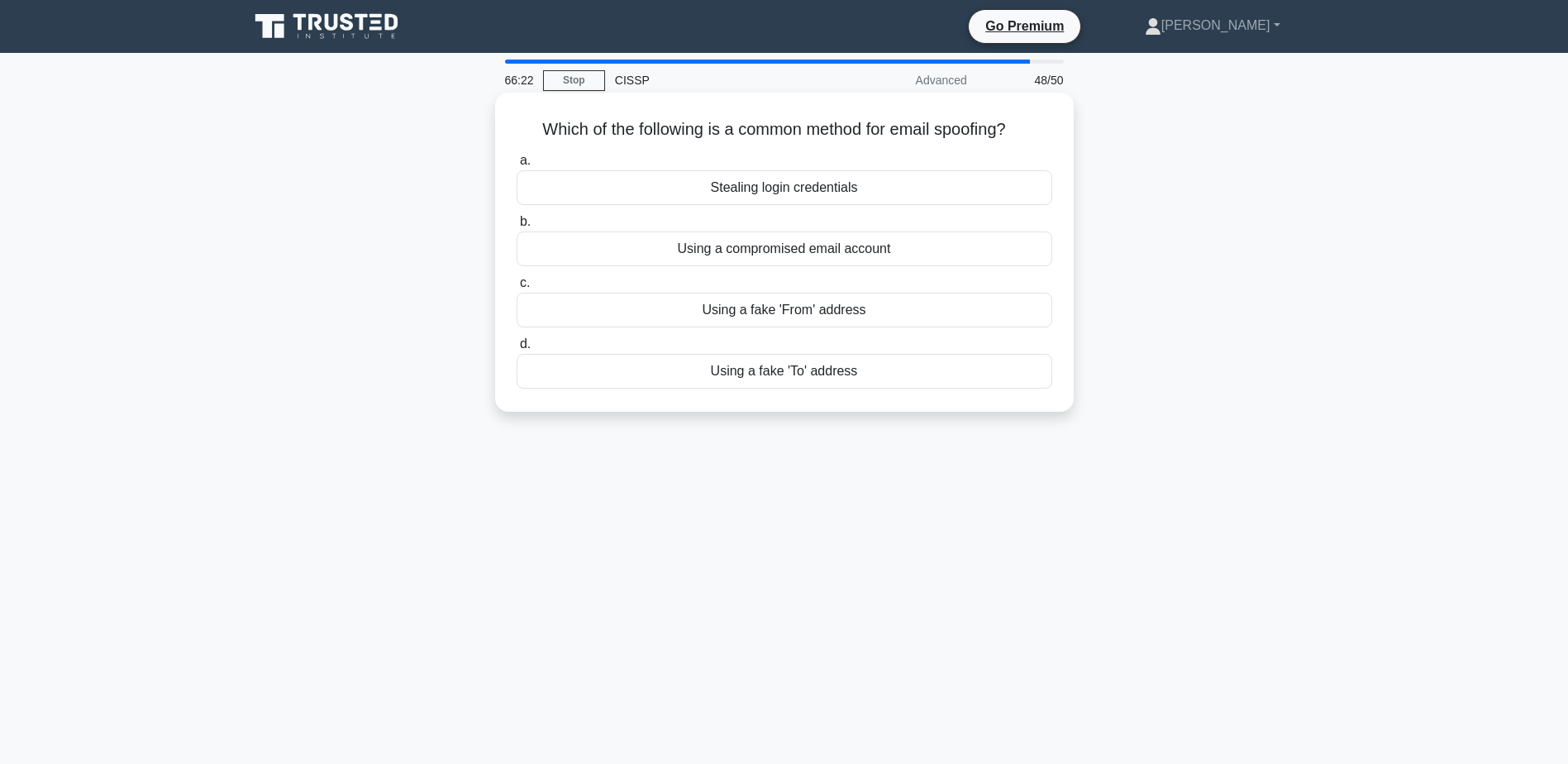
click at [1025, 253] on div "Using a compromised email account" at bounding box center [784, 249] width 536 height 35
click at [517, 227] on input "b. Using a compromised email account" at bounding box center [517, 222] width 0 height 11
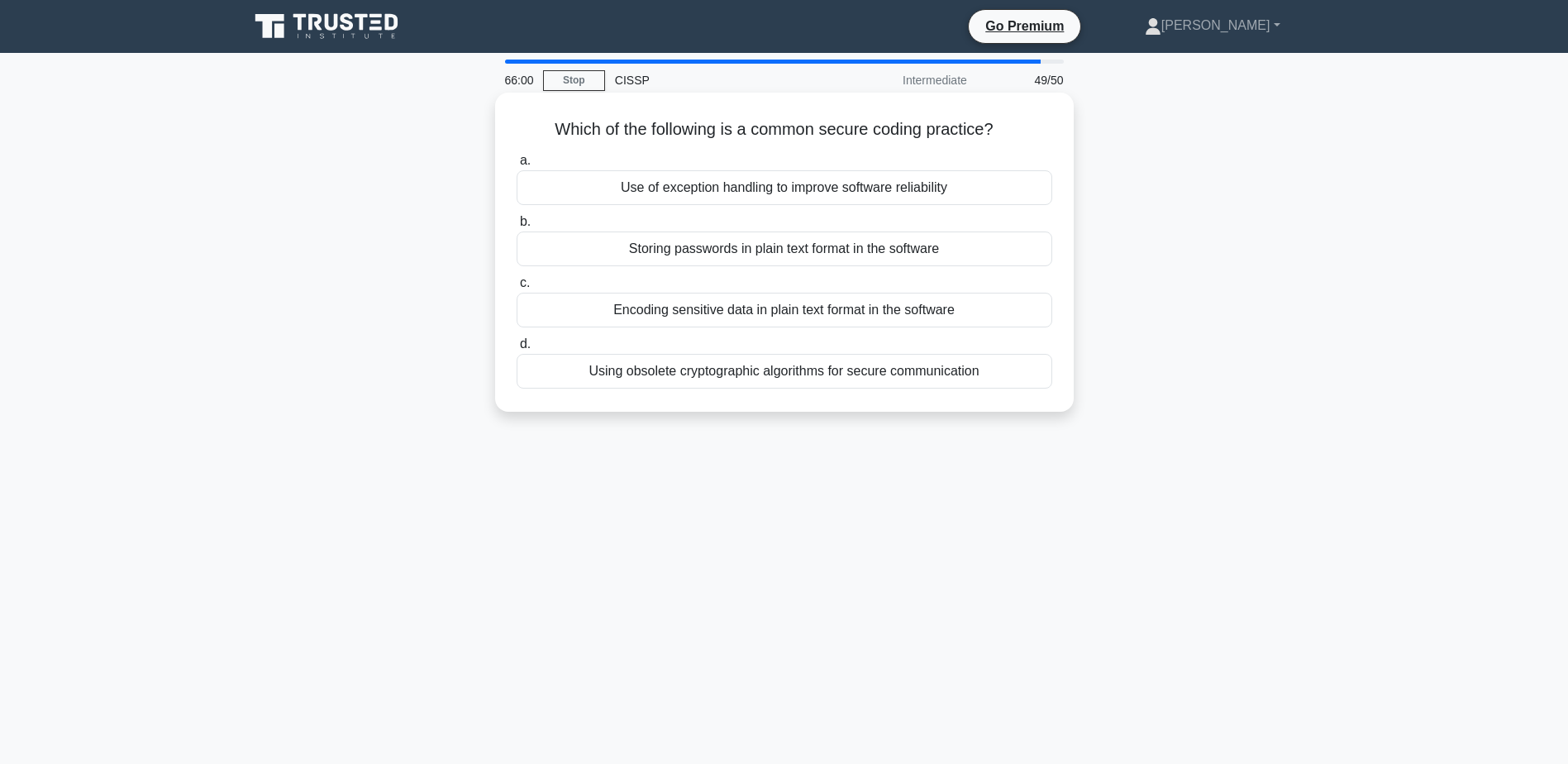
click at [961, 186] on div "Use of exception handling to improve software reliability" at bounding box center [784, 188] width 536 height 35
click at [517, 166] on input "a. Use of exception handling to improve software reliability" at bounding box center [517, 160] width 0 height 11
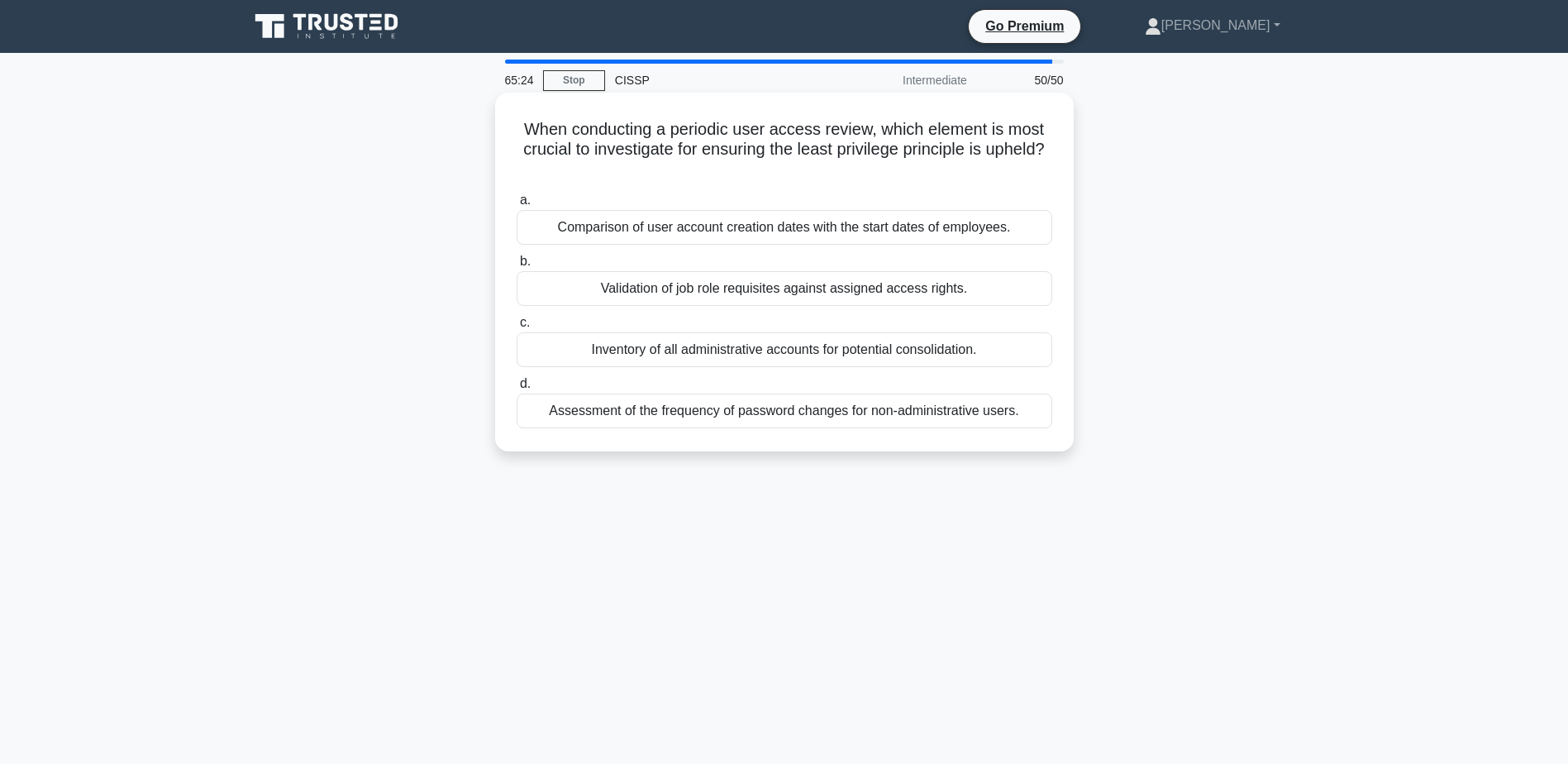
click at [956, 291] on div "Validation of job role requisites against assigned access rights." at bounding box center [784, 289] width 536 height 35
click at [517, 267] on input "b. Validation of job role requisites against assigned access rights." at bounding box center [517, 261] width 0 height 11
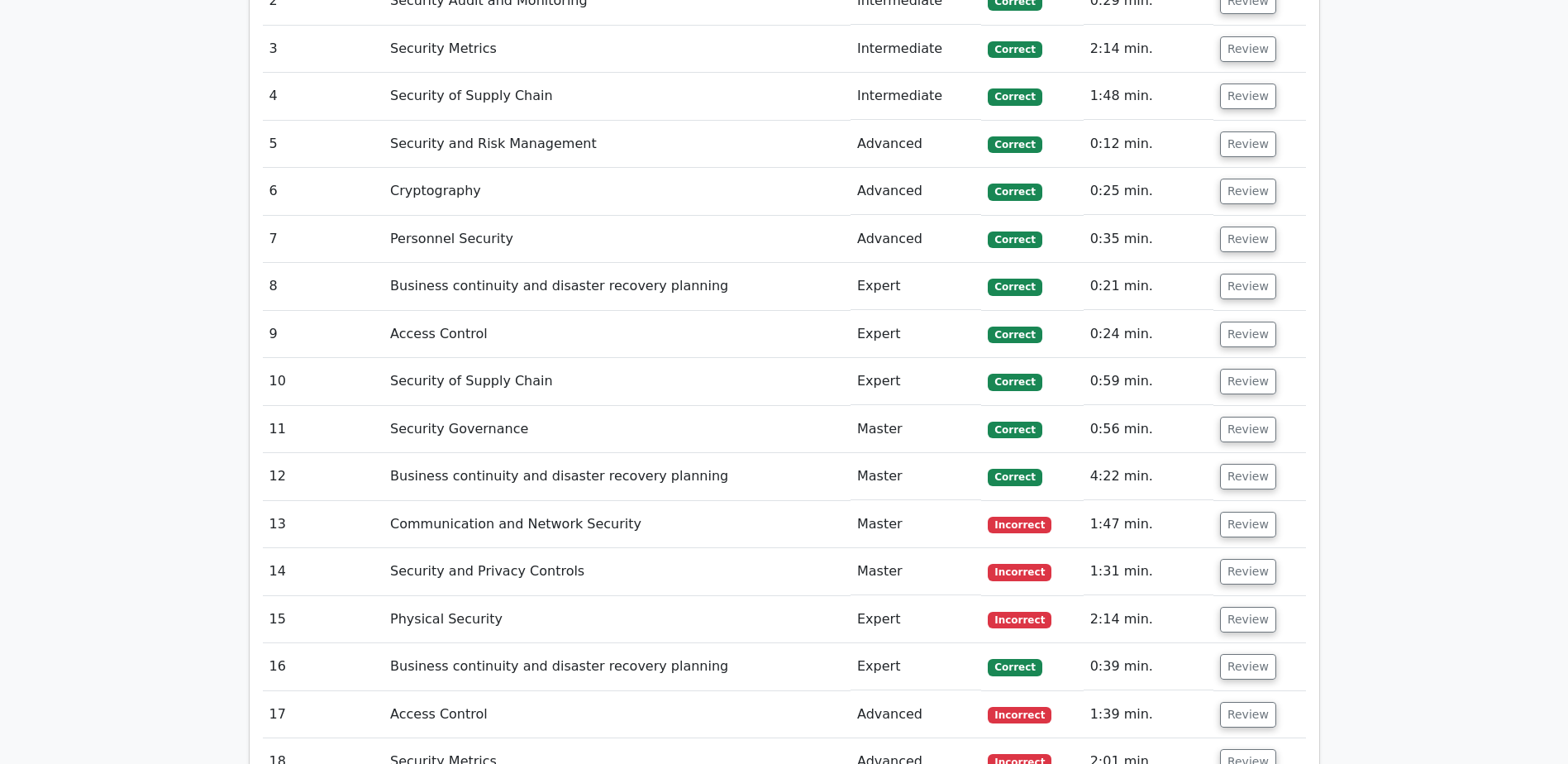
scroll to position [2801, 0]
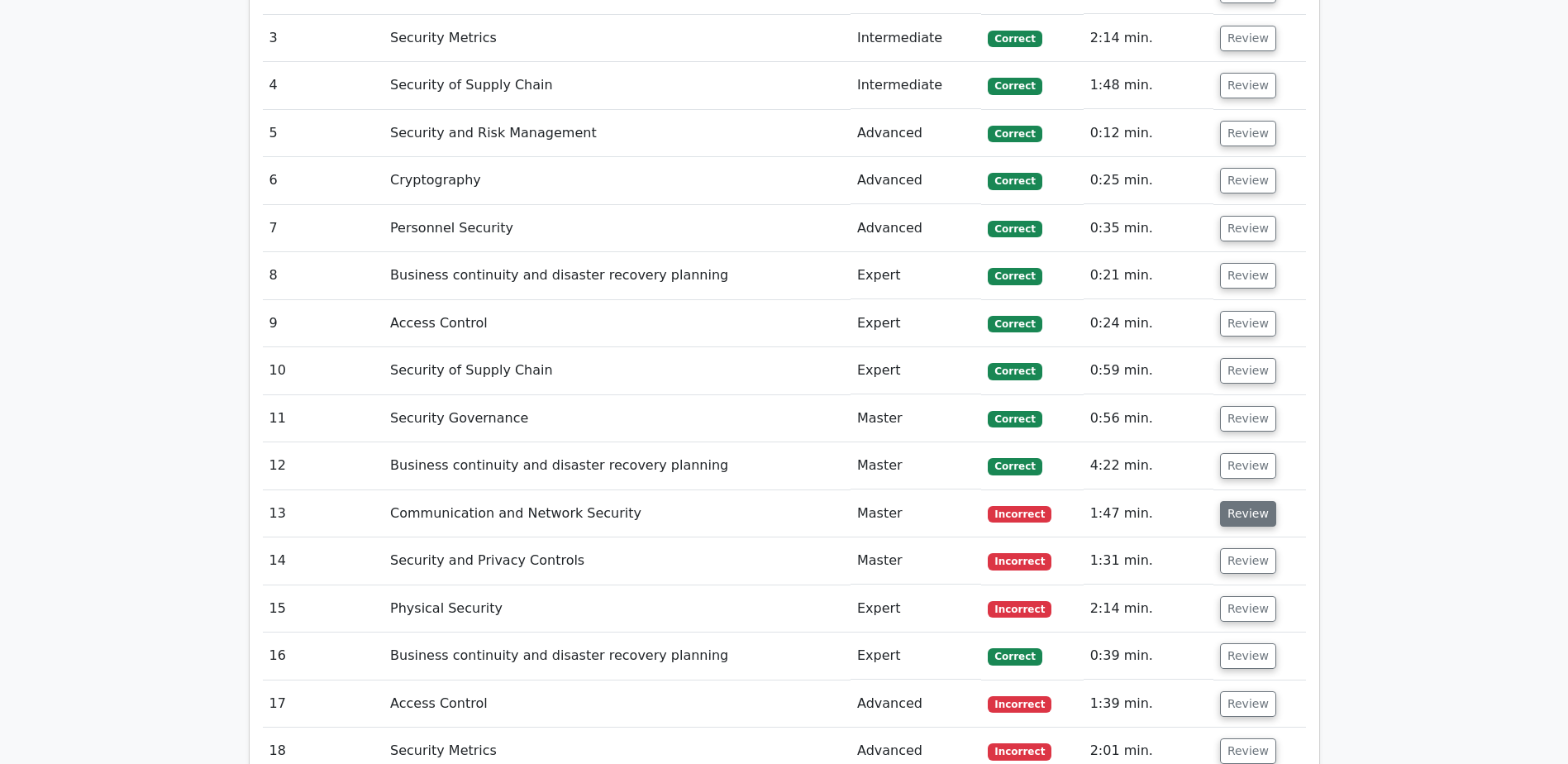
click at [1237, 501] on button "Review" at bounding box center [1248, 513] width 56 height 25
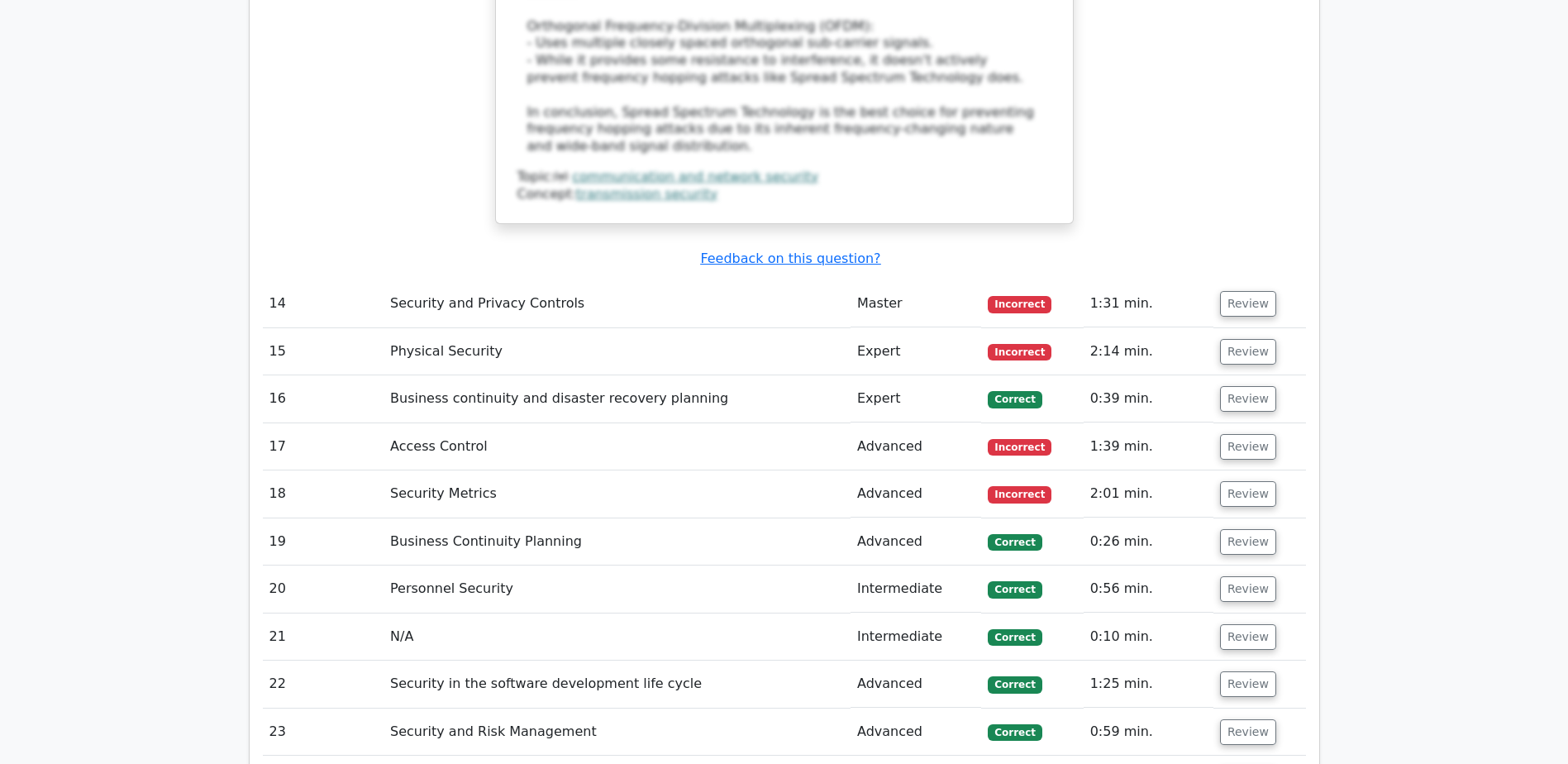
scroll to position [4114, 0]
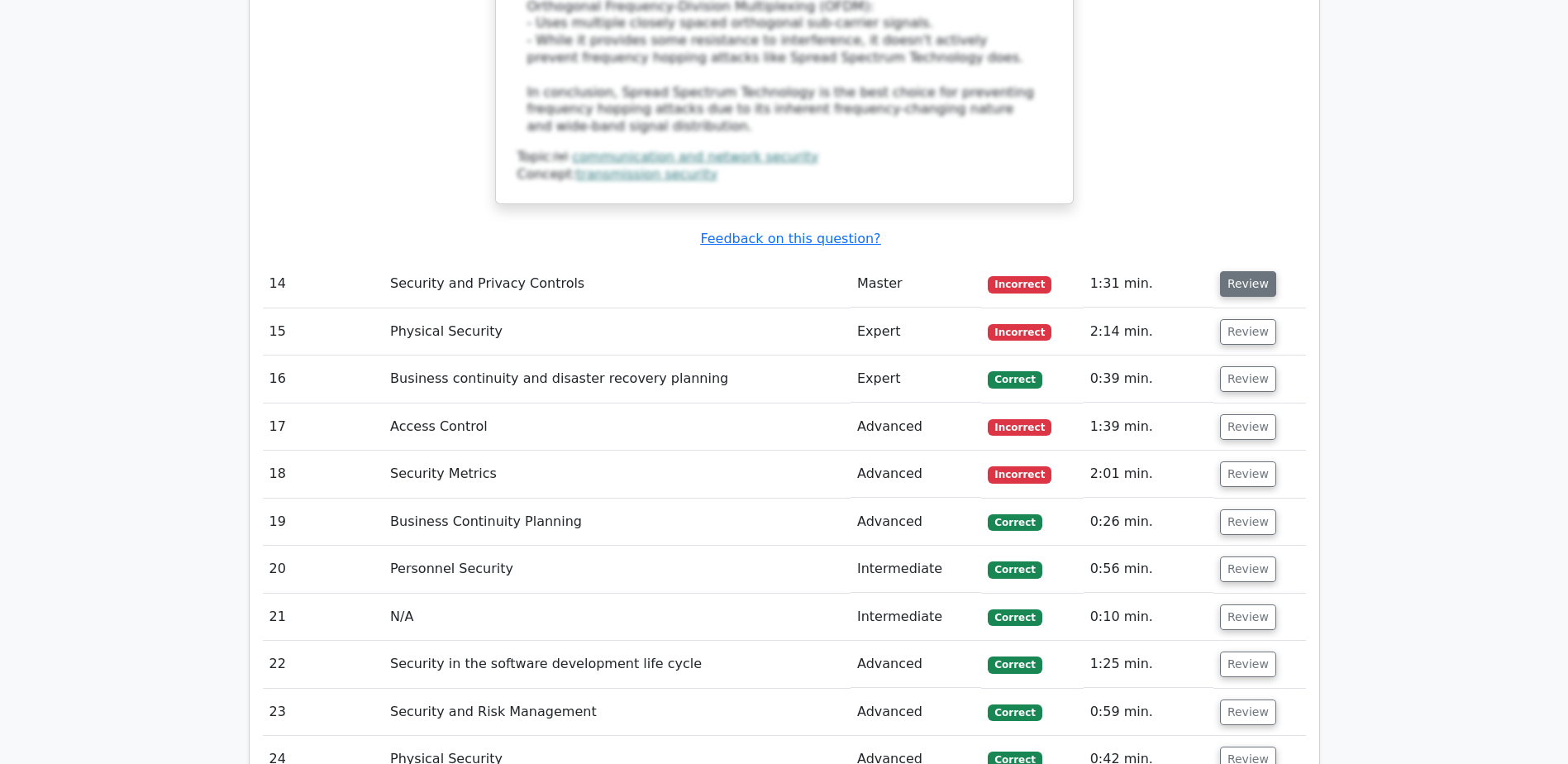
click at [1245, 271] on button "Review" at bounding box center [1248, 284] width 56 height 25
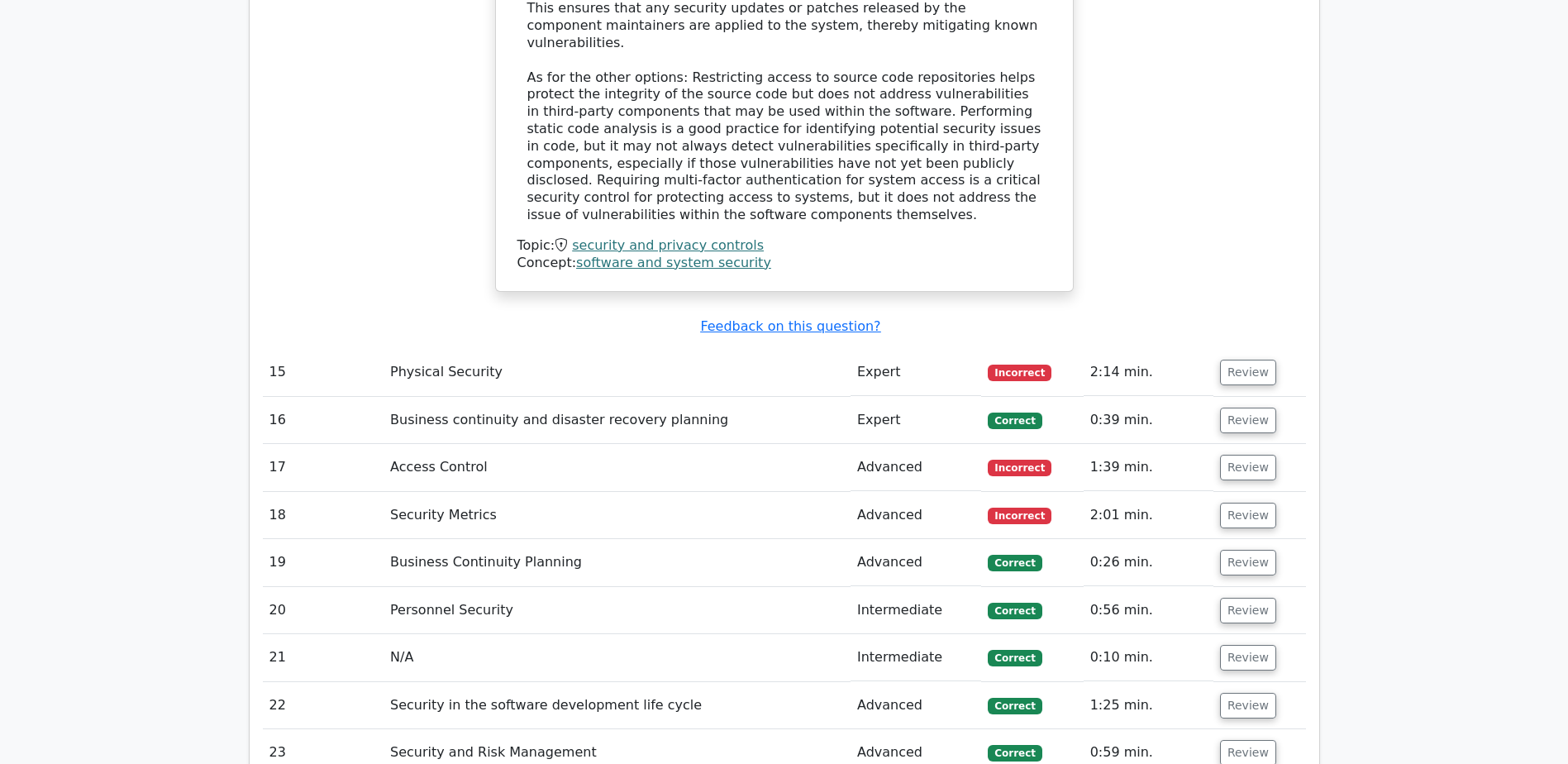
scroll to position [4846, 0]
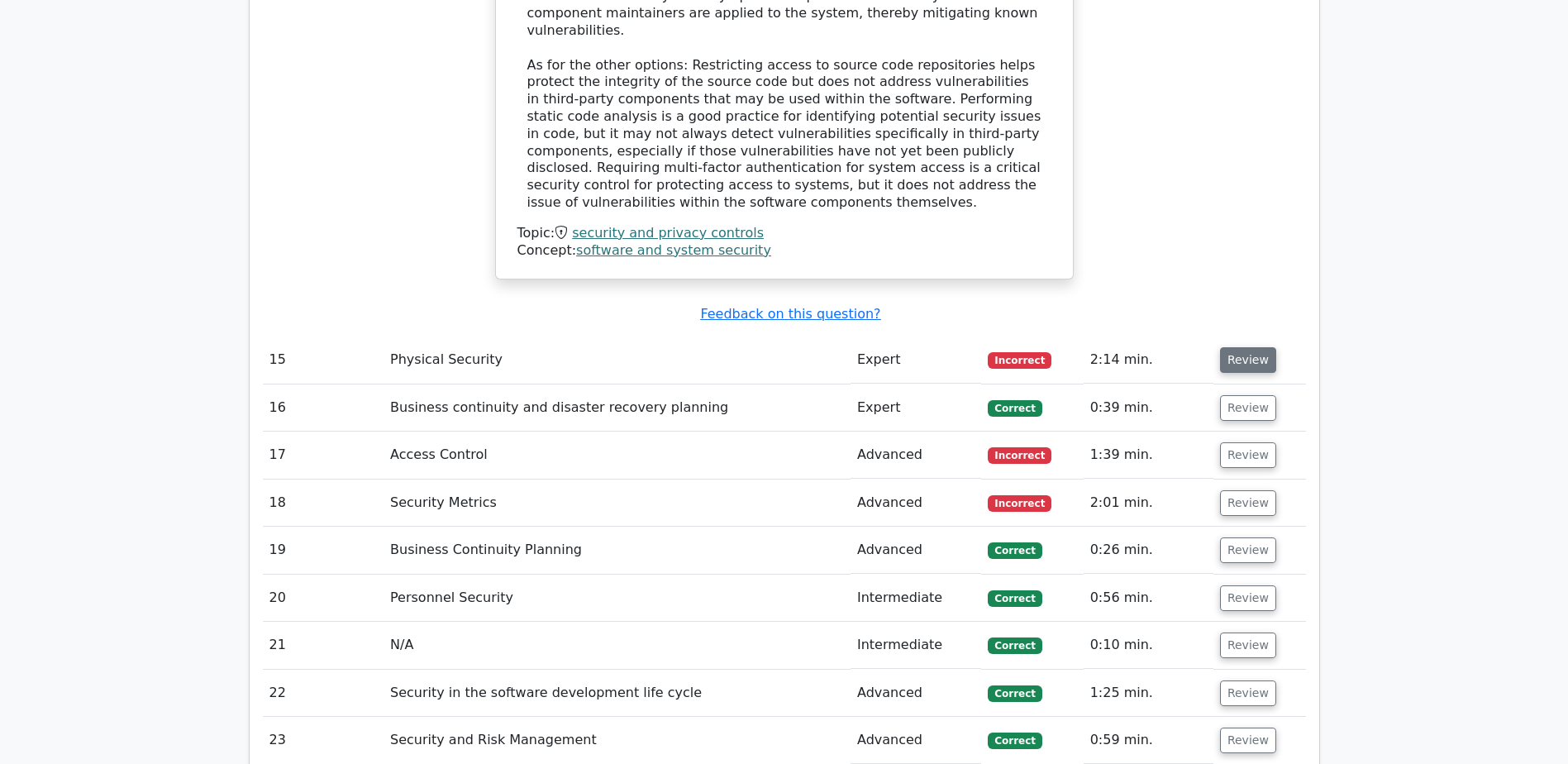
click at [1247, 347] on button "Review" at bounding box center [1248, 360] width 56 height 25
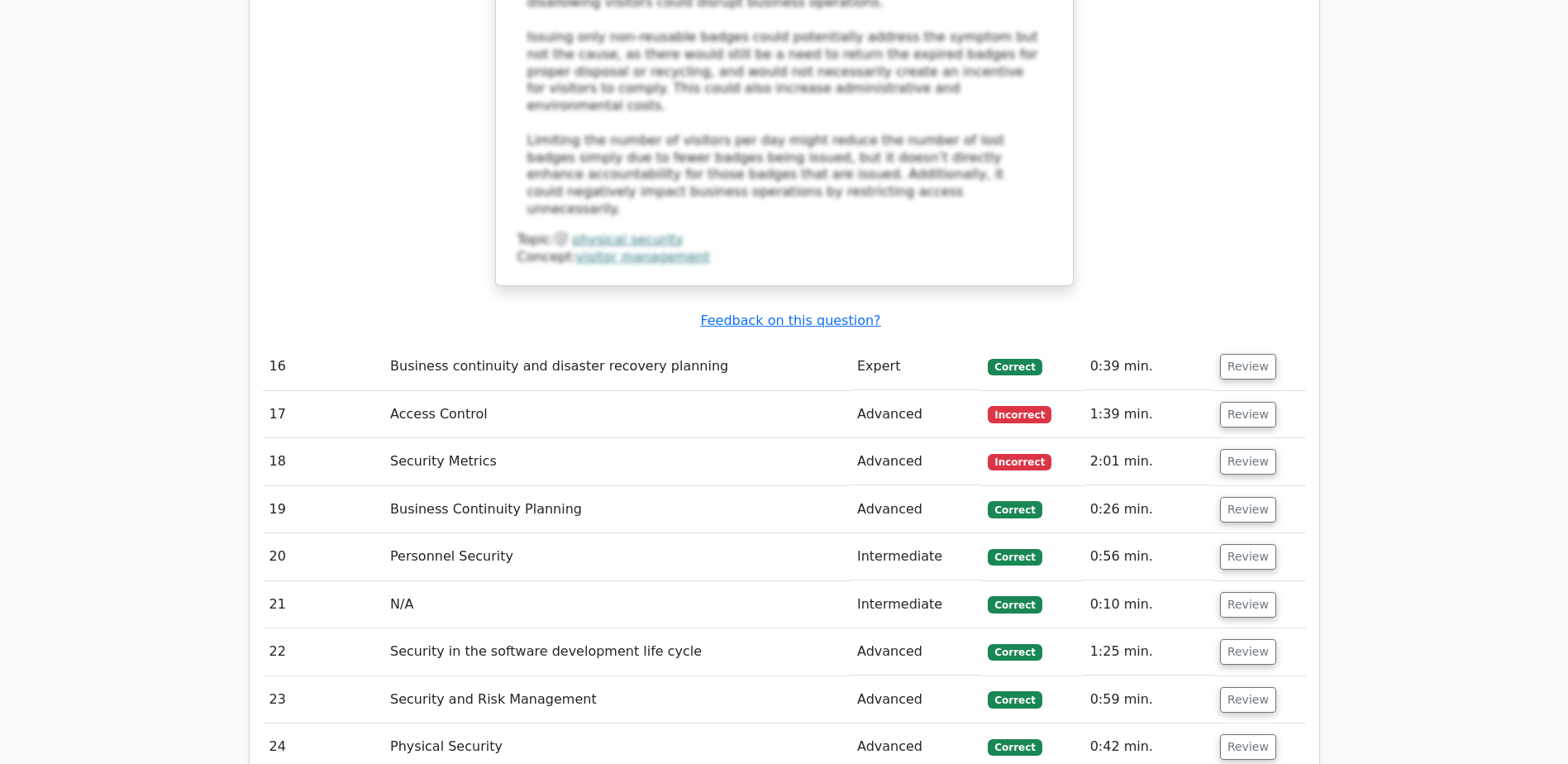
scroll to position [5778, 0]
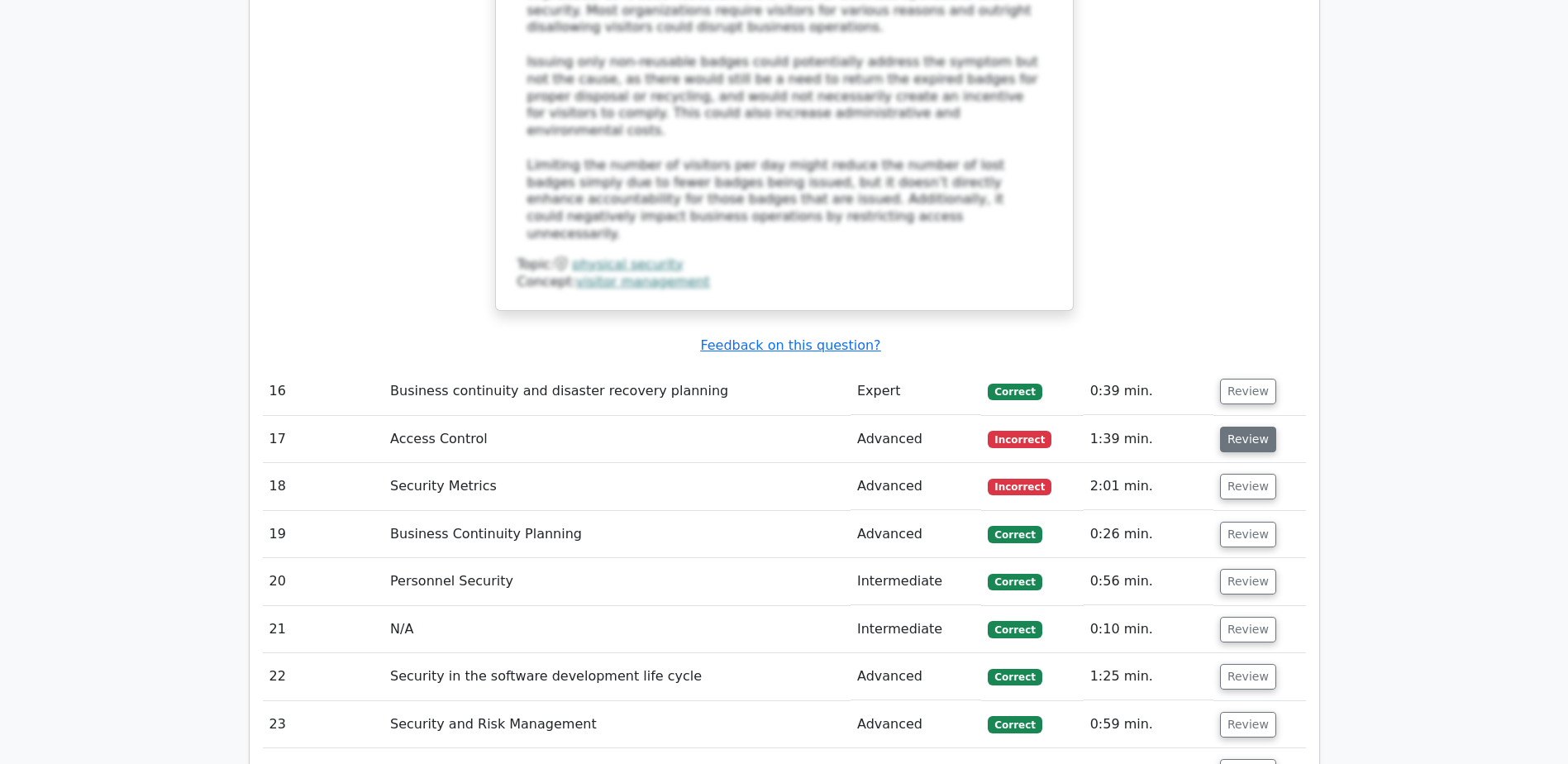
click at [1242, 427] on button "Review" at bounding box center [1248, 439] width 56 height 25
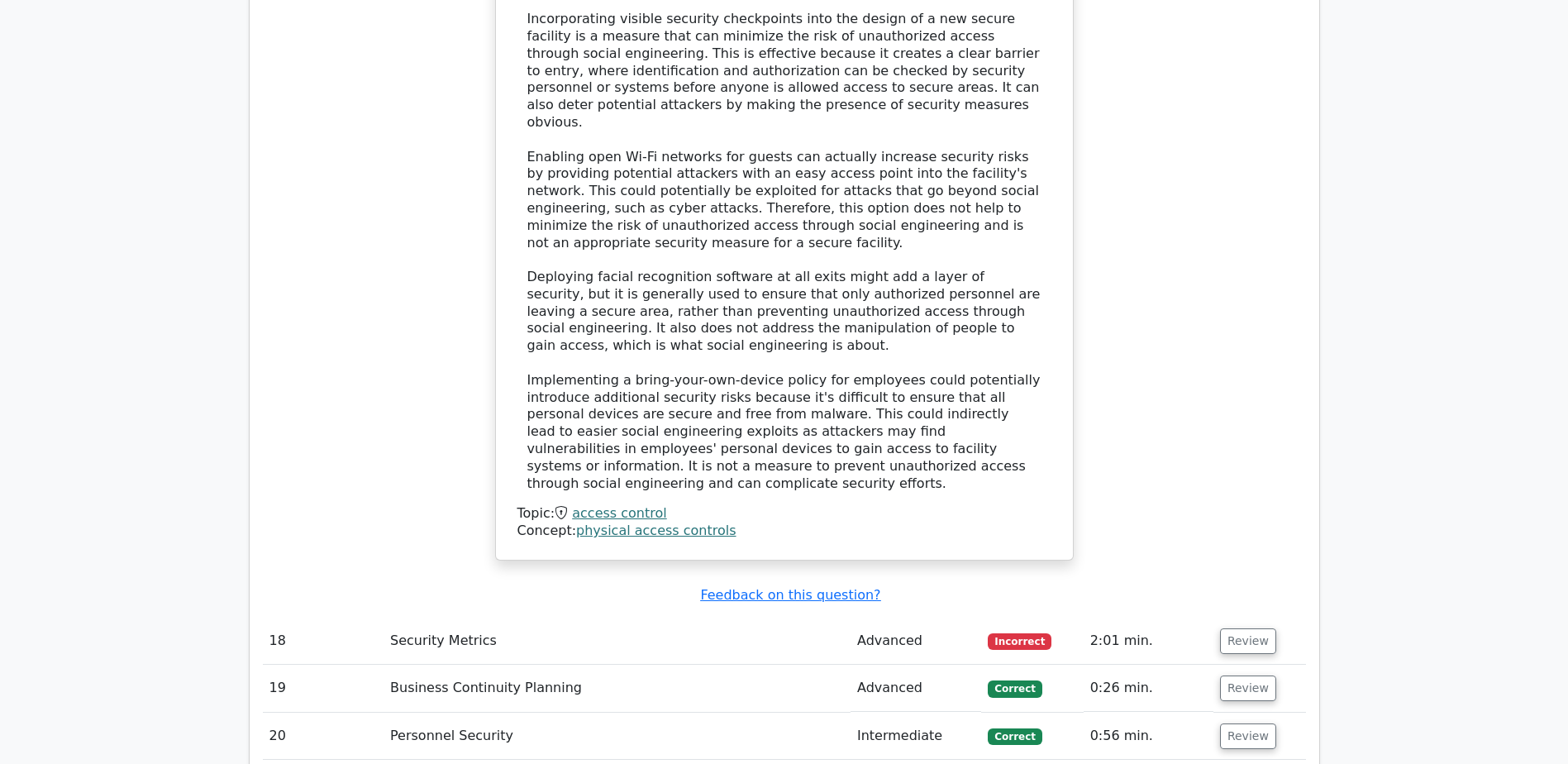
scroll to position [6623, 0]
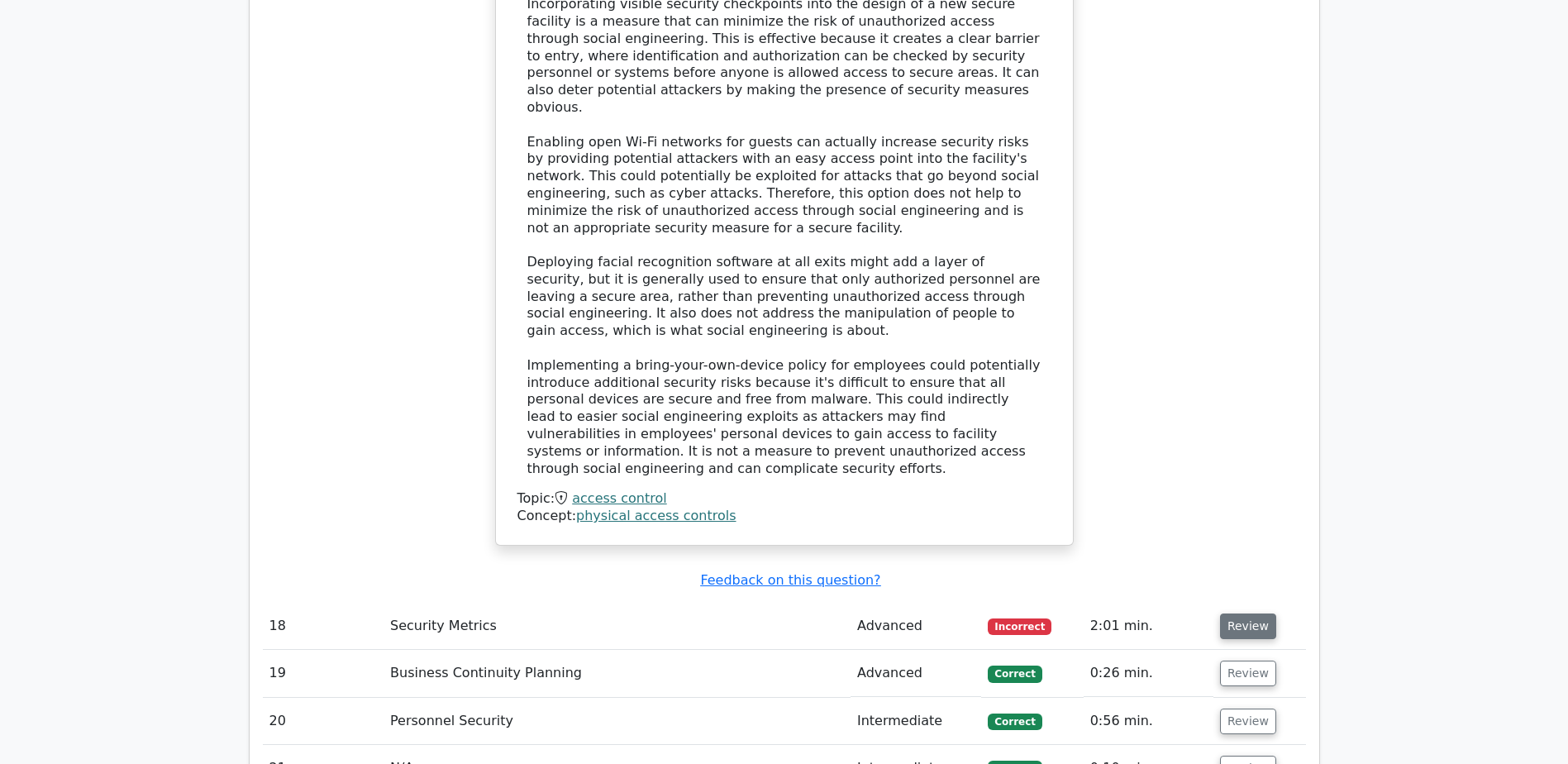
click at [1247, 613] on button "Review" at bounding box center [1248, 626] width 56 height 25
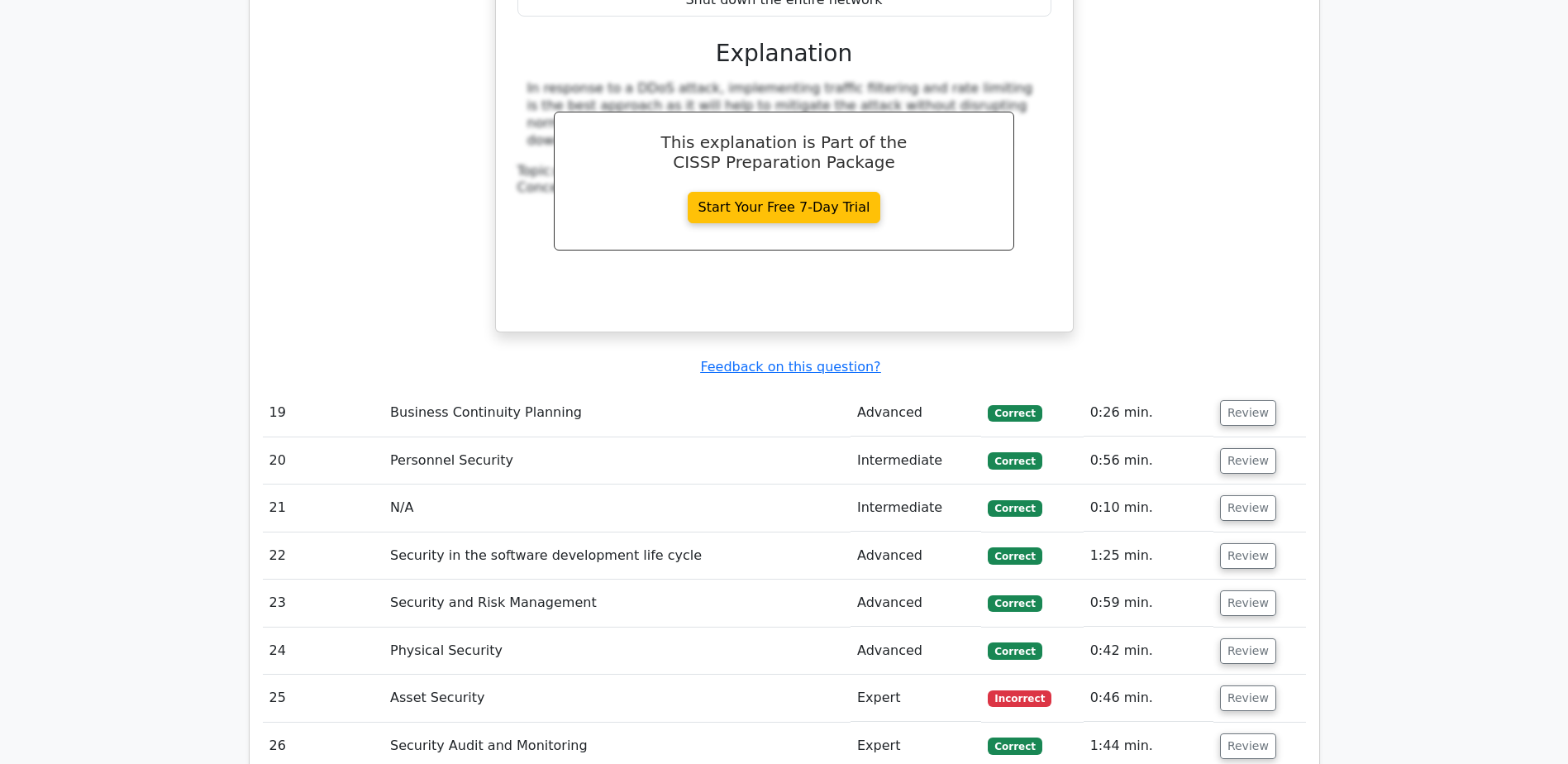
scroll to position [7632, 0]
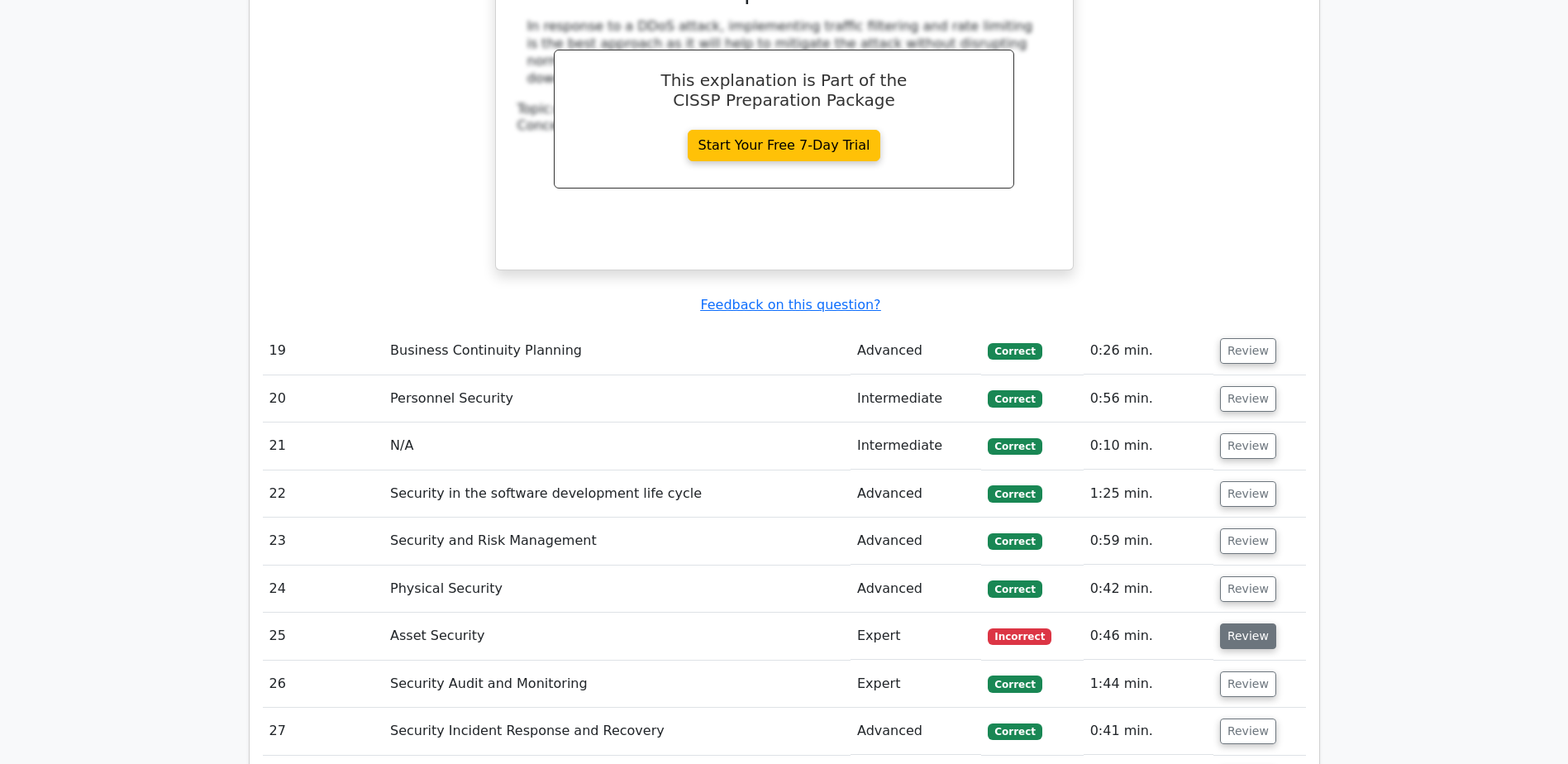
click at [1253, 623] on button "Review" at bounding box center [1248, 636] width 56 height 25
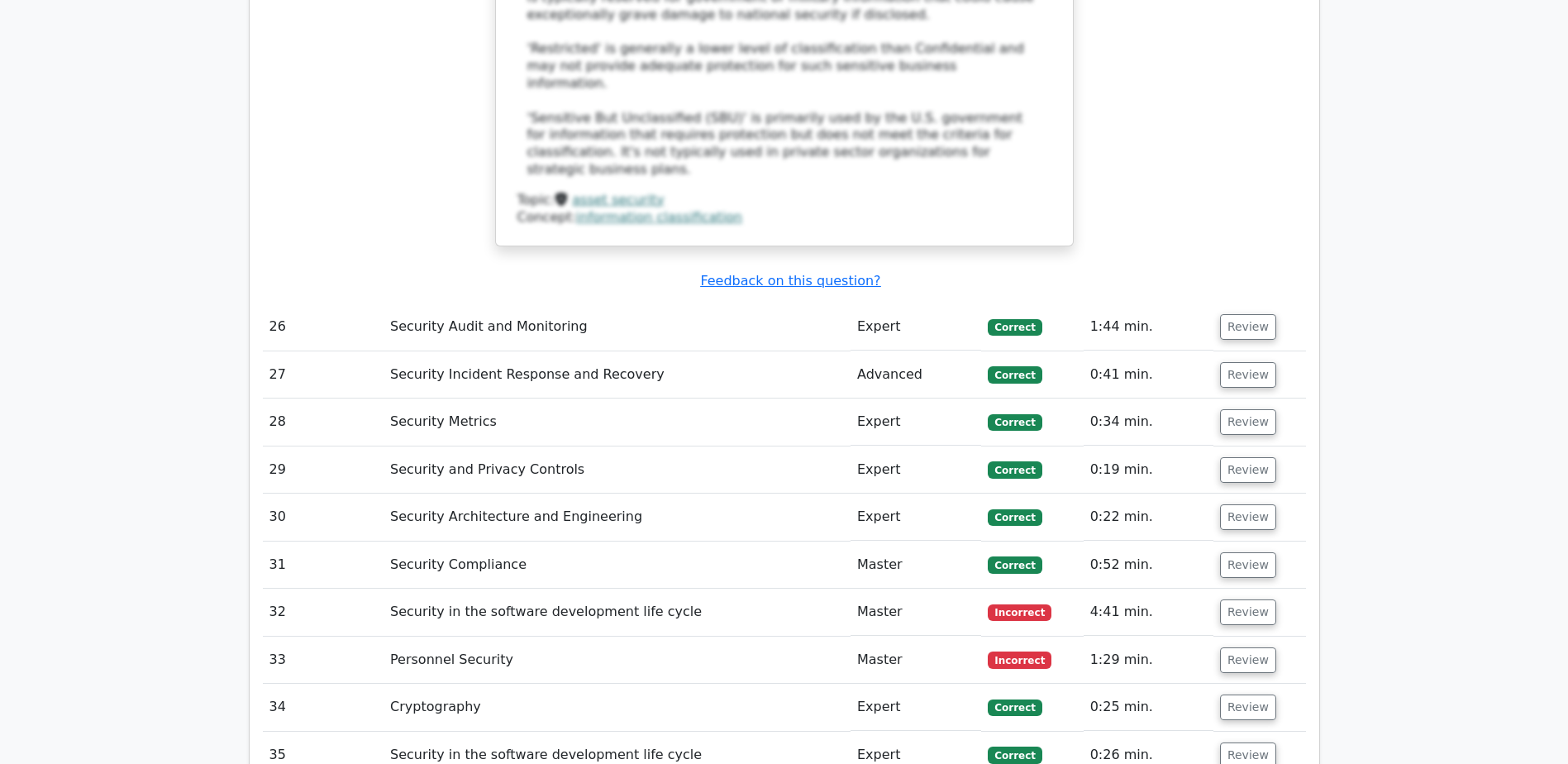
scroll to position [8966, 0]
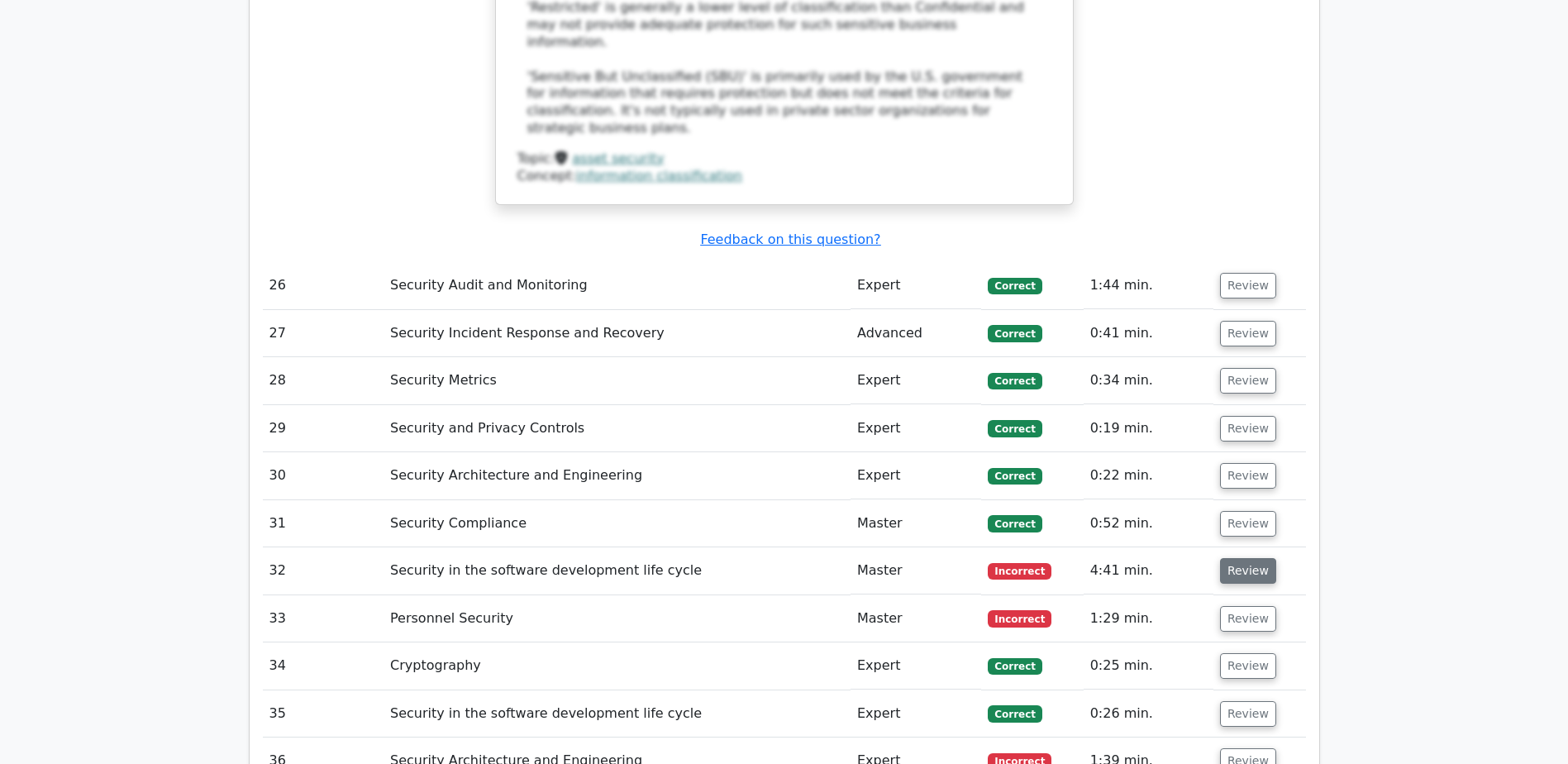
click at [1252, 558] on button "Review" at bounding box center [1248, 571] width 56 height 25
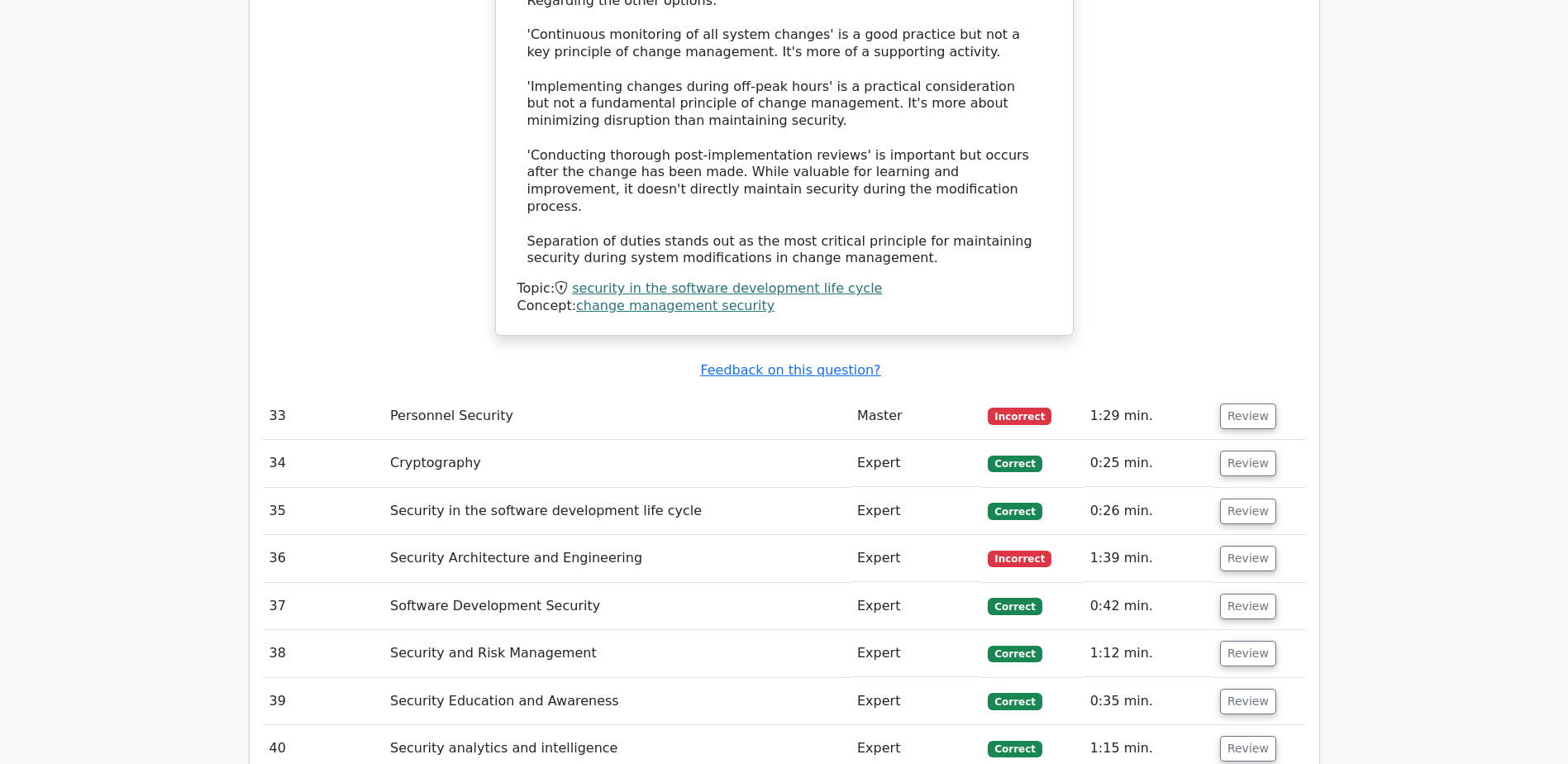
scroll to position [10230, 0]
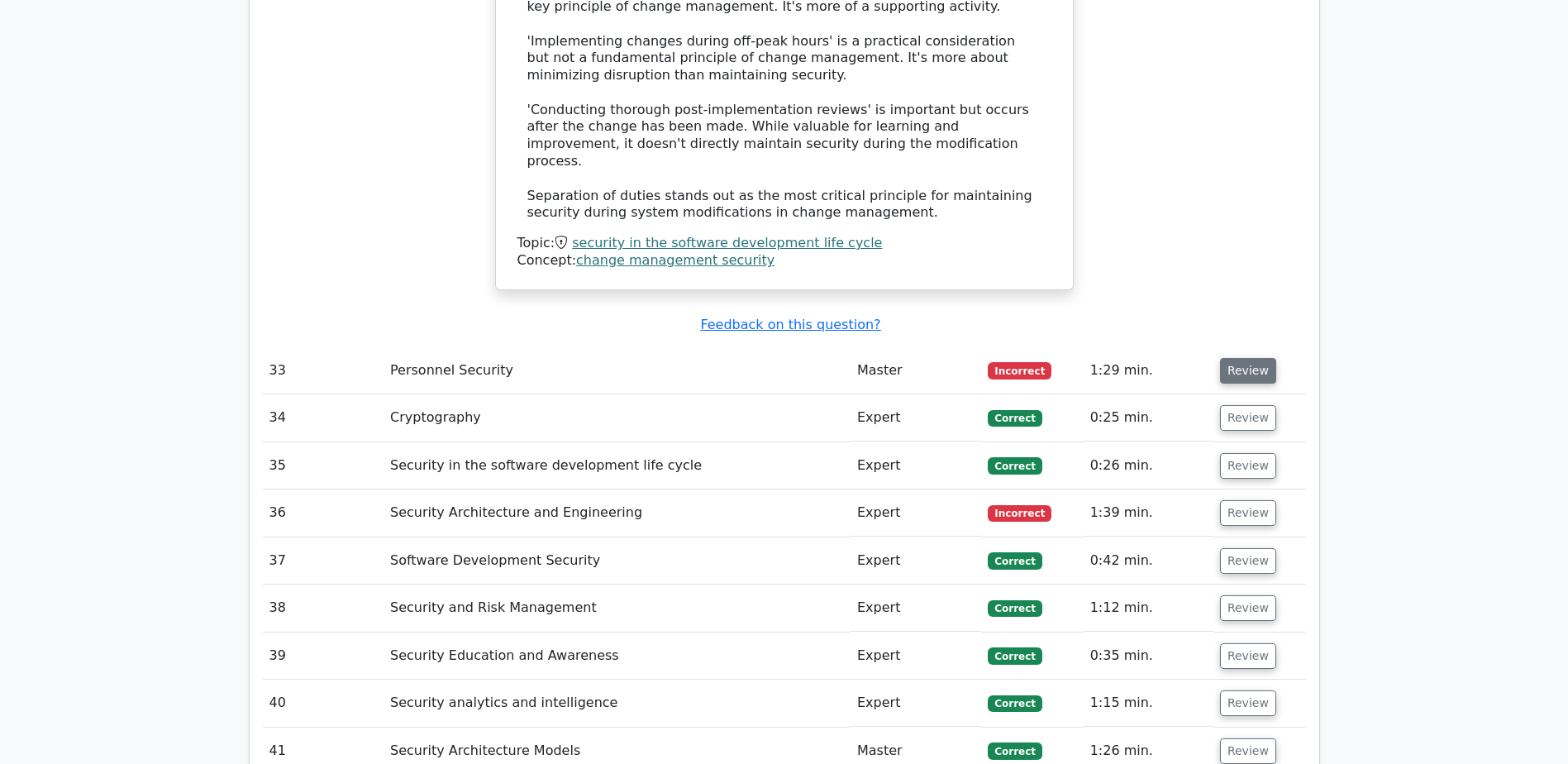
click at [1249, 358] on button "Review" at bounding box center [1248, 370] width 56 height 25
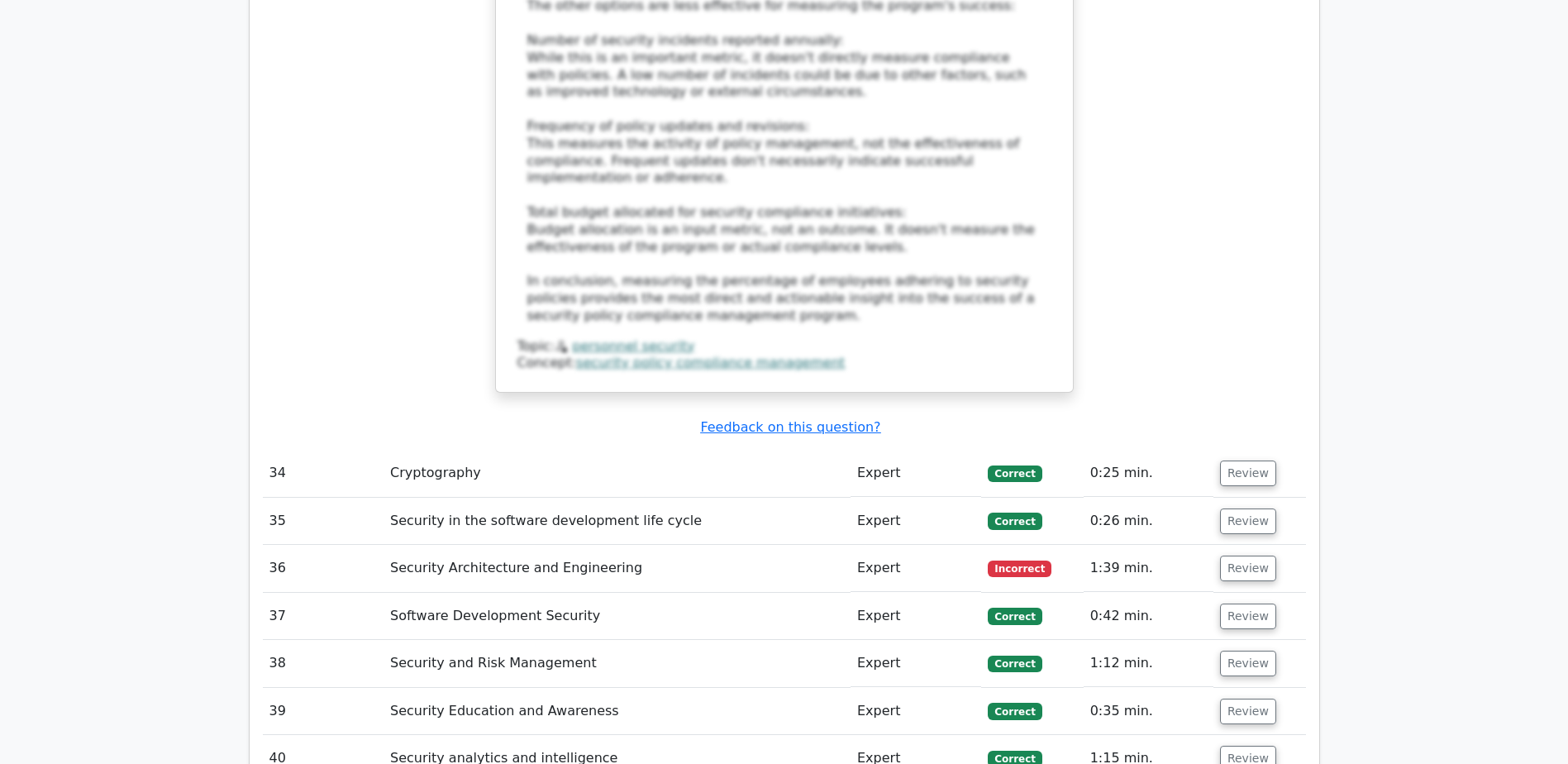
scroll to position [11246, 0]
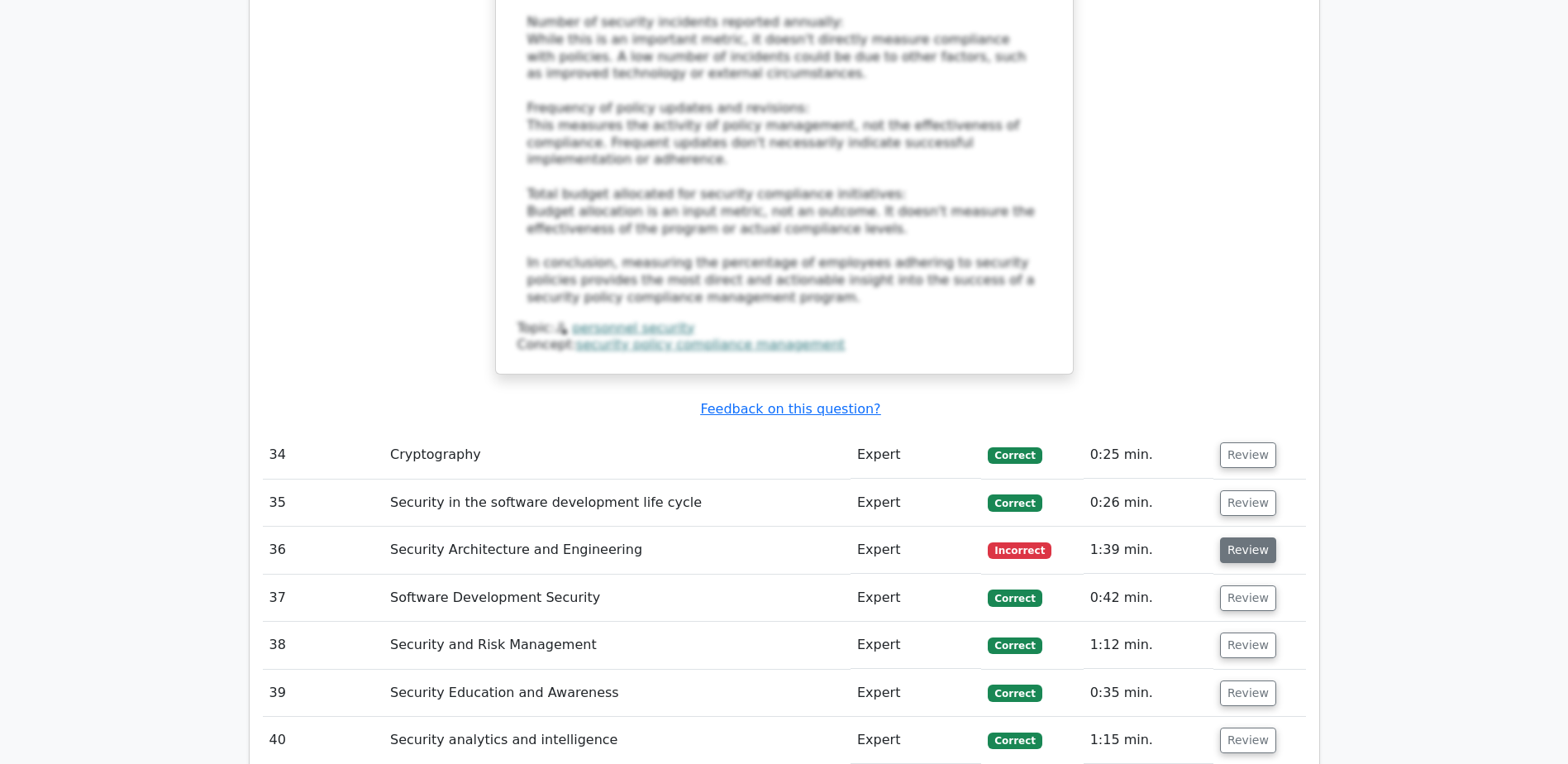
click at [1246, 538] on button "Review" at bounding box center [1248, 550] width 56 height 25
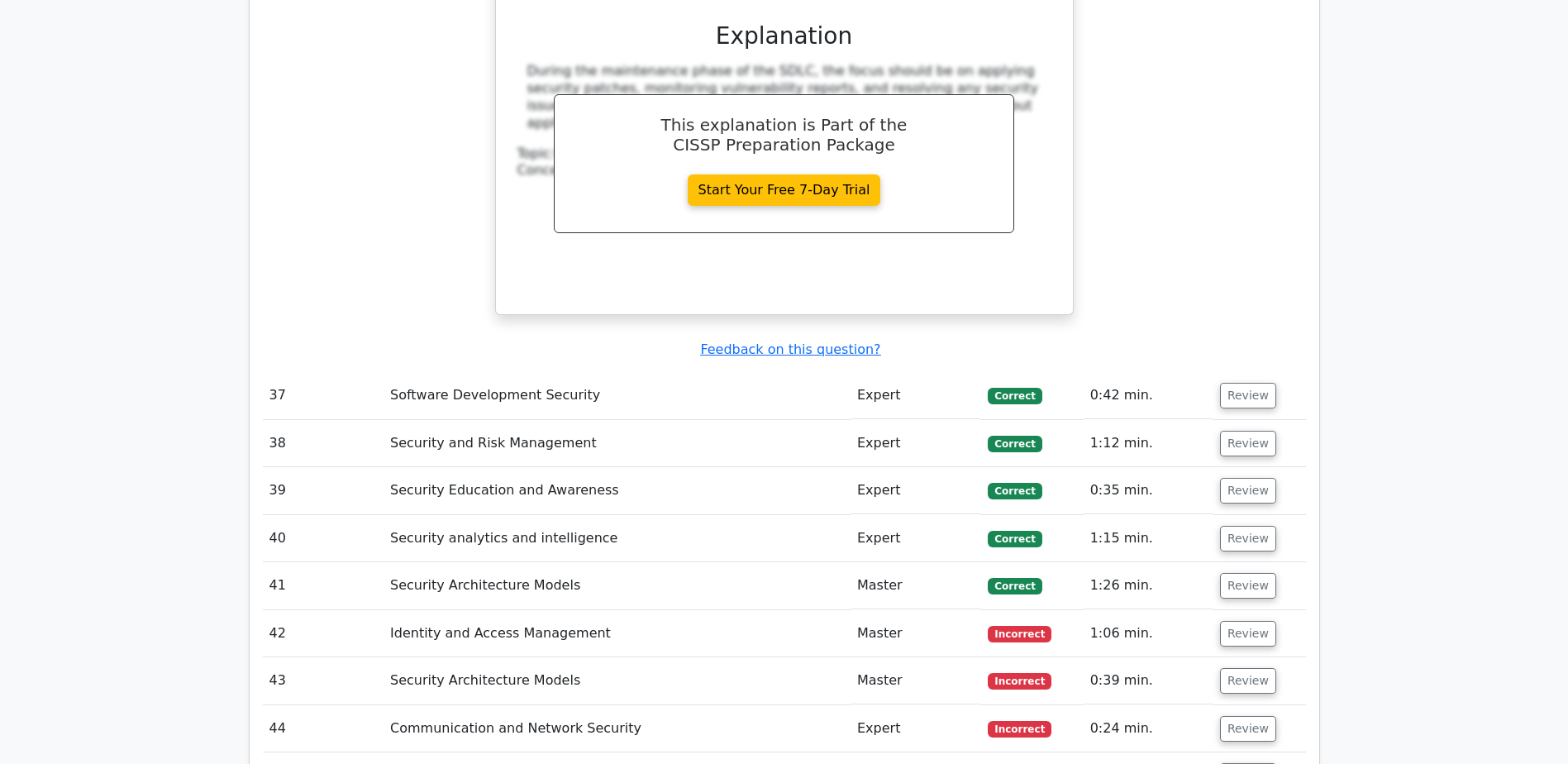
scroll to position [12209, 0]
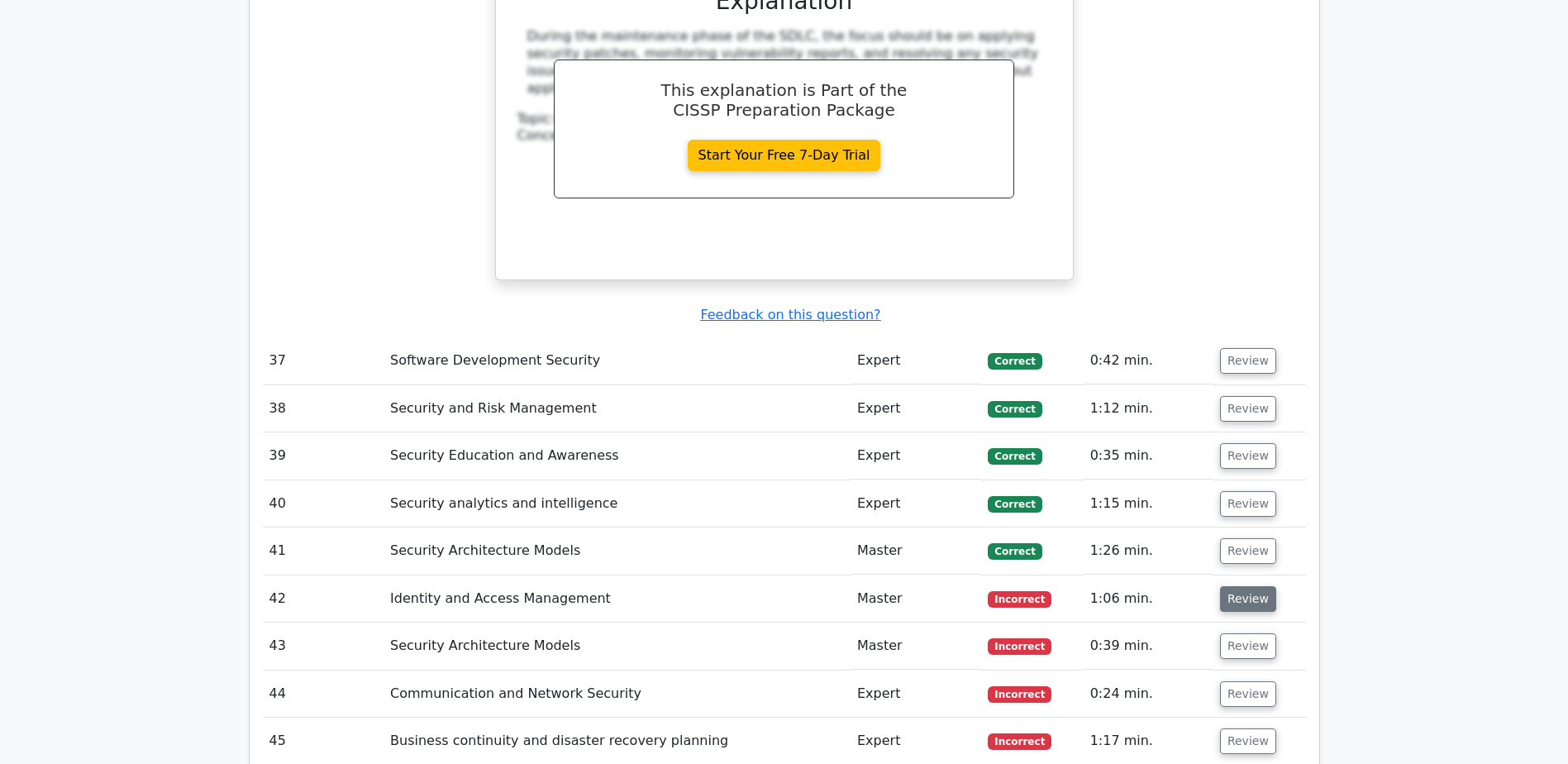
click at [1237, 586] on button "Review" at bounding box center [1248, 599] width 56 height 25
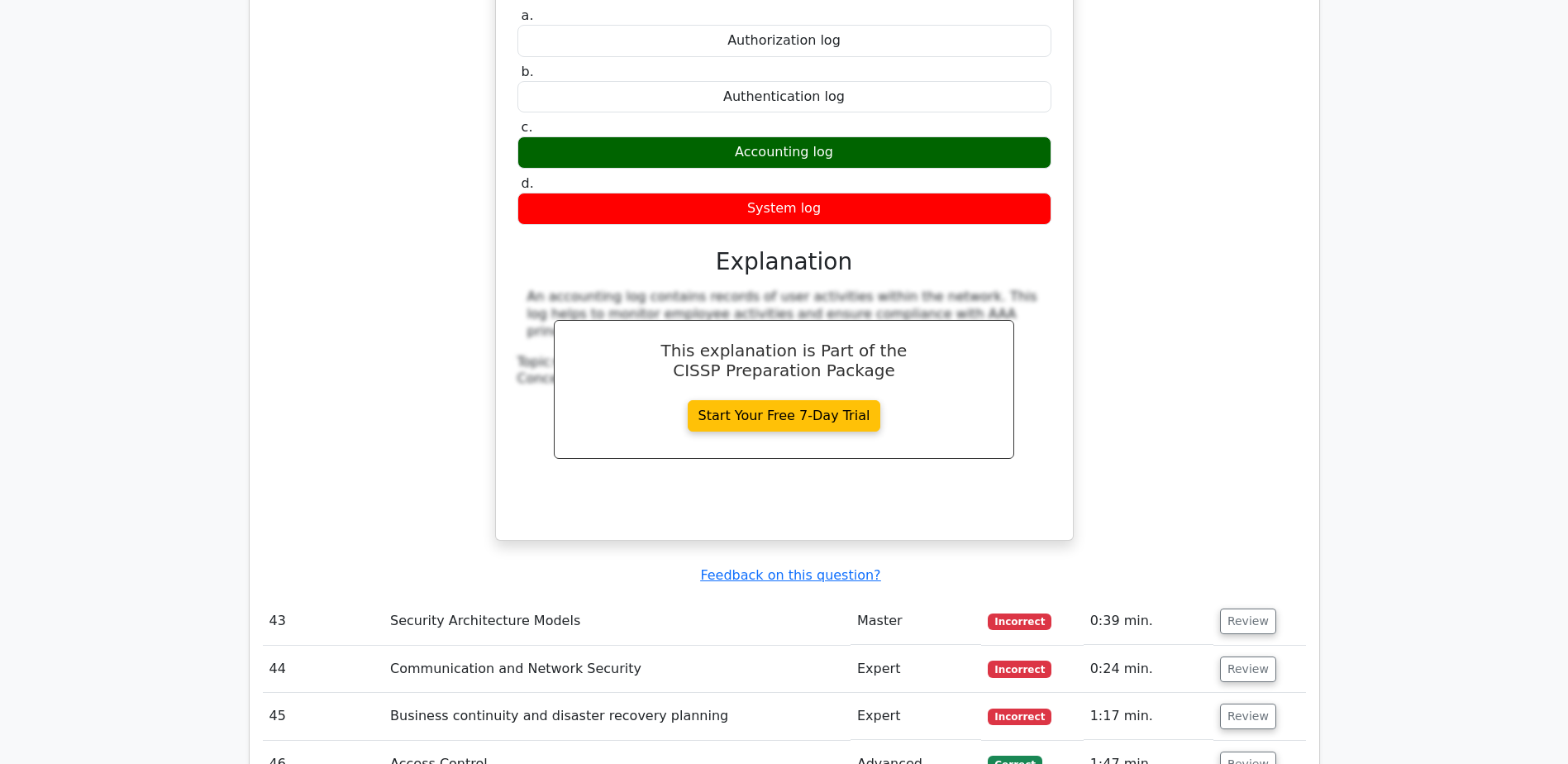
scroll to position [12958, 0]
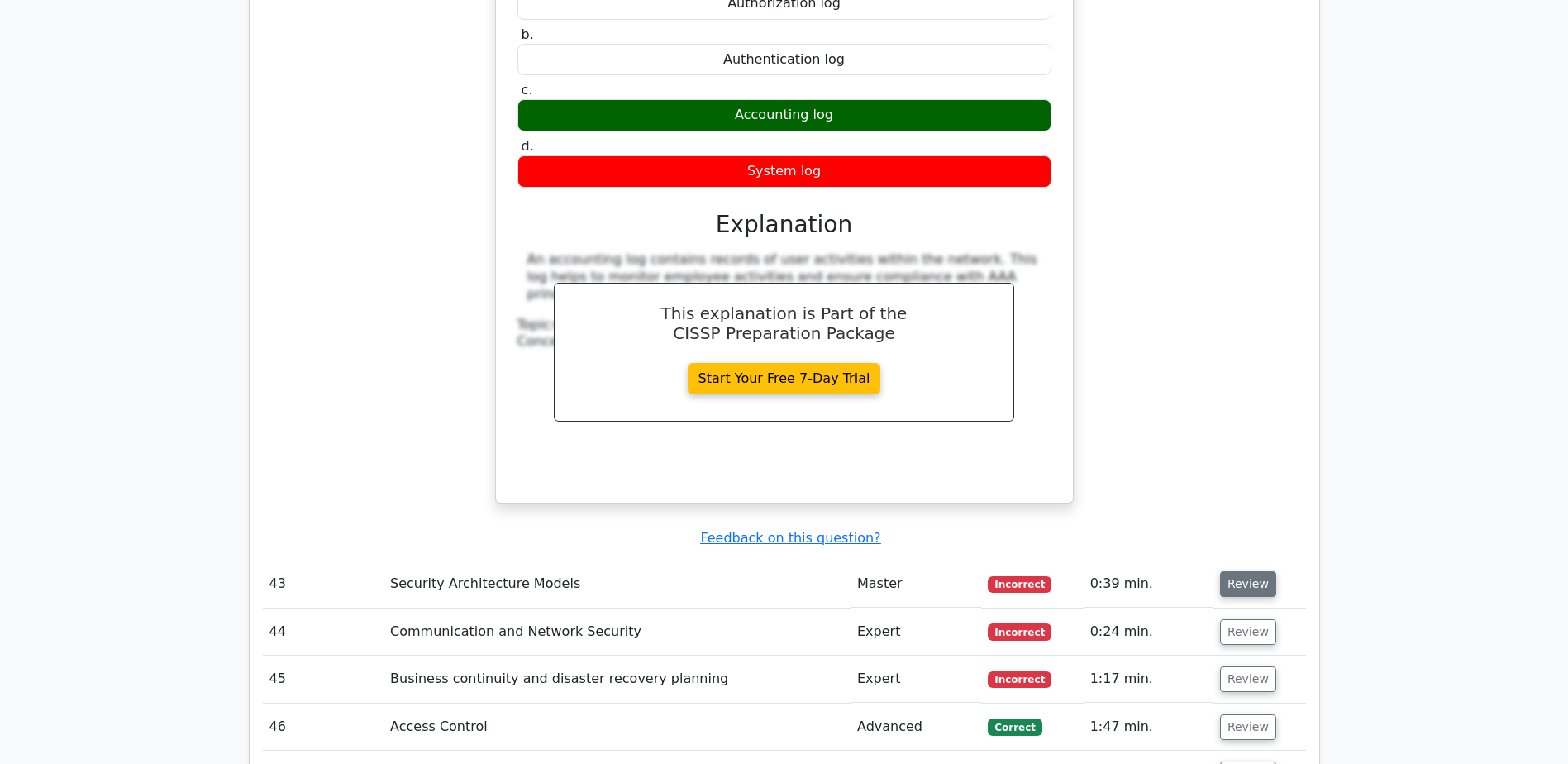
click at [1248, 572] on button "Review" at bounding box center [1248, 584] width 56 height 25
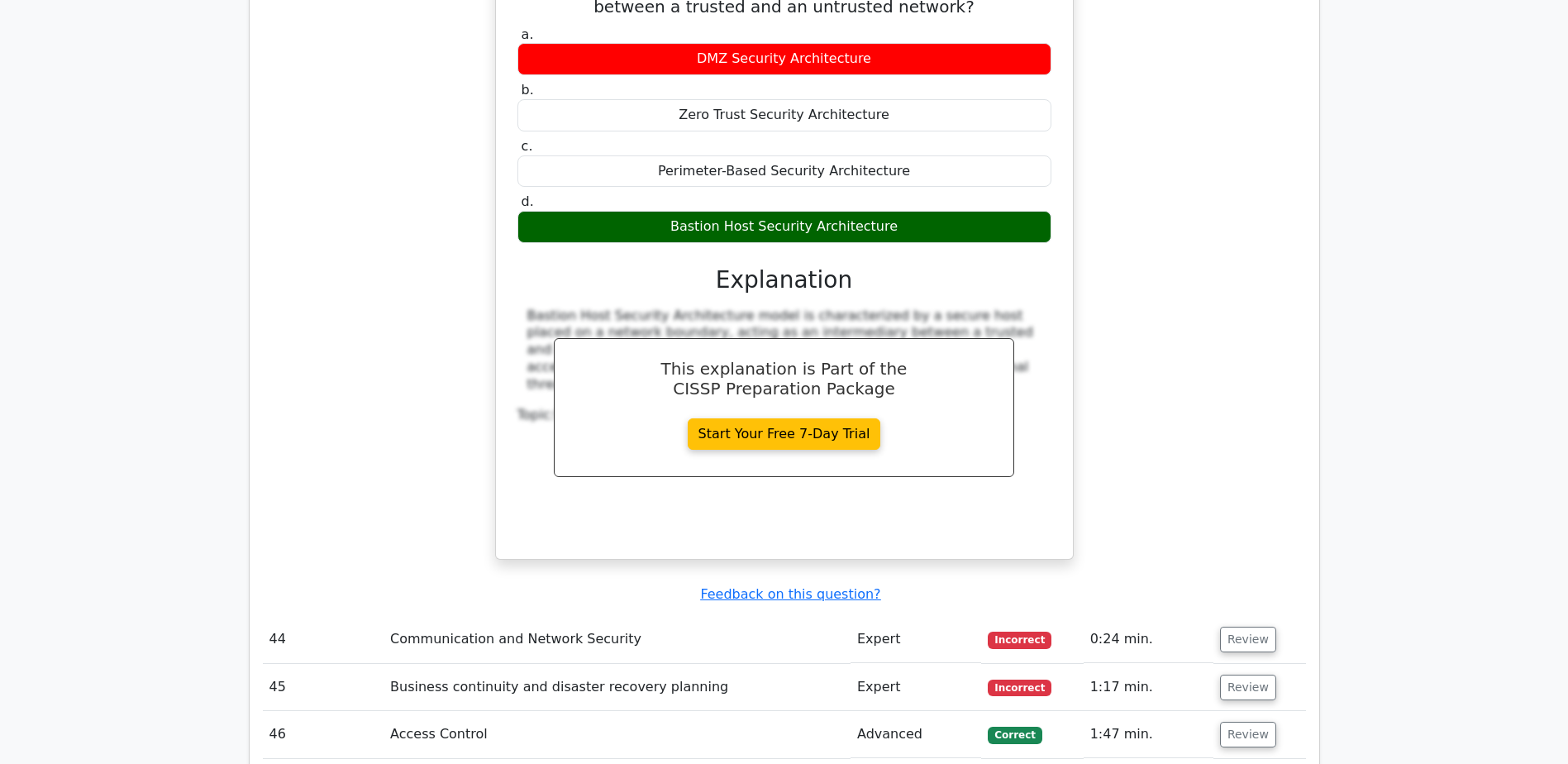
scroll to position [13685, 0]
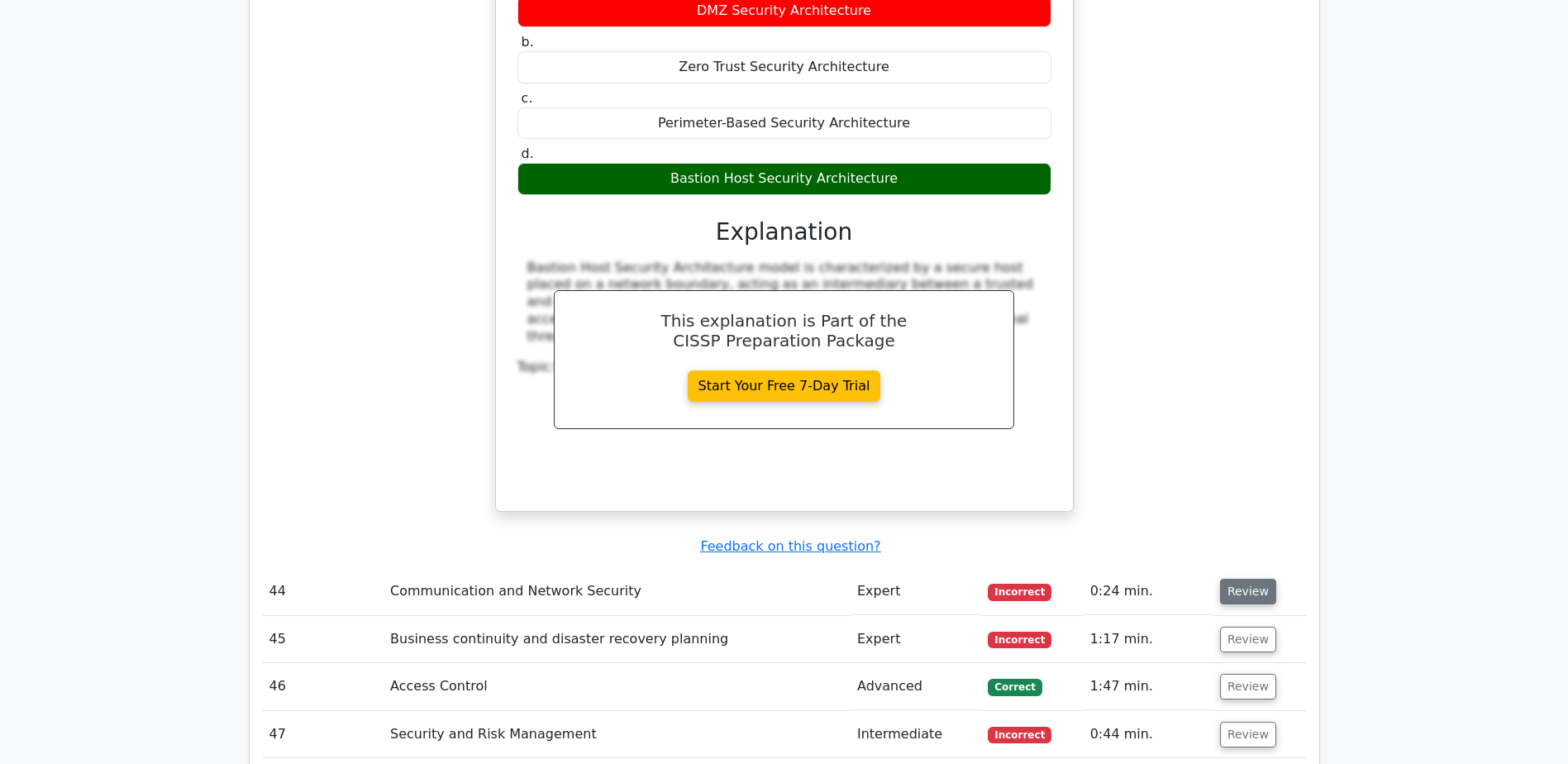
click at [1258, 578] on button "Review" at bounding box center [1248, 591] width 56 height 25
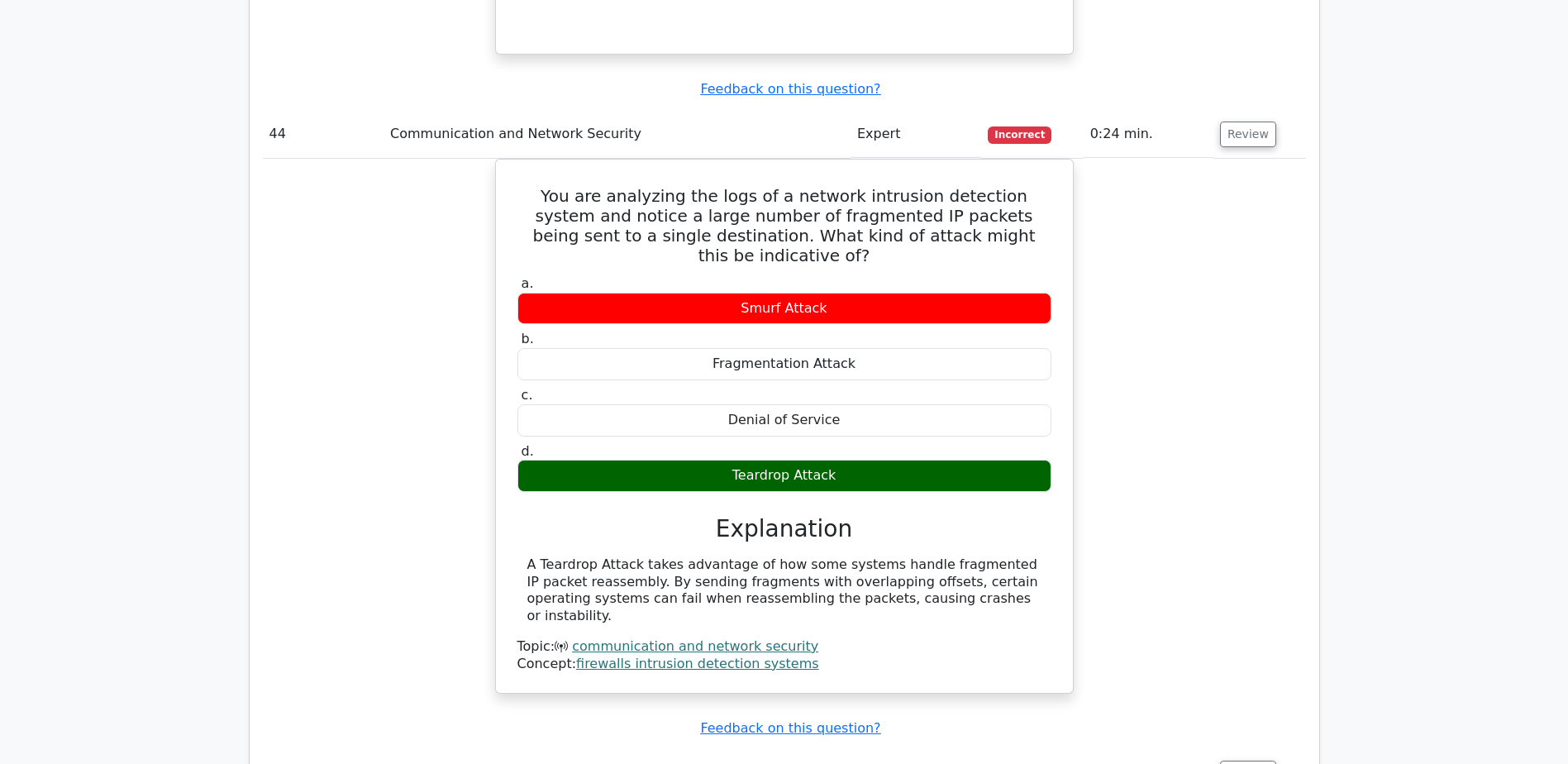
scroll to position [14199, 0]
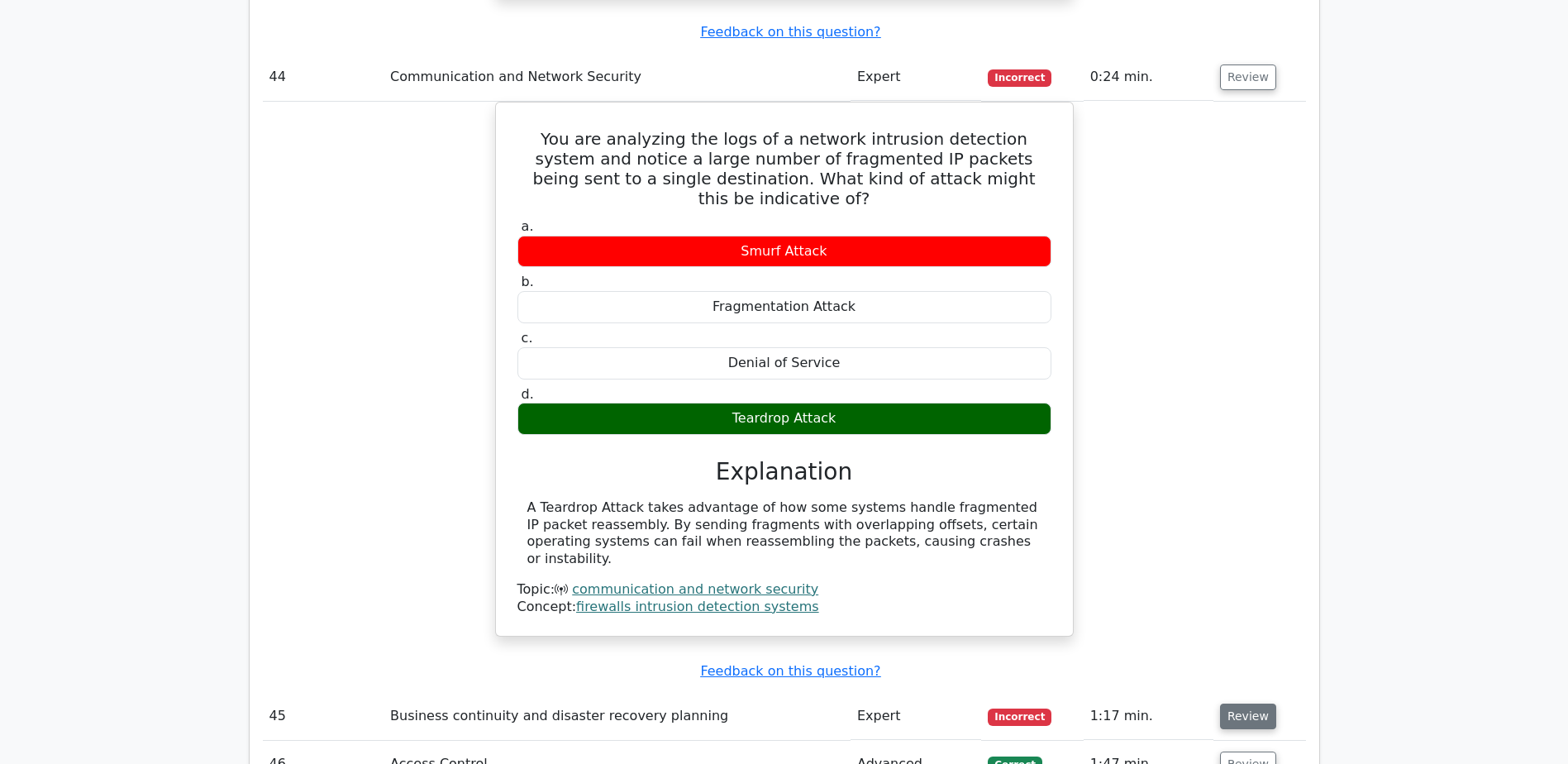
click at [1251, 704] on button "Review" at bounding box center [1248, 716] width 56 height 25
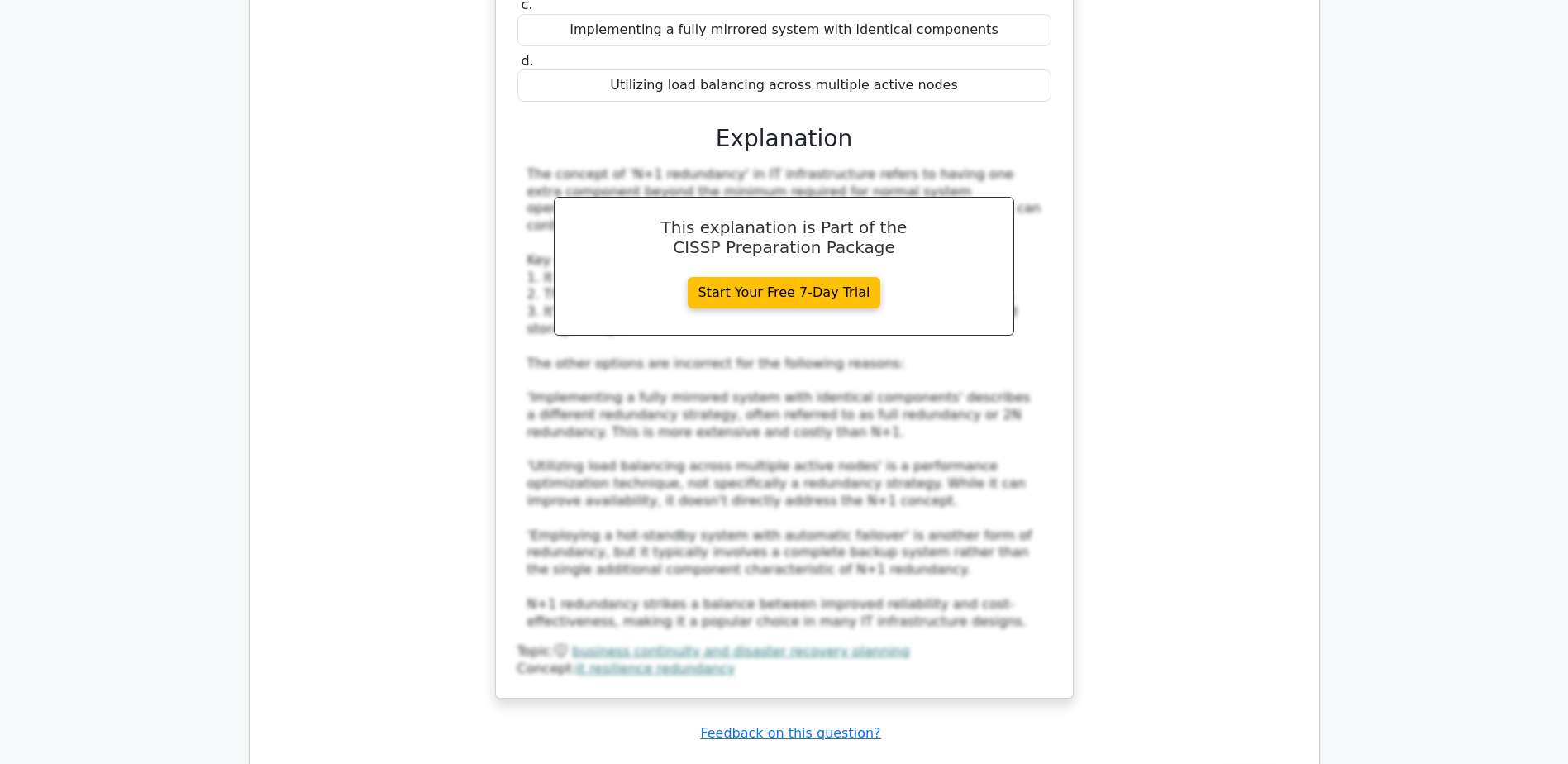
scroll to position [15180, 0]
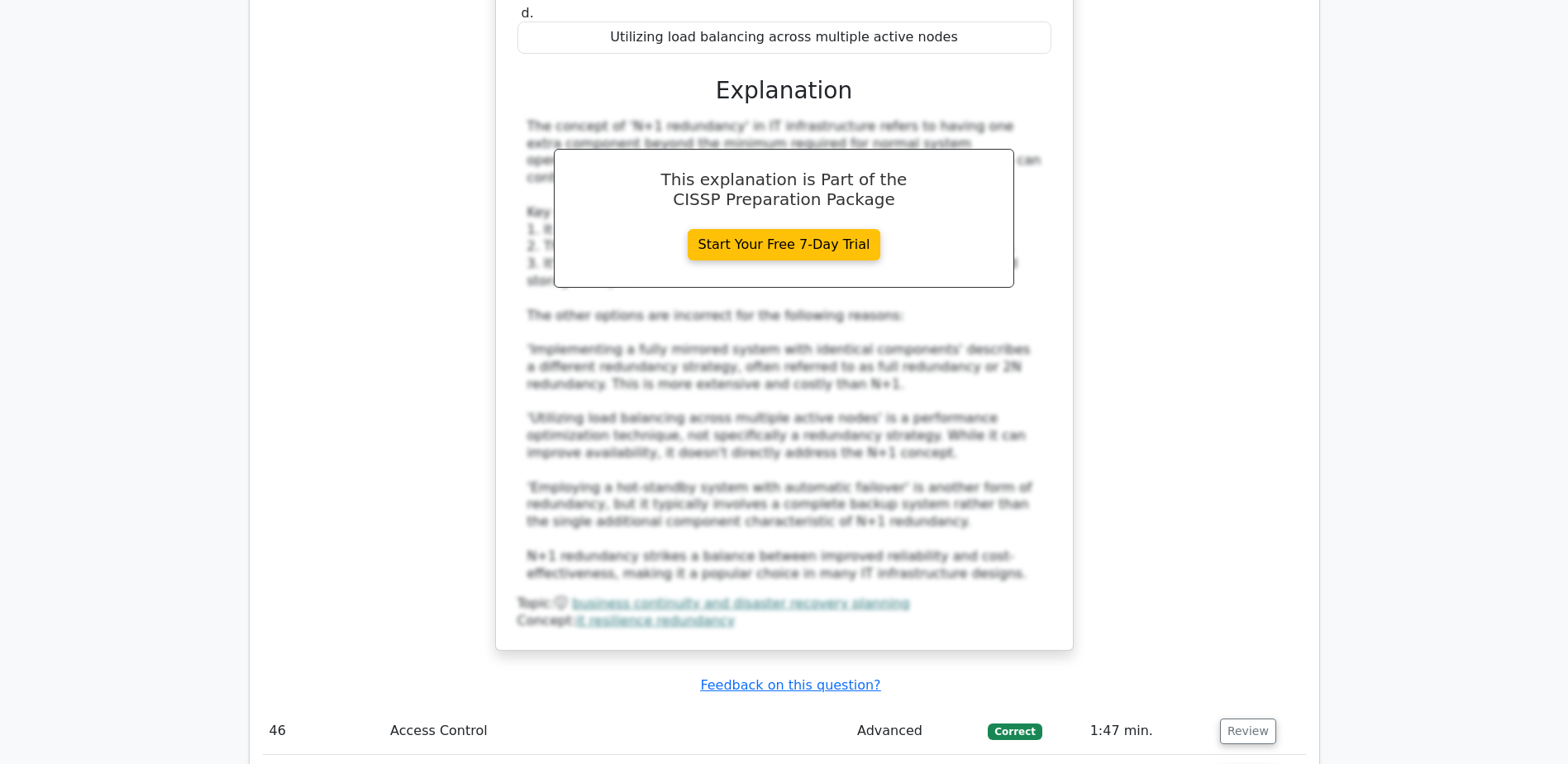
click at [1240, 763] on button "Review" at bounding box center [1248, 779] width 56 height 25
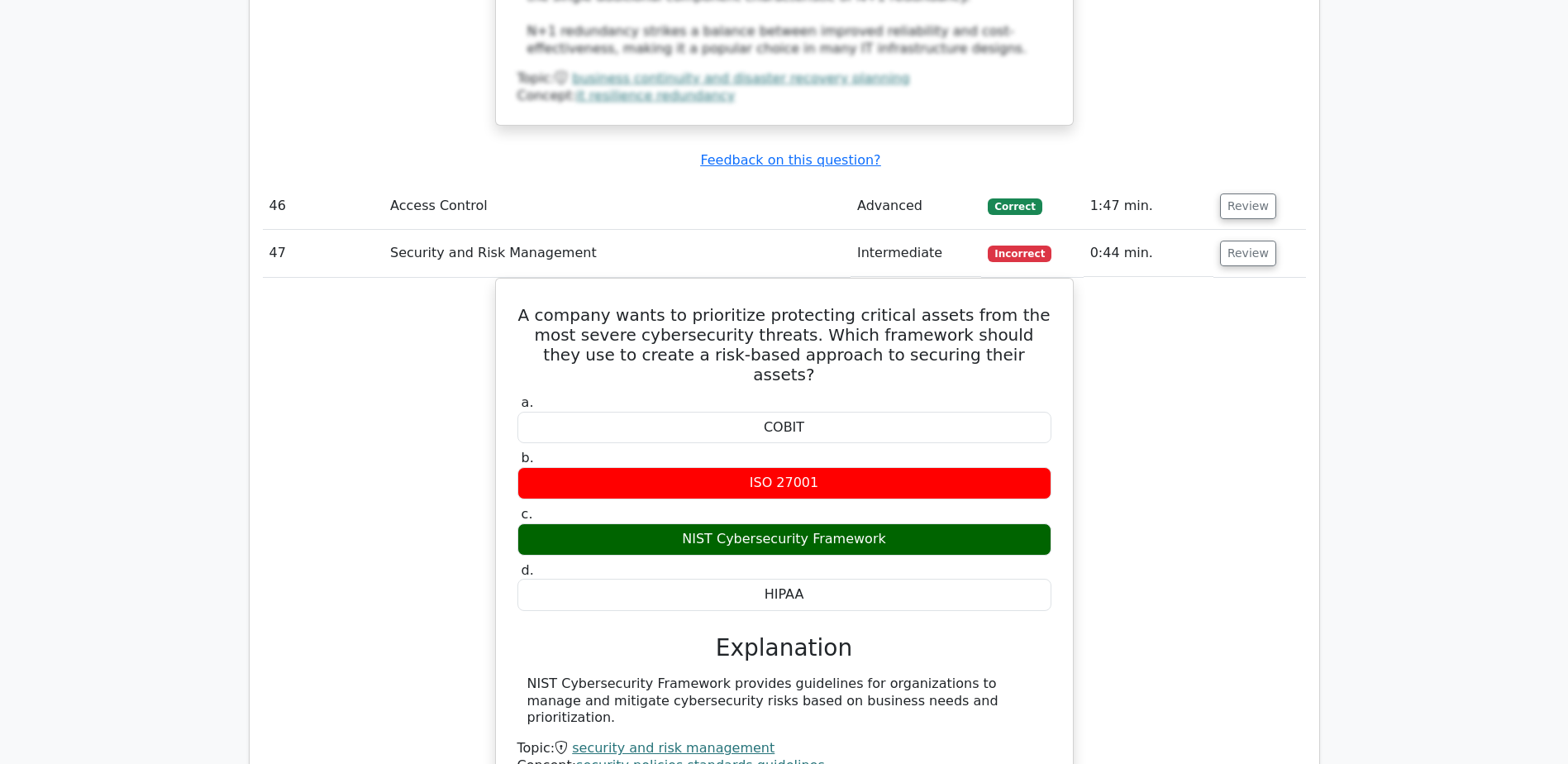
scroll to position [15741, 0]
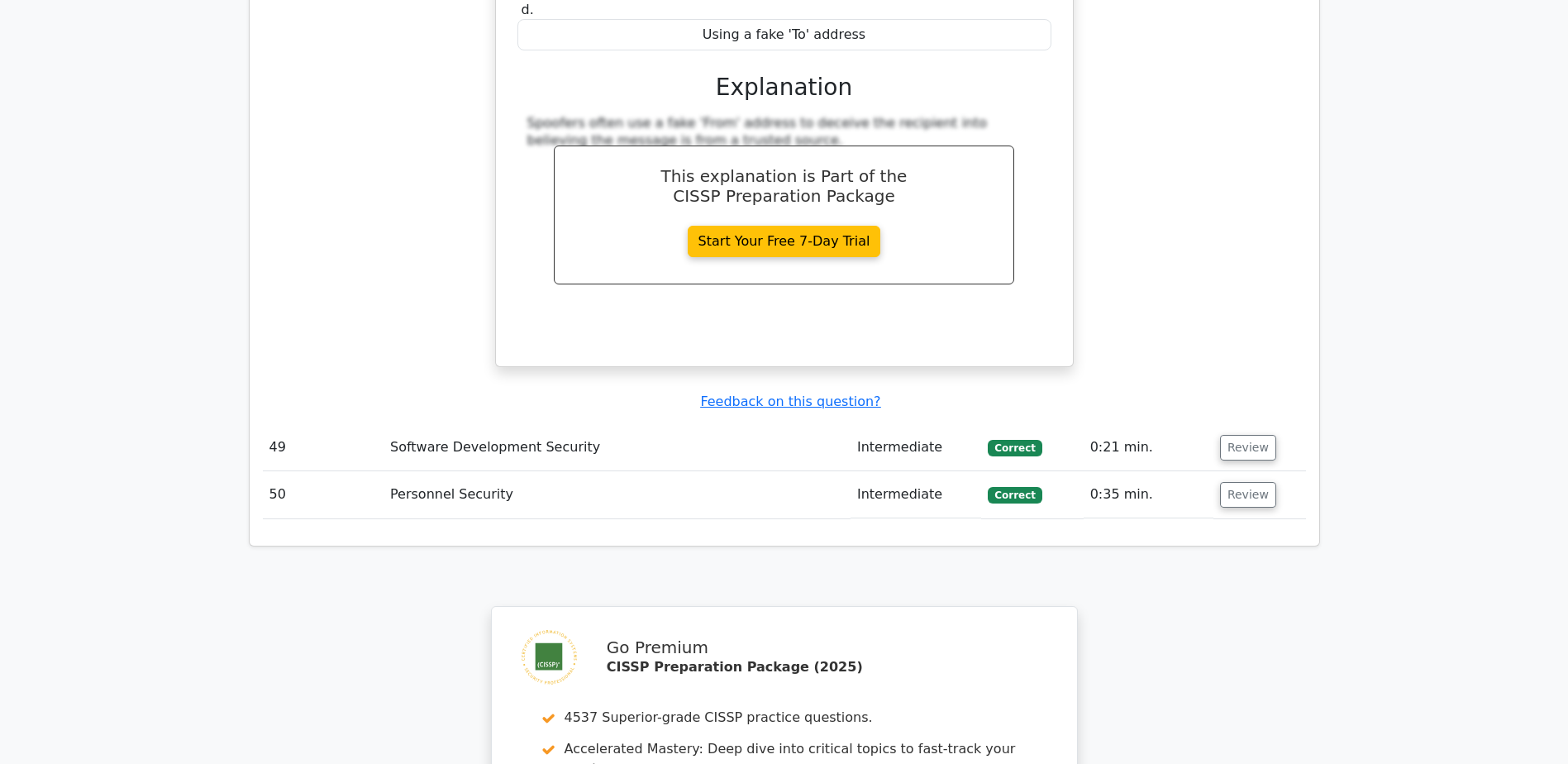
scroll to position [16919, 0]
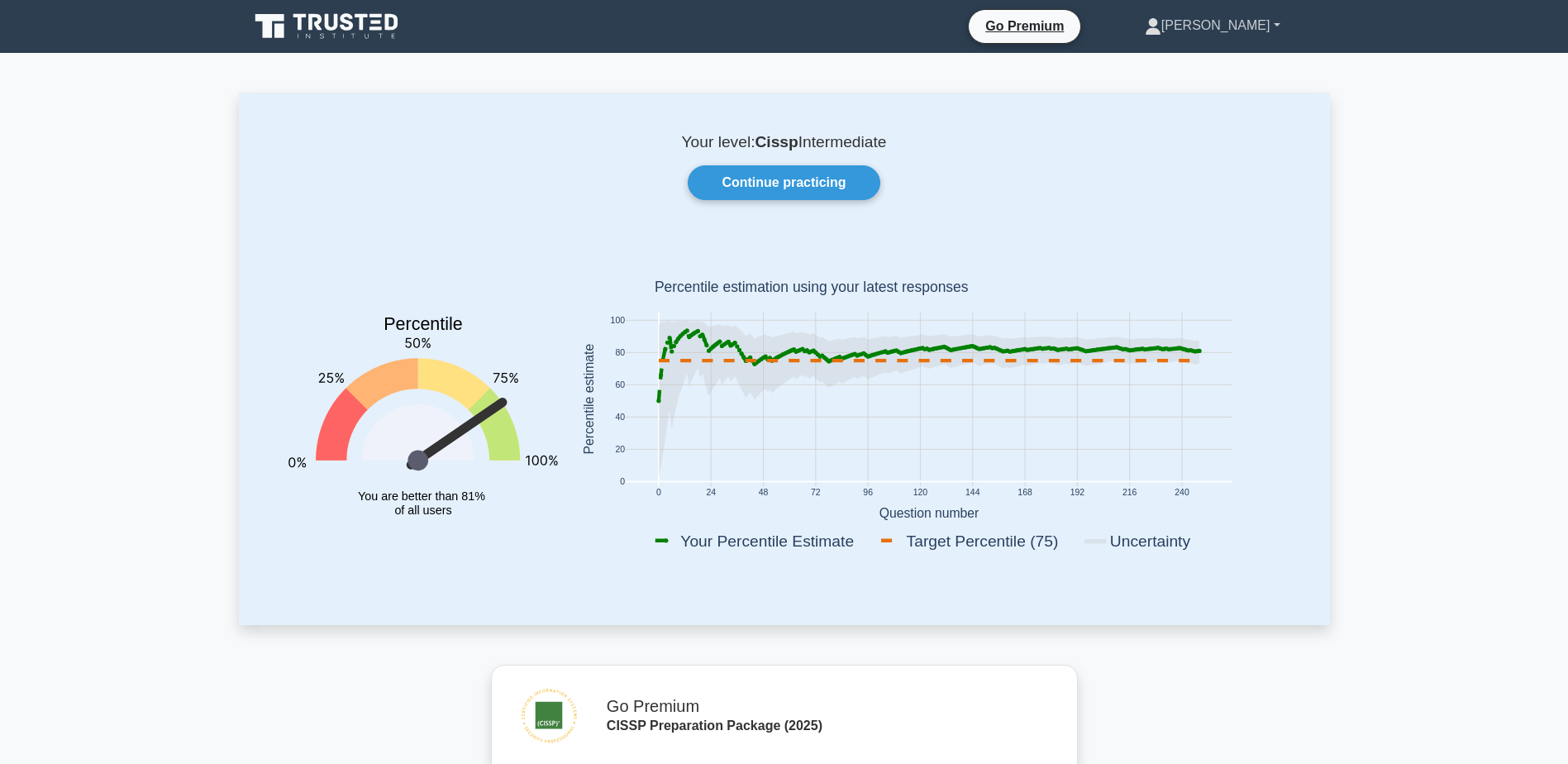
click at [1281, 21] on link "[PERSON_NAME]" at bounding box center [1212, 25] width 215 height 33
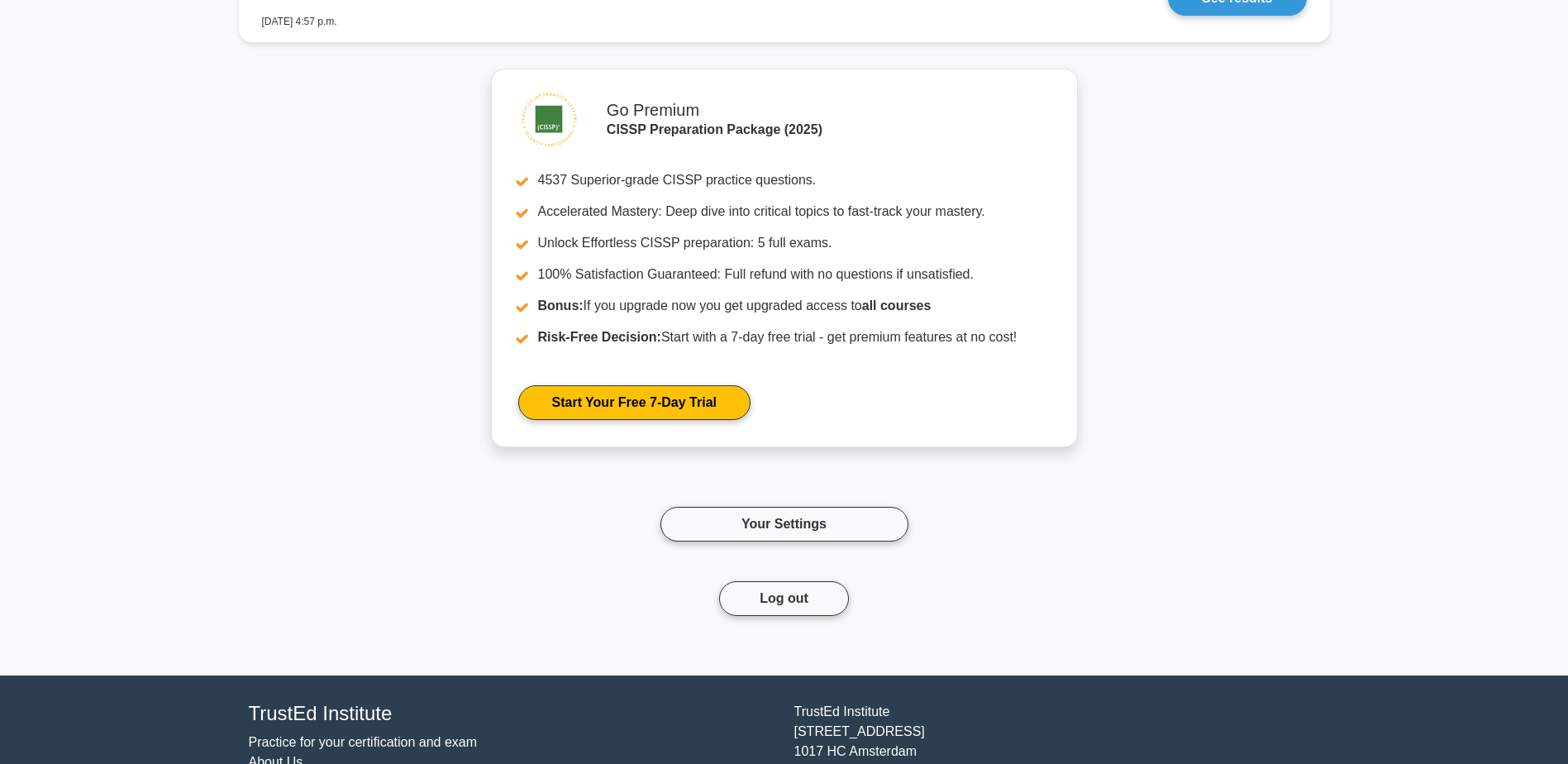
scroll to position [3741, 0]
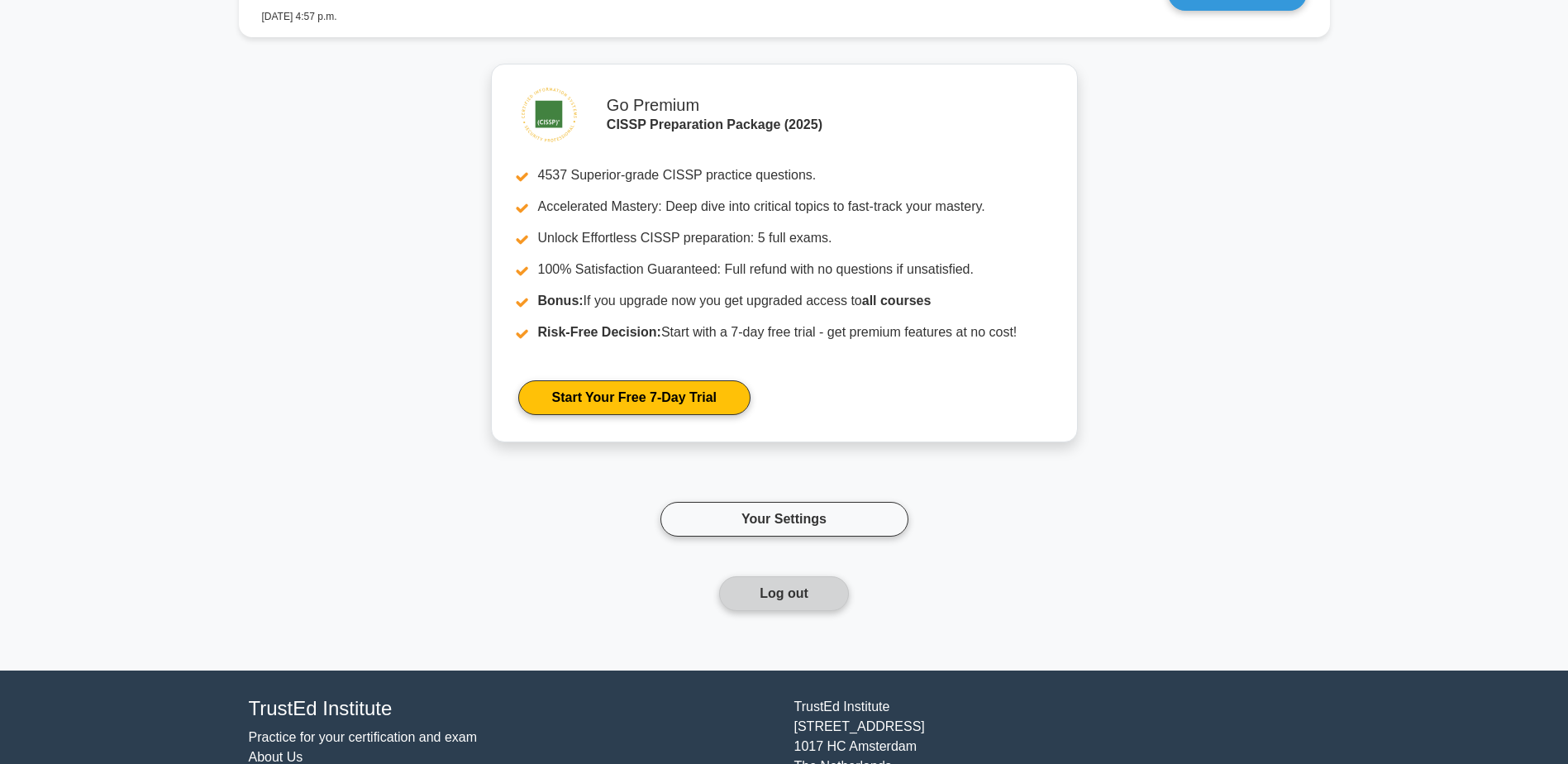
click at [780, 589] on button "Log out" at bounding box center [784, 594] width 130 height 35
